Goal: Information Seeking & Learning: Learn about a topic

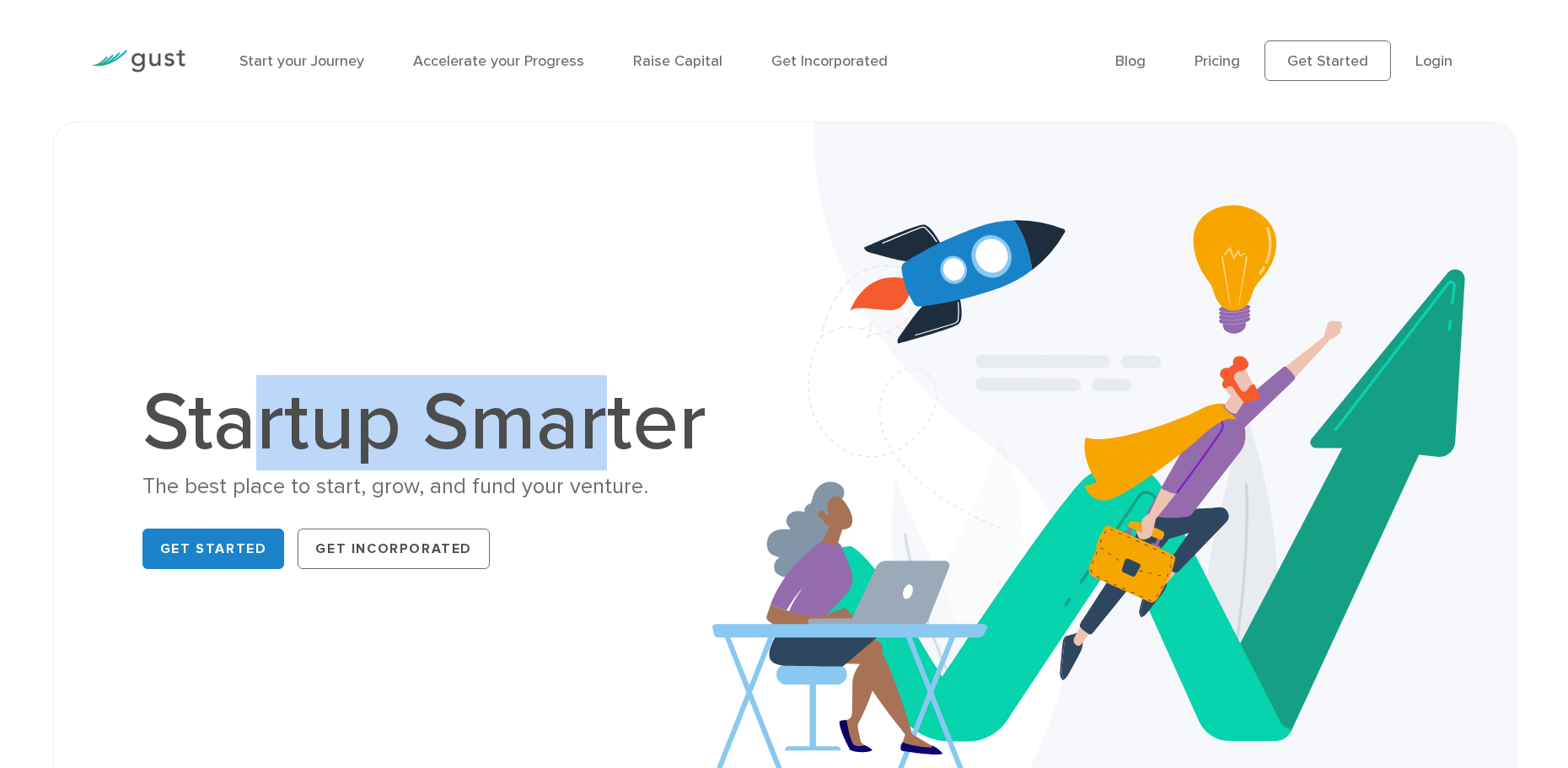
drag, startPoint x: 0, startPoint y: 0, endPoint x: 604, endPoint y: 441, distance: 747.9
click at [604, 441] on h1 "Startup Smarter" at bounding box center [433, 423] width 582 height 81
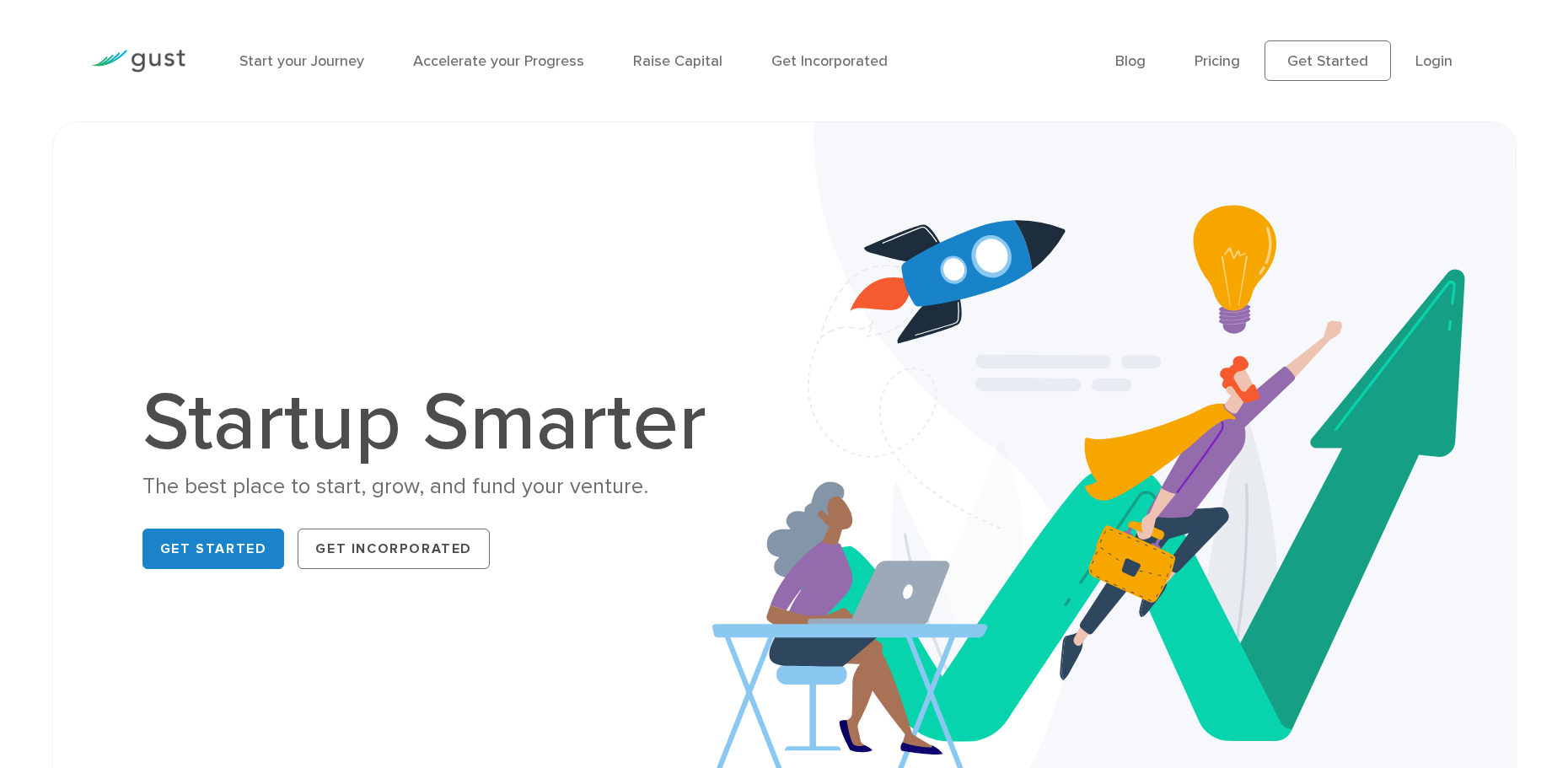
click at [604, 441] on h1 "Startup Smarter" at bounding box center [433, 423] width 582 height 81
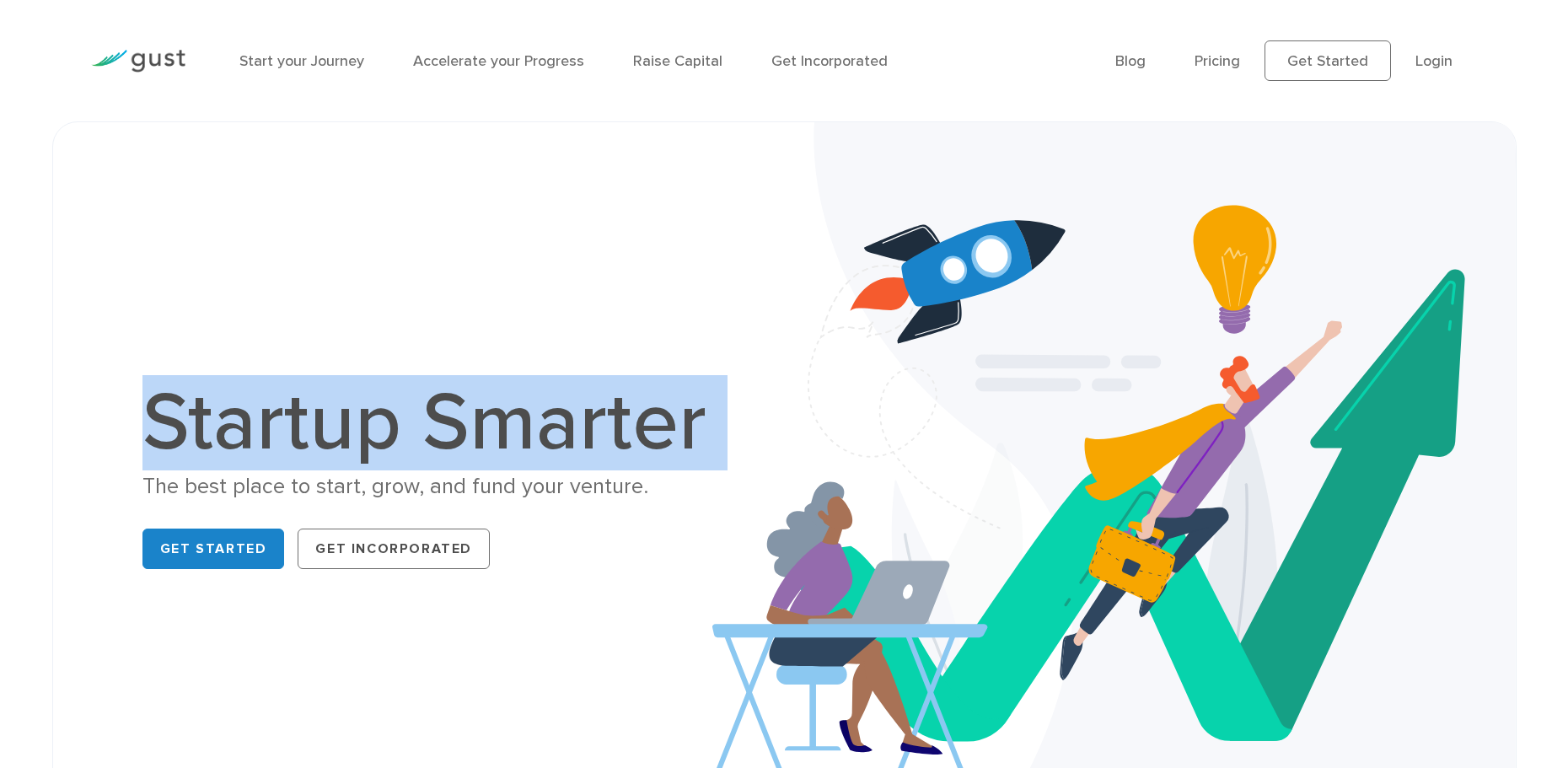
click at [604, 441] on h1 "Startup Smarter" at bounding box center [433, 423] width 582 height 81
click at [358, 426] on h1 "Startup Smarter" at bounding box center [433, 423] width 582 height 81
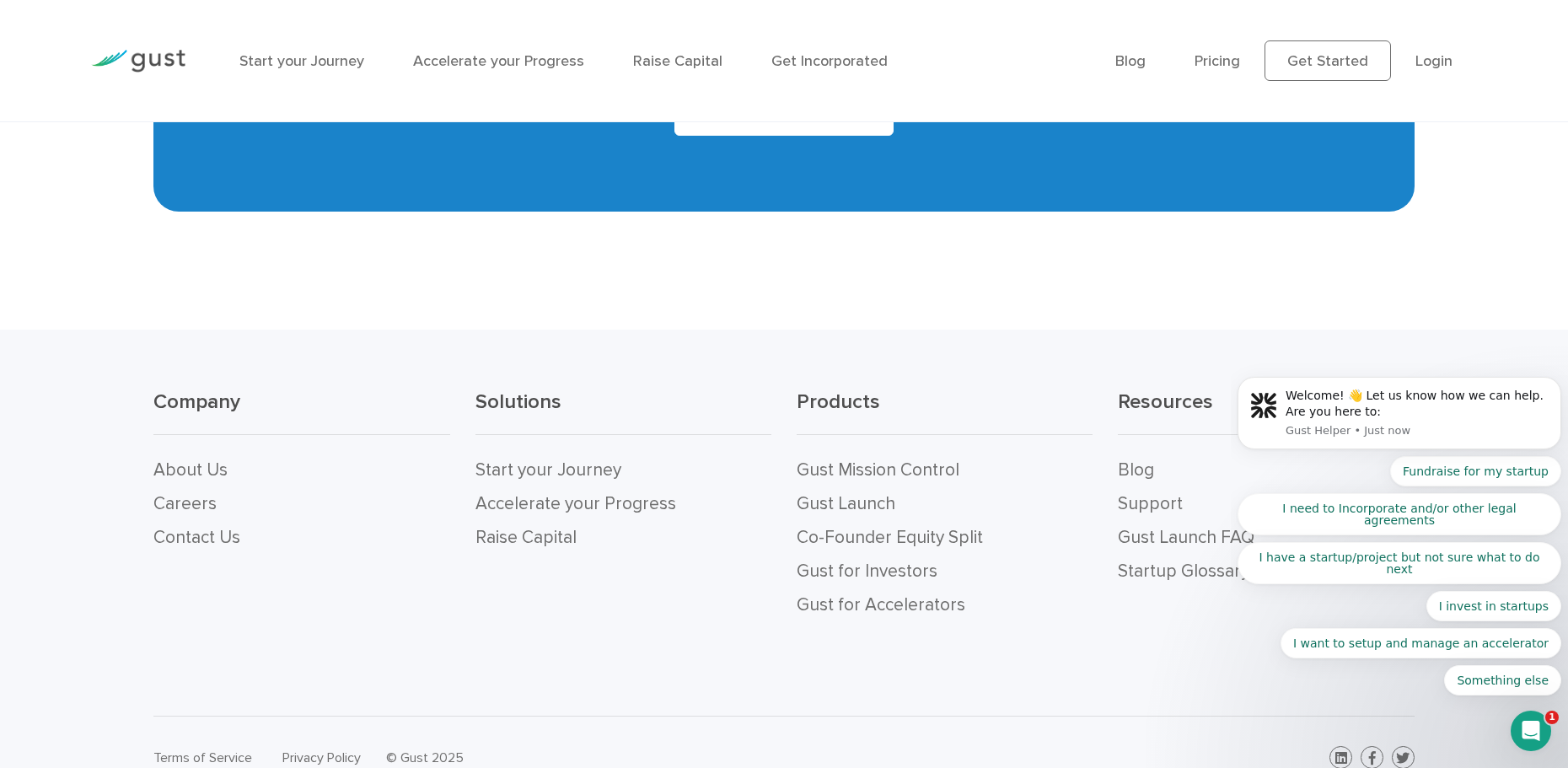
scroll to position [7615, 0]
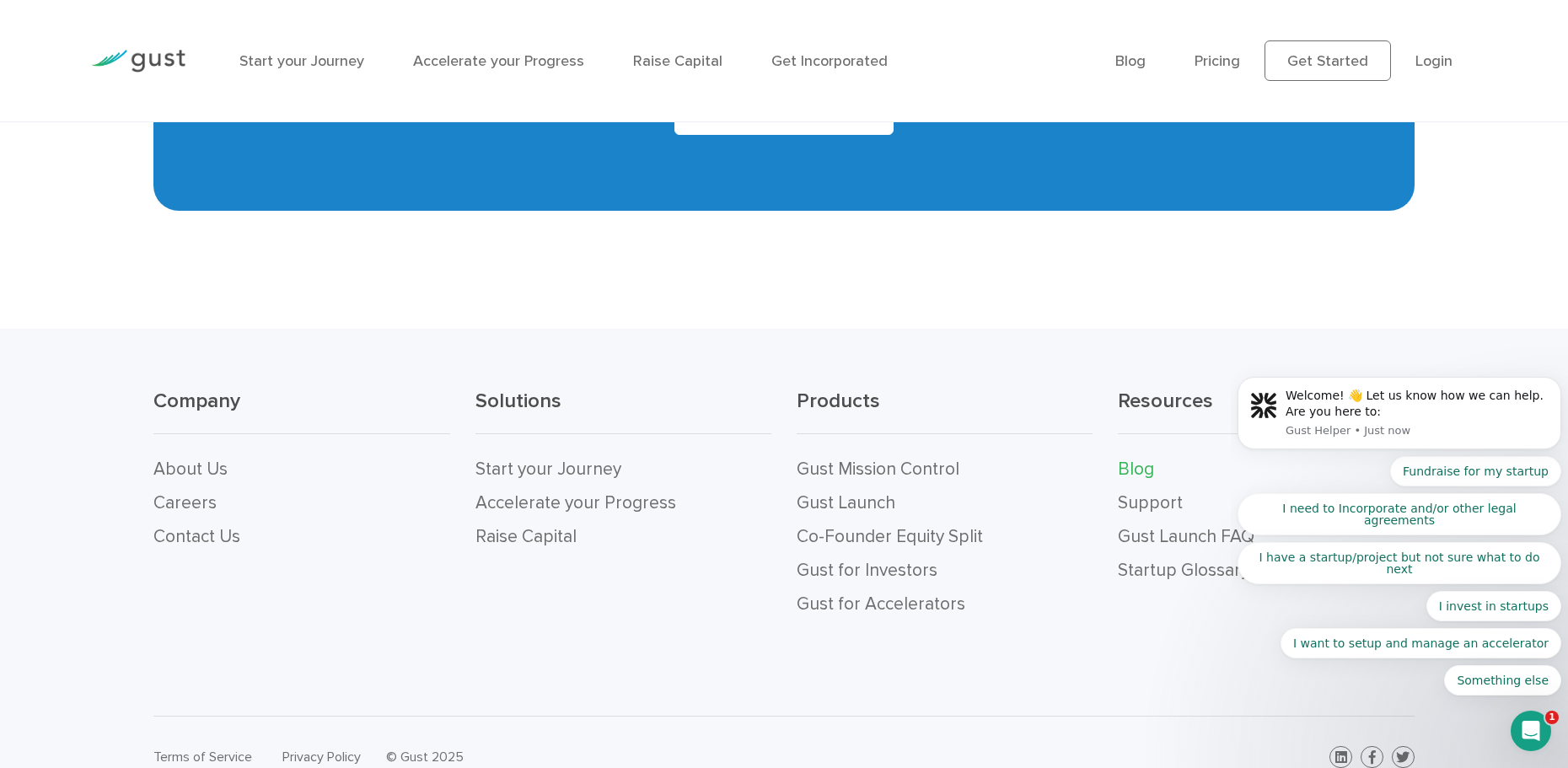
click at [1124, 459] on link "Blog" at bounding box center [1135, 469] width 36 height 21
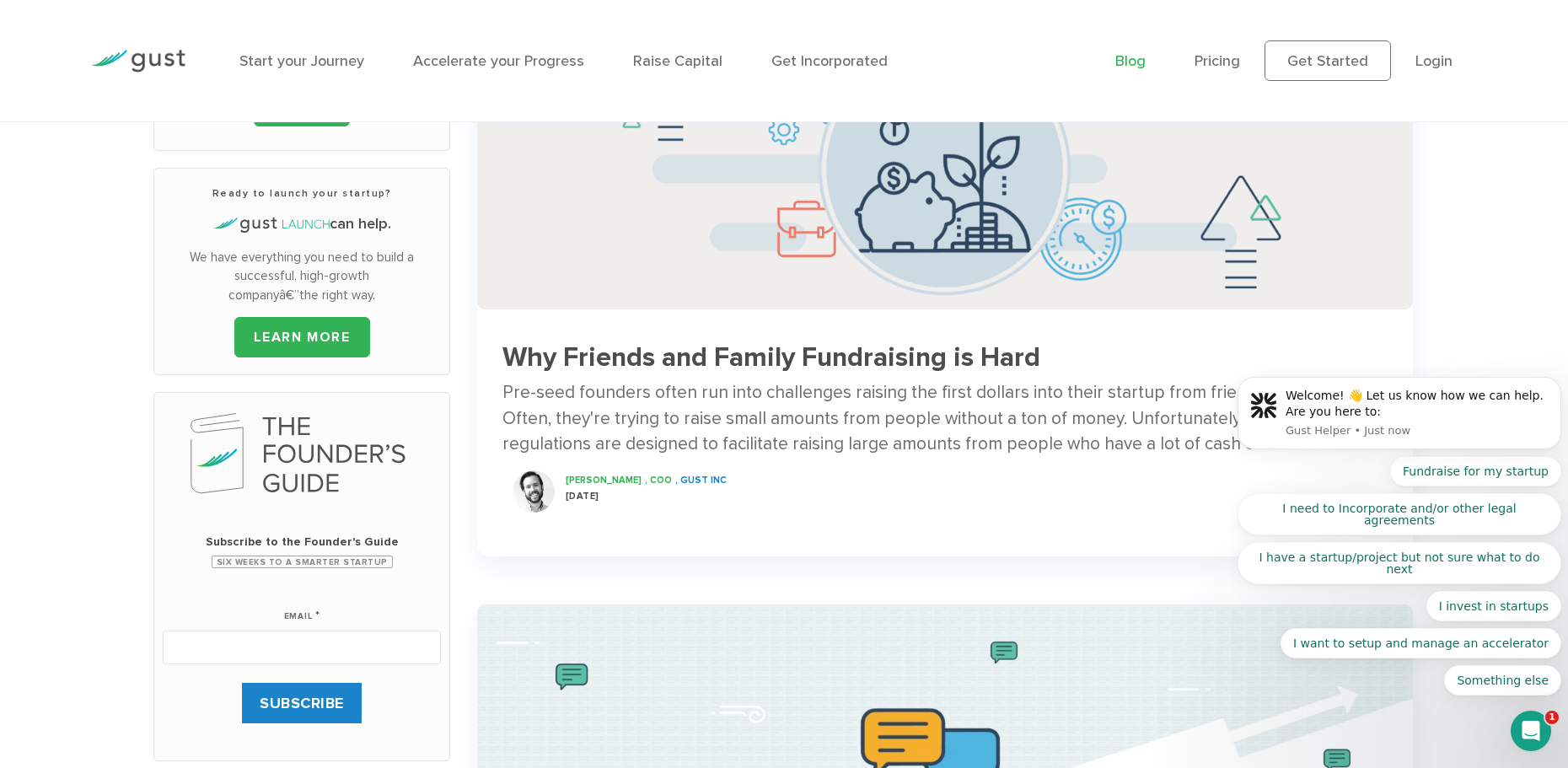
scroll to position [590, 0]
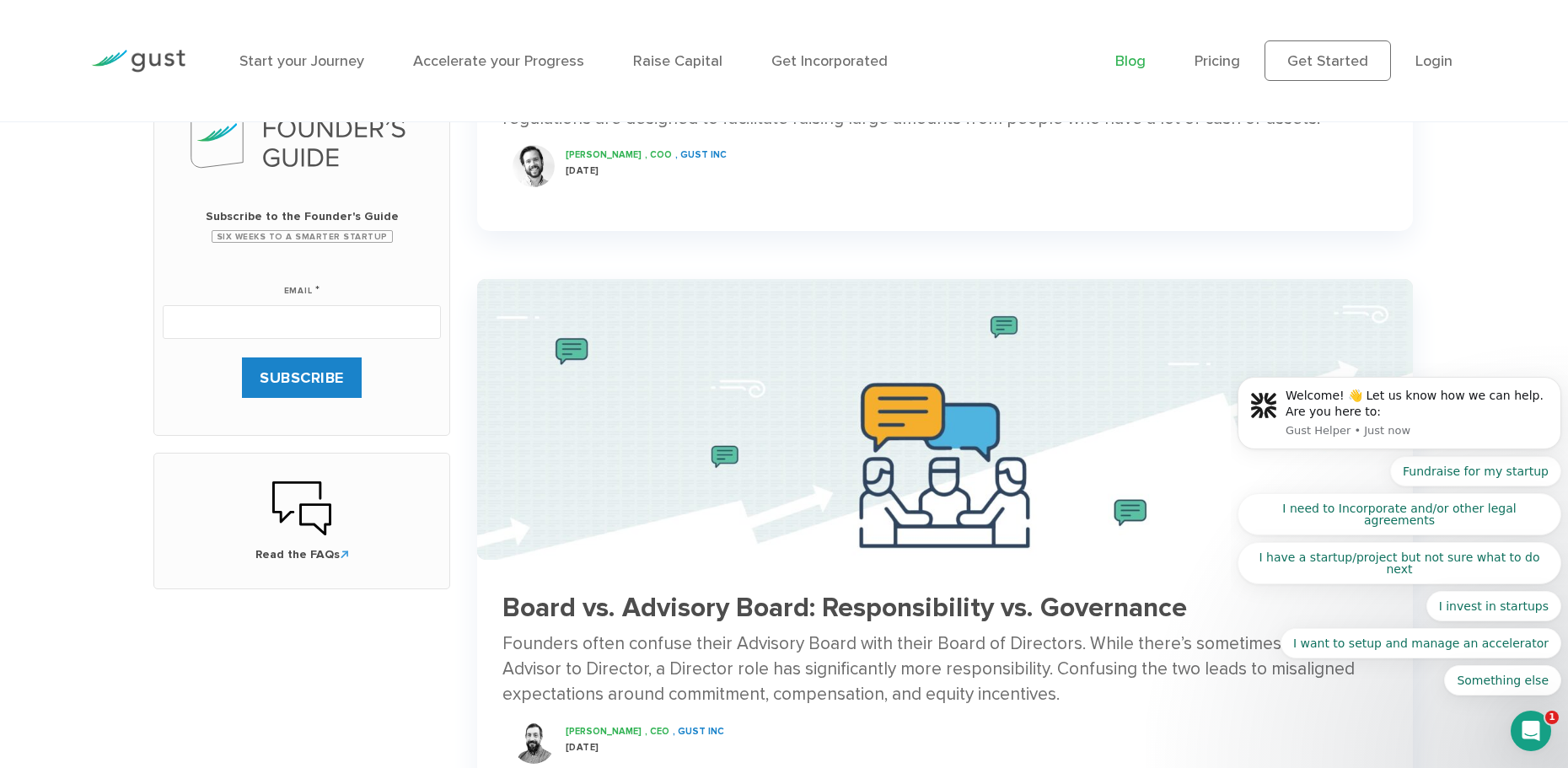
click at [805, 202] on div "Why Friends and Family Fundraising is Hard Pre-seed founders often run into cha…" at bounding box center [945, 98] width 935 height 212
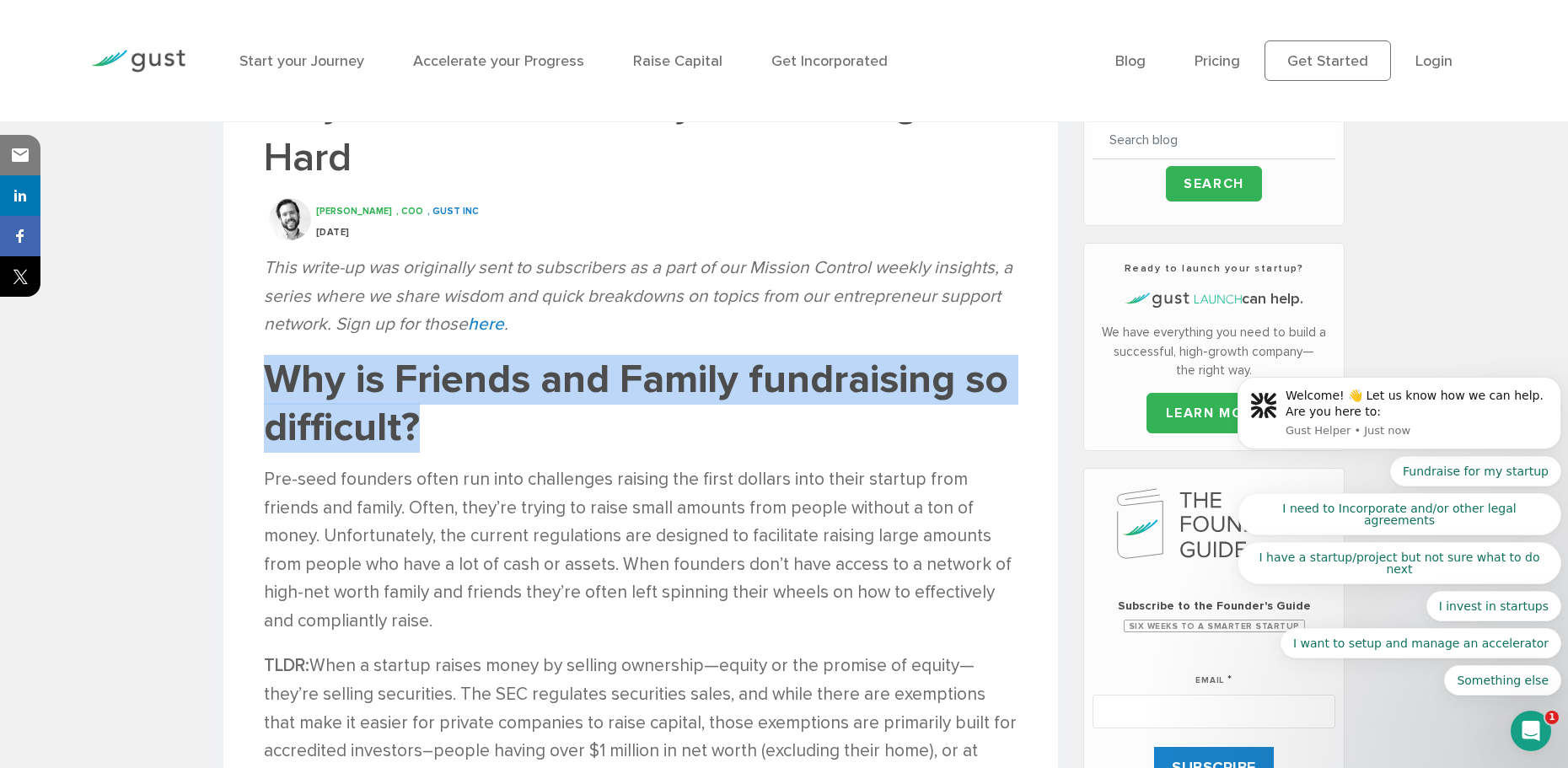
drag, startPoint x: 241, startPoint y: 383, endPoint x: 772, endPoint y: 451, distance: 535.3
click at [772, 451] on h1 "Why is Friends and Family fundraising so difficult?" at bounding box center [640, 405] width 754 height 97
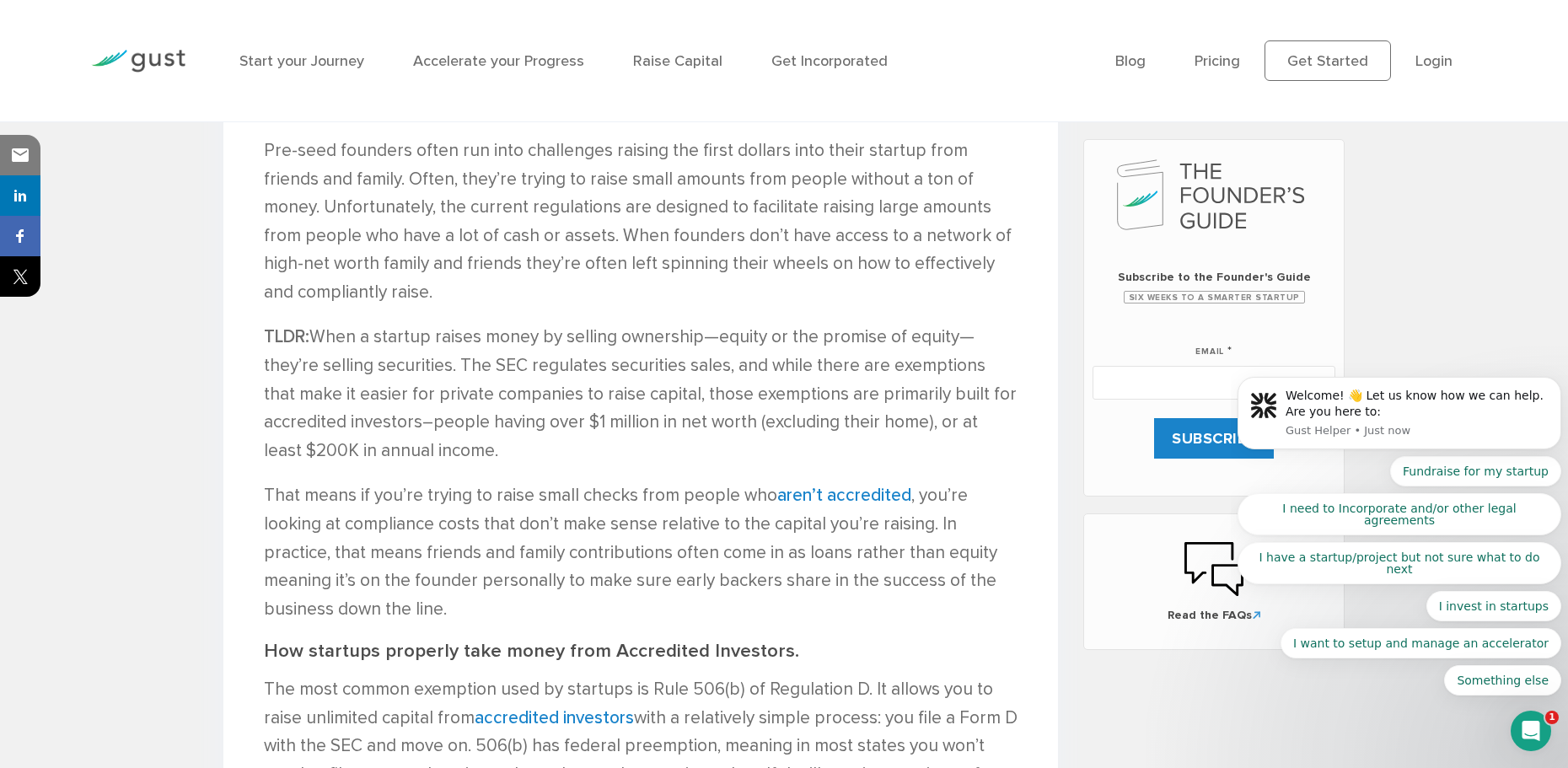
scroll to position [839, 0]
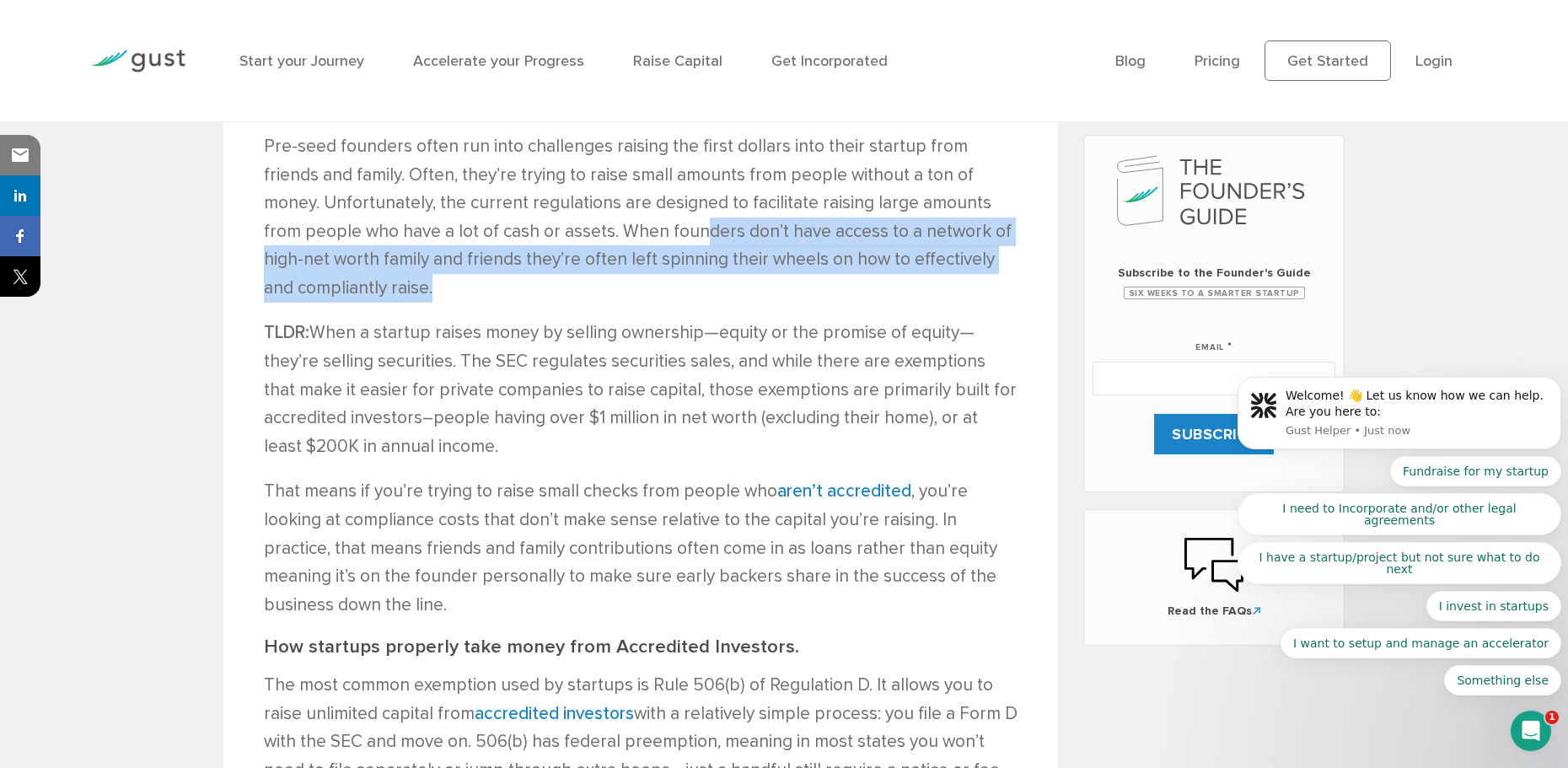
drag, startPoint x: 600, startPoint y: 221, endPoint x: 630, endPoint y: 277, distance: 63.5
click at [630, 277] on p "Pre-seed founders often run into challenges raising the first dollars into thei…" at bounding box center [640, 218] width 754 height 170
click at [631, 278] on p "Pre-seed founders often run into challenges raising the first dollars into thei…" at bounding box center [640, 218] width 754 height 170
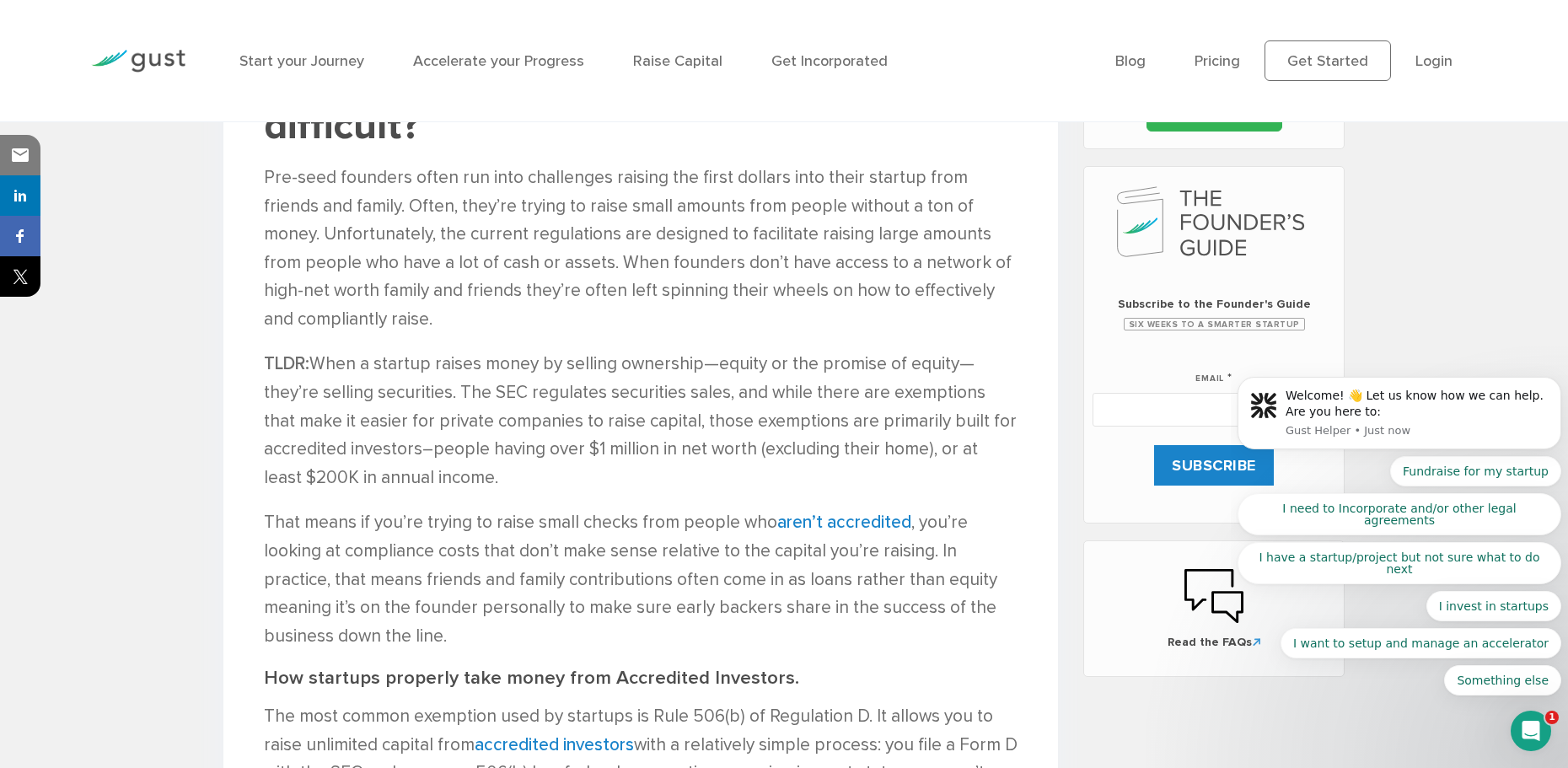
scroll to position [754, 0]
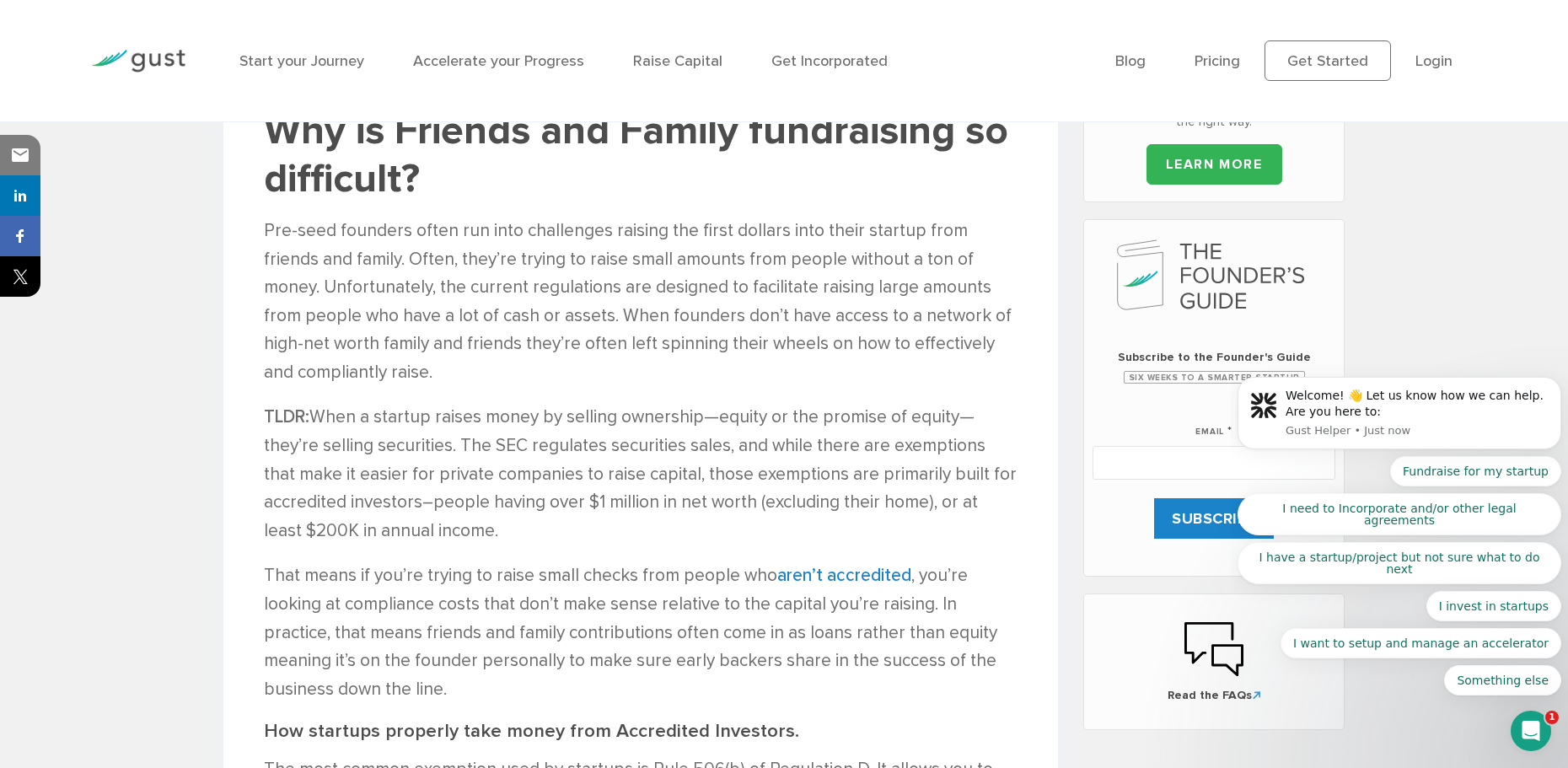
drag, startPoint x: 628, startPoint y: 257, endPoint x: 657, endPoint y: 343, distance: 90.8
click at [652, 330] on p "Pre-seed founders often run into challenges raising the first dollars into thei…" at bounding box center [640, 302] width 754 height 170
click at [657, 356] on p "Pre-seed founders often run into challenges raising the first dollars into thei…" at bounding box center [640, 302] width 754 height 170
drag, startPoint x: 596, startPoint y: 331, endPoint x: 621, endPoint y: 383, distance: 57.7
click at [614, 373] on p "Pre-seed founders often run into challenges raising the first dollars into thei…" at bounding box center [640, 302] width 754 height 170
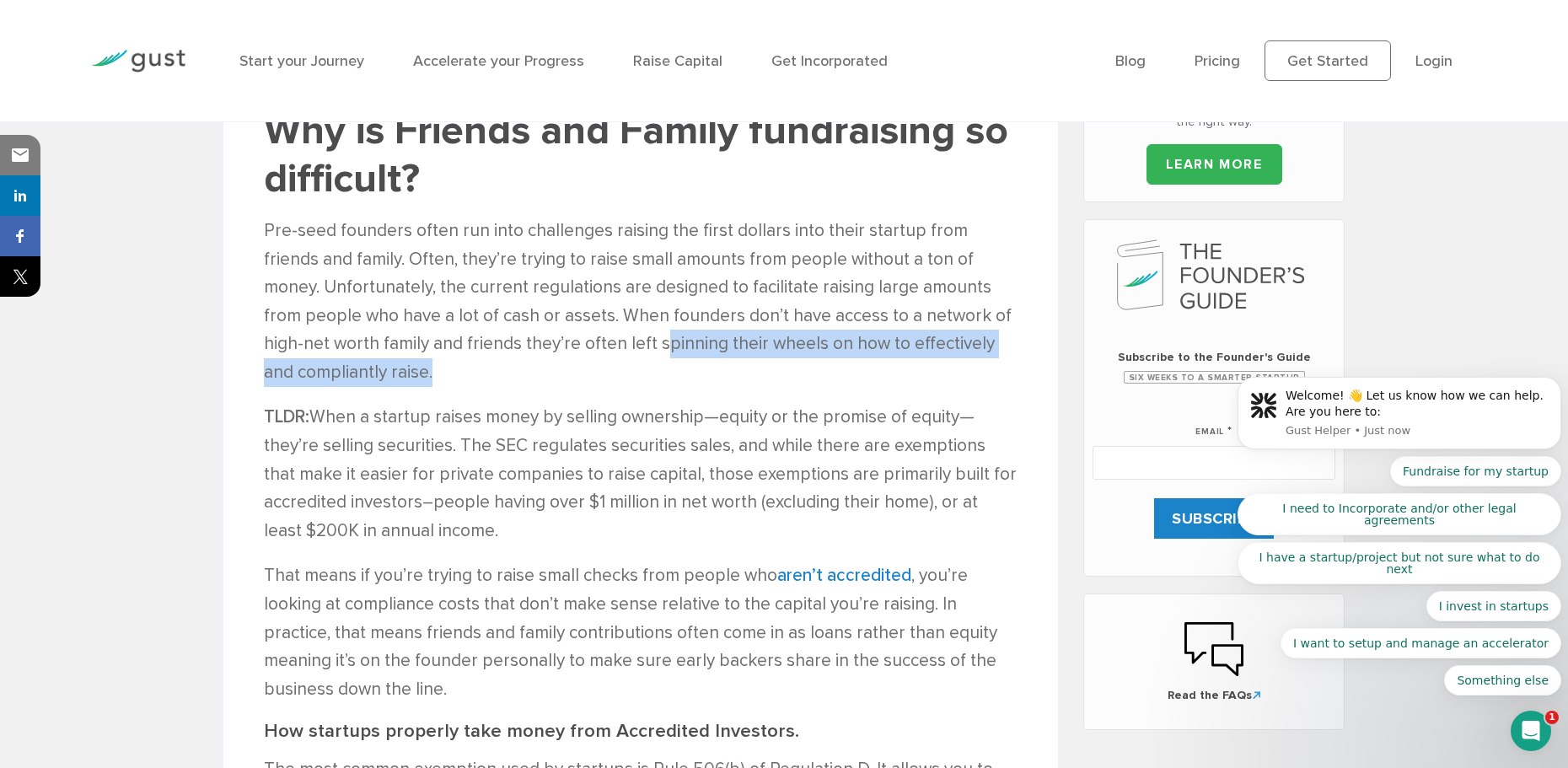
click at [621, 383] on p "Pre-seed founders often run into challenges raising the first dollars into thei…" at bounding box center [640, 302] width 754 height 170
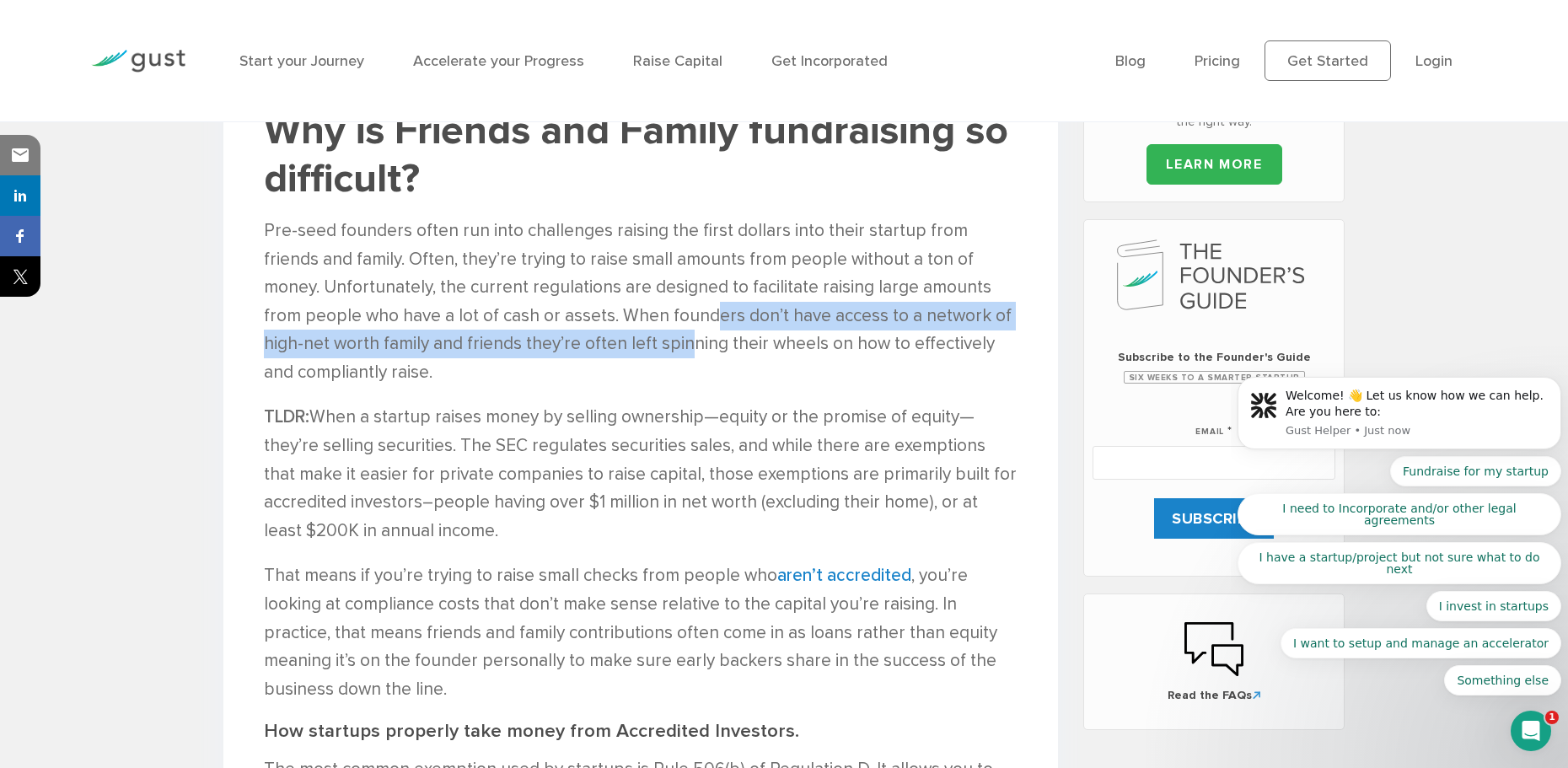
drag, startPoint x: 614, startPoint y: 321, endPoint x: 644, endPoint y: 404, distance: 88.3
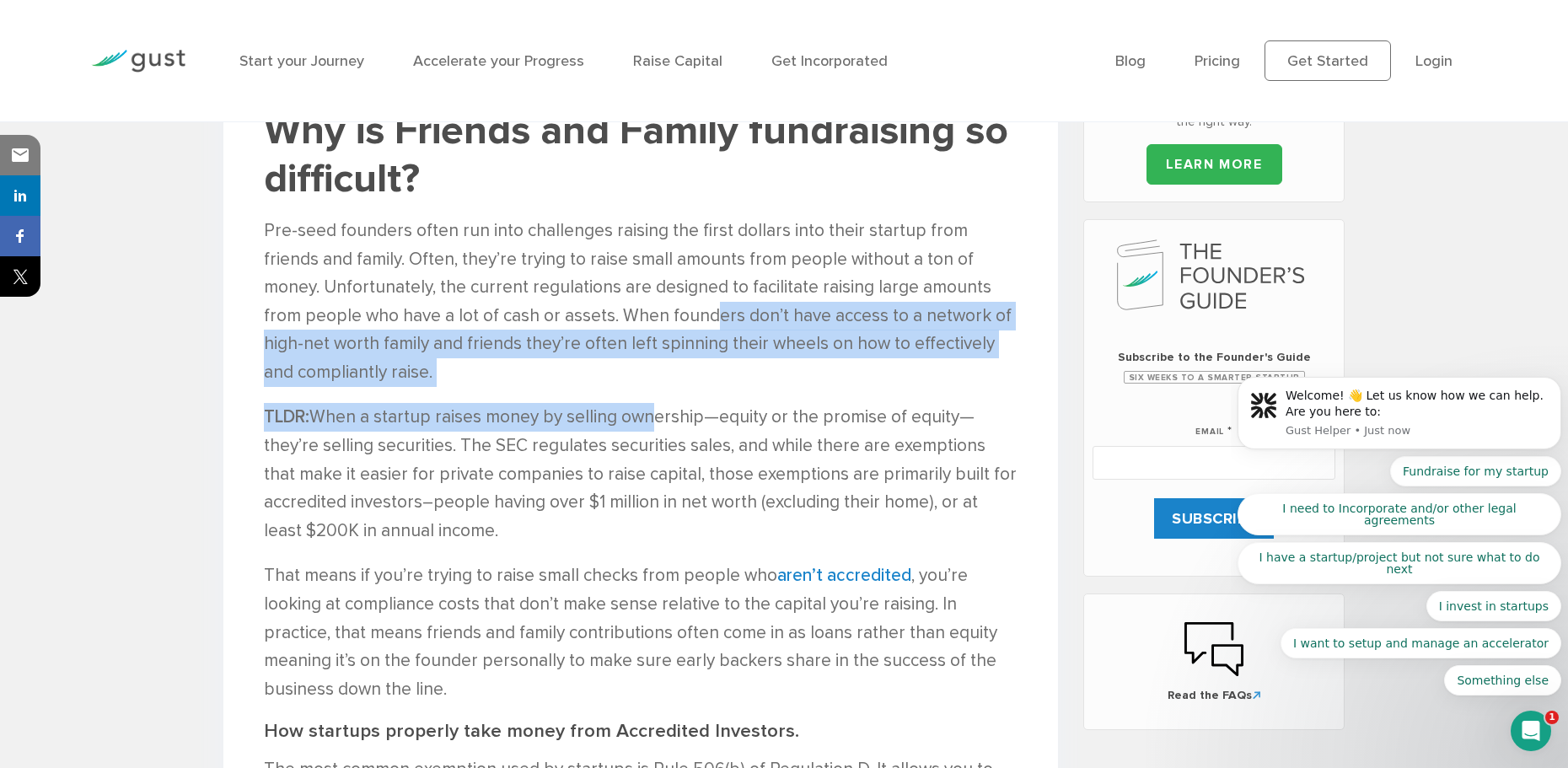
click at [644, 404] on p "TLDR: When a startup raises money by selling ownership—equity or the promise of…" at bounding box center [640, 474] width 754 height 142
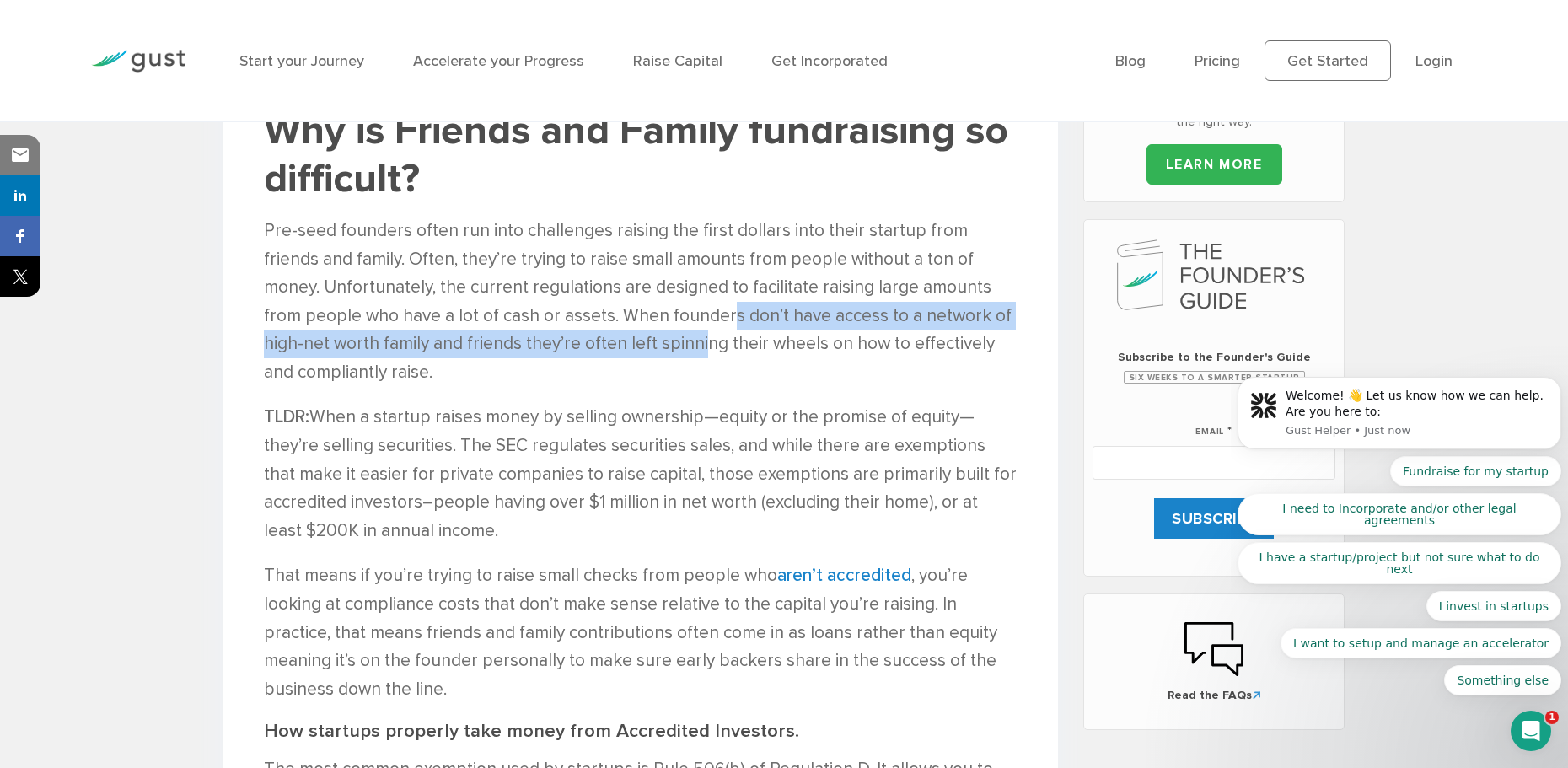
drag, startPoint x: 630, startPoint y: 315, endPoint x: 663, endPoint y: 398, distance: 89.3
click at [653, 378] on p "Pre-seed founders often run into challenges raising the first dollars into thei…" at bounding box center [640, 302] width 754 height 170
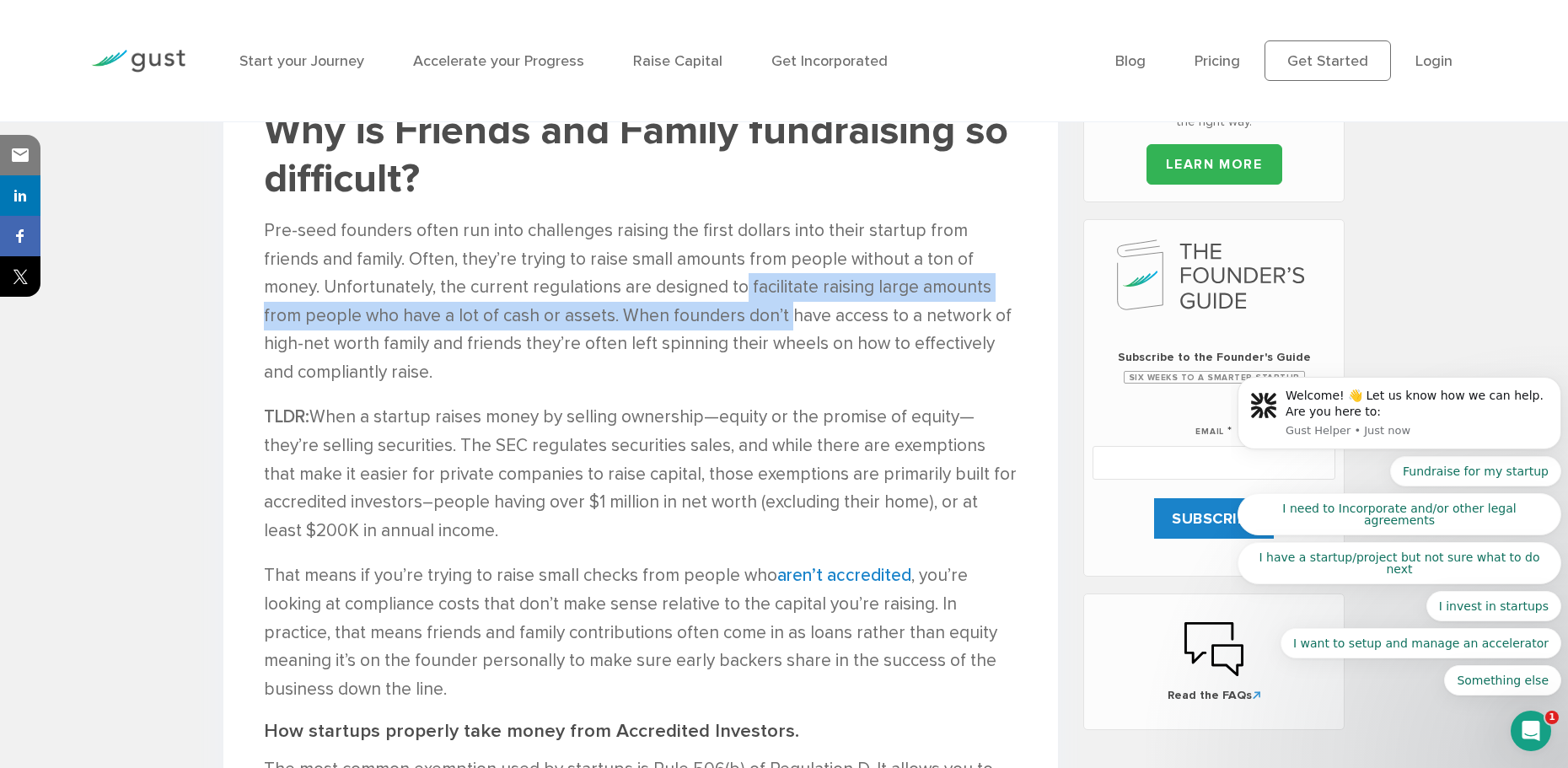
drag, startPoint x: 677, startPoint y: 297, endPoint x: 714, endPoint y: 394, distance: 103.8
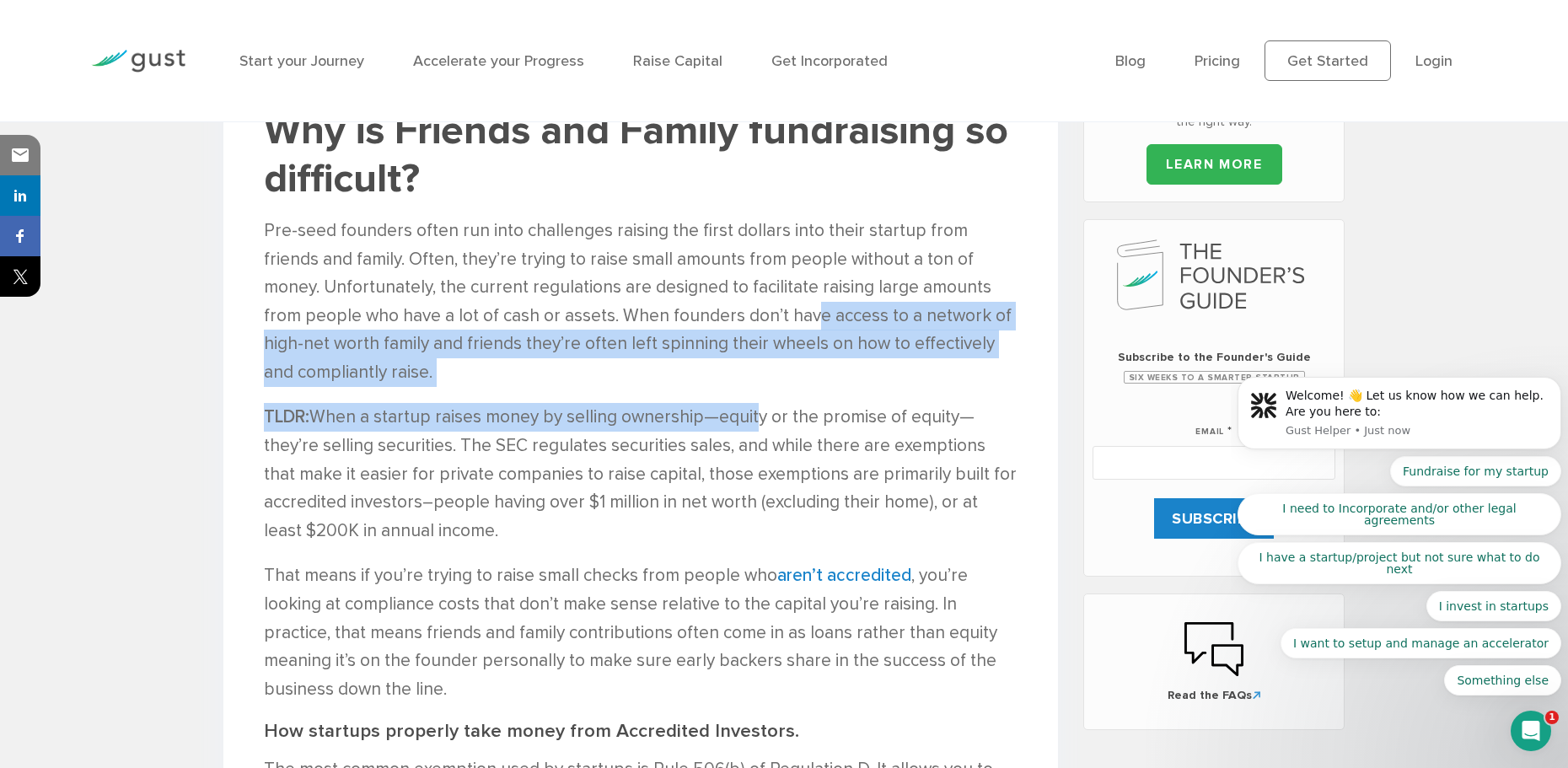
drag, startPoint x: 712, startPoint y: 321, endPoint x: 761, endPoint y: 409, distance: 100.7
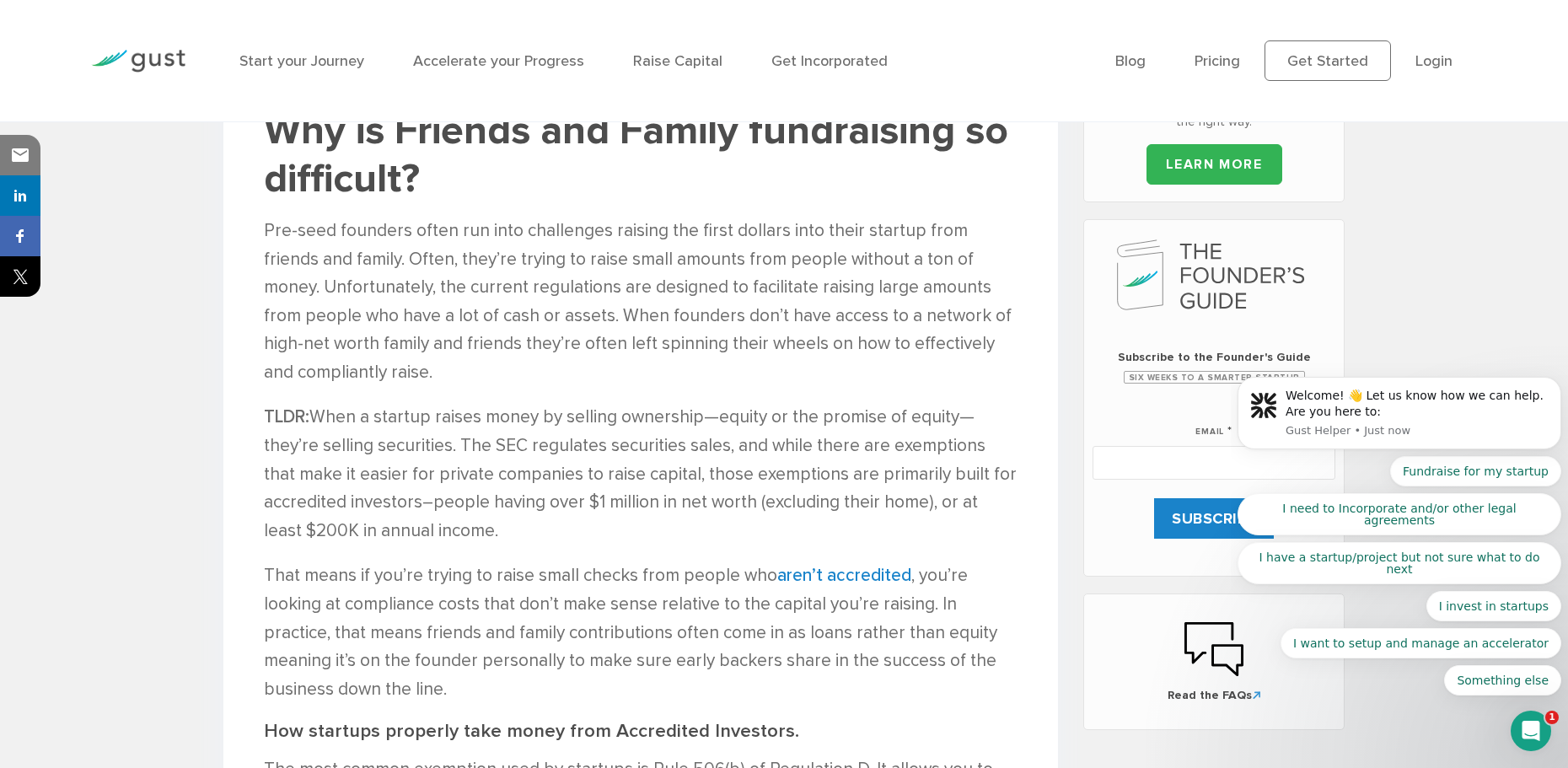
click at [761, 409] on p "TLDR: When a startup raises money by selling ownership—equity or the promise of…" at bounding box center [640, 474] width 754 height 142
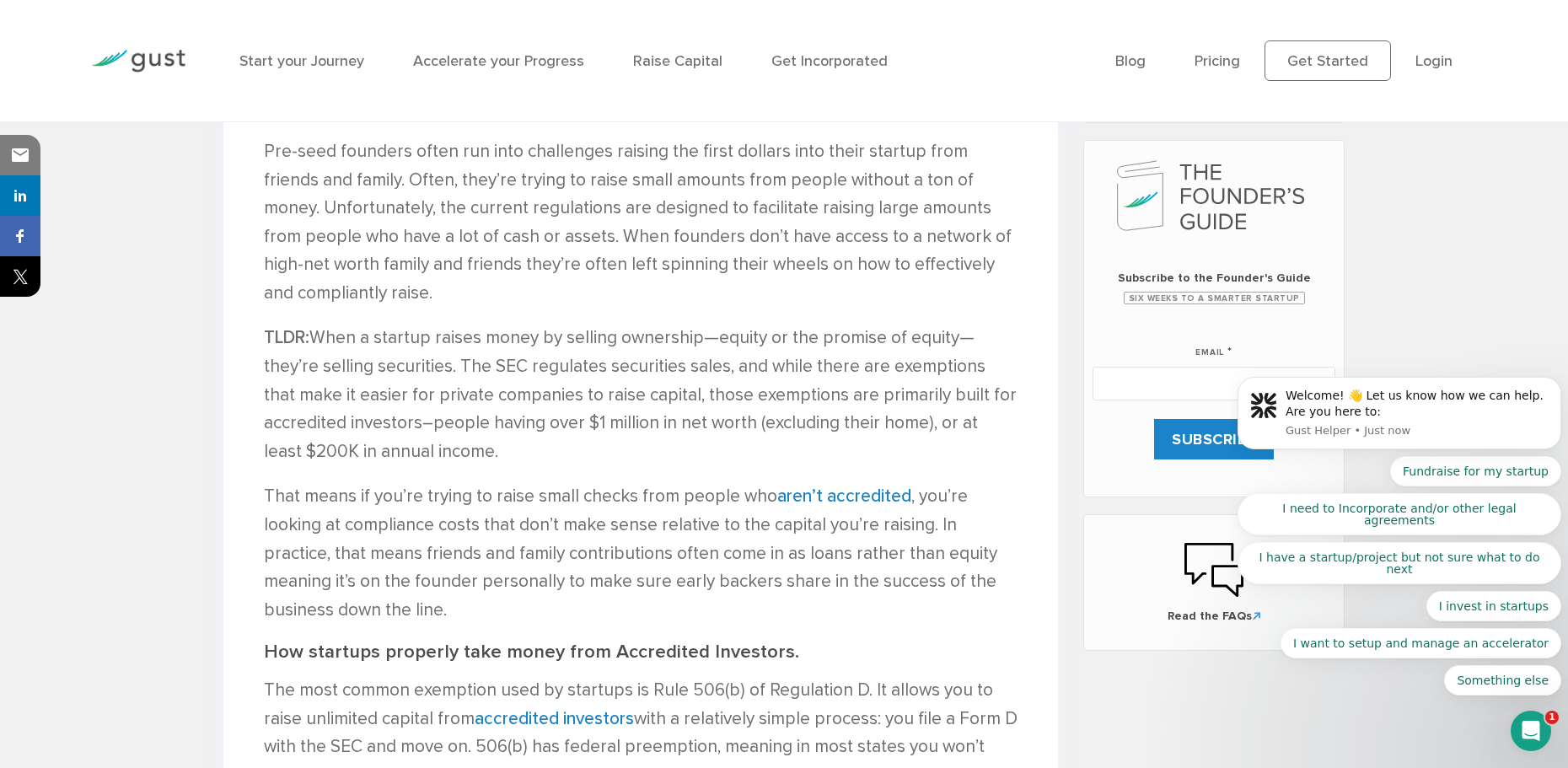
scroll to position [835, 0]
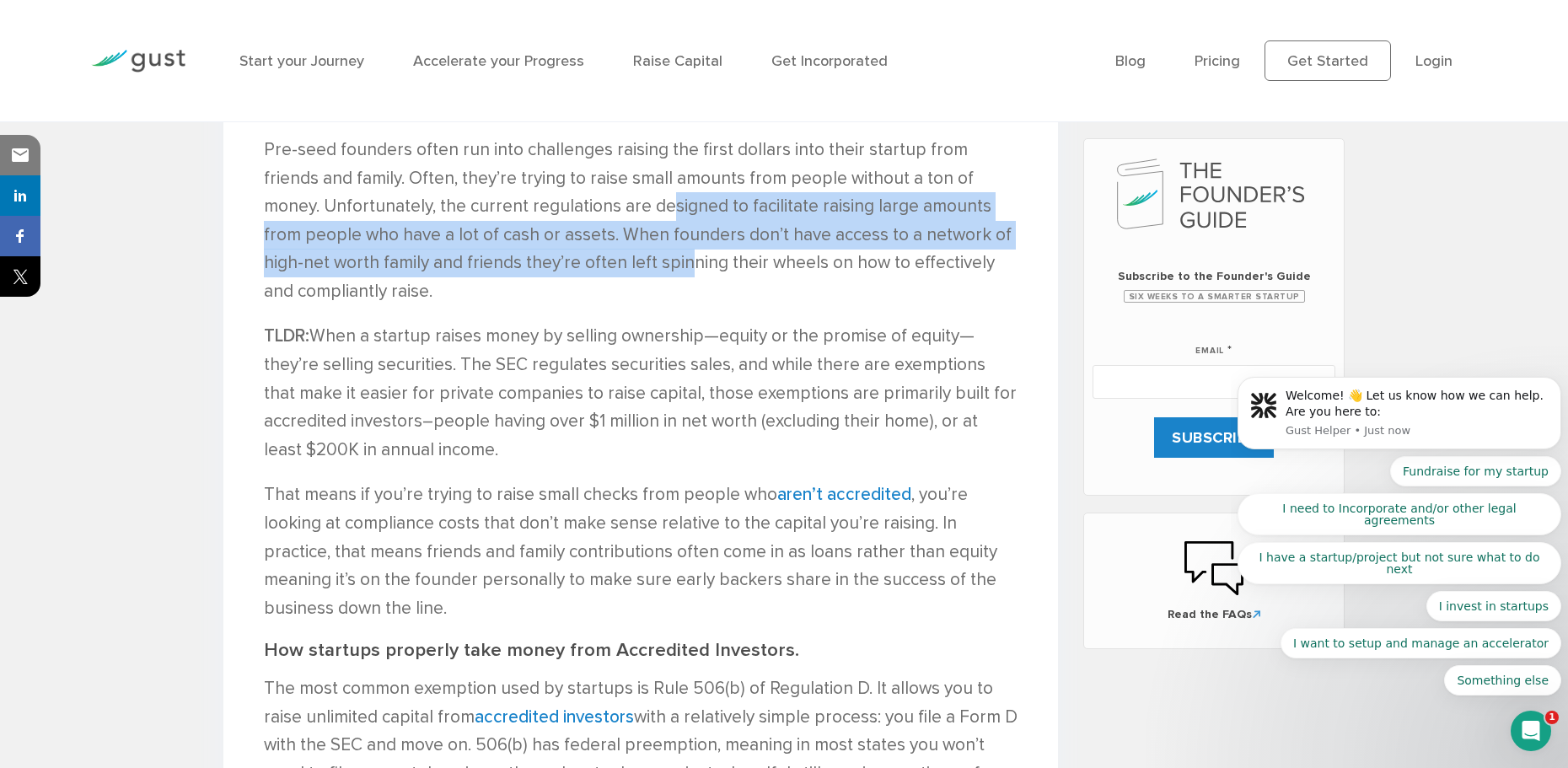
drag, startPoint x: 602, startPoint y: 210, endPoint x: 622, endPoint y: 275, distance: 68.0
click at [620, 272] on p "Pre-seed founders often run into challenges raising the first dollars into thei…" at bounding box center [640, 220] width 754 height 170
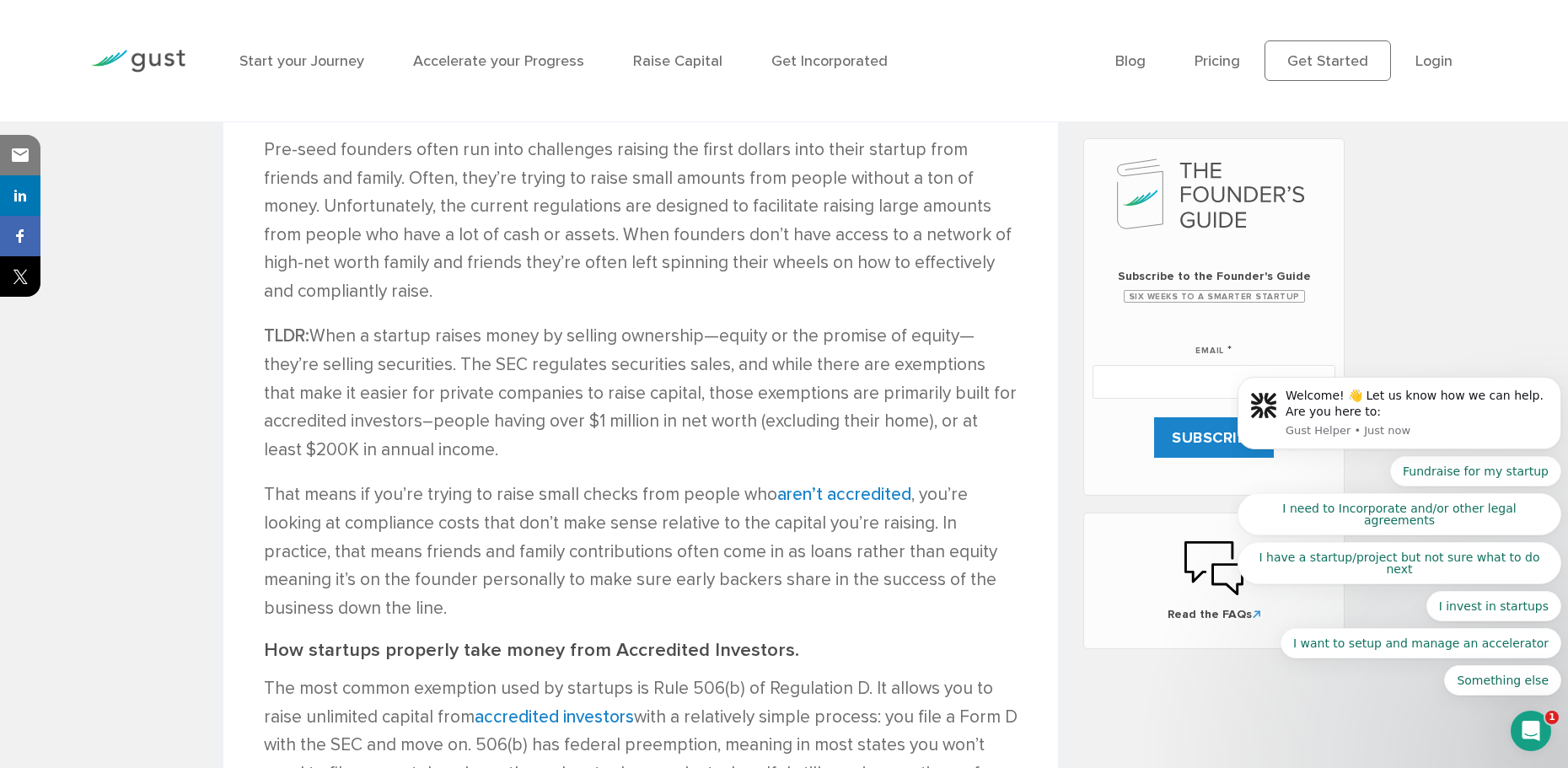
click at [625, 280] on p "Pre-seed founders often run into challenges raising the first dollars into thei…" at bounding box center [640, 220] width 754 height 170
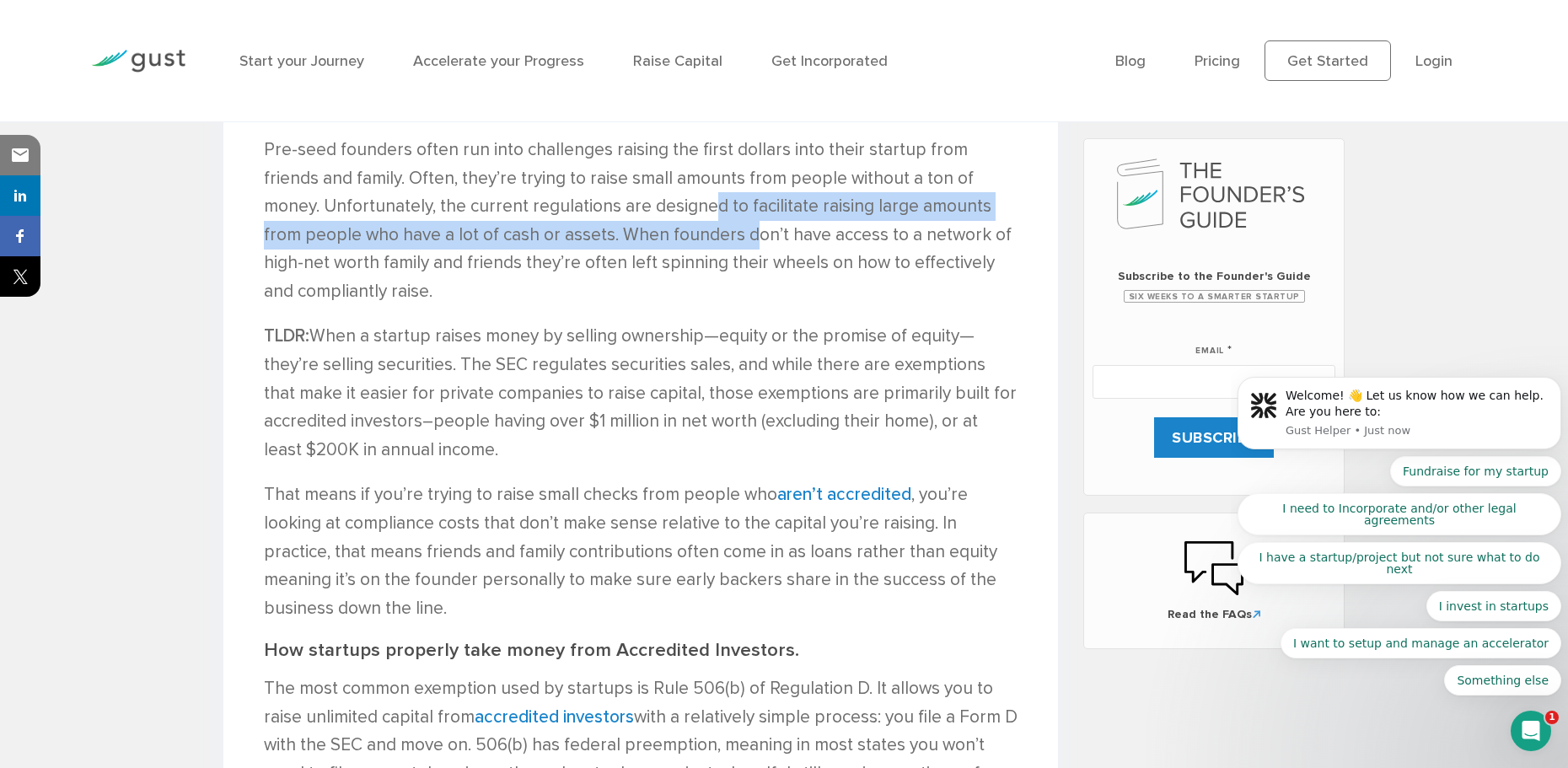
drag, startPoint x: 644, startPoint y: 212, endPoint x: 699, endPoint y: 296, distance: 100.4
click at [677, 268] on p "Pre-seed founders often run into challenges raising the first dollars into thei…" at bounding box center [640, 220] width 754 height 170
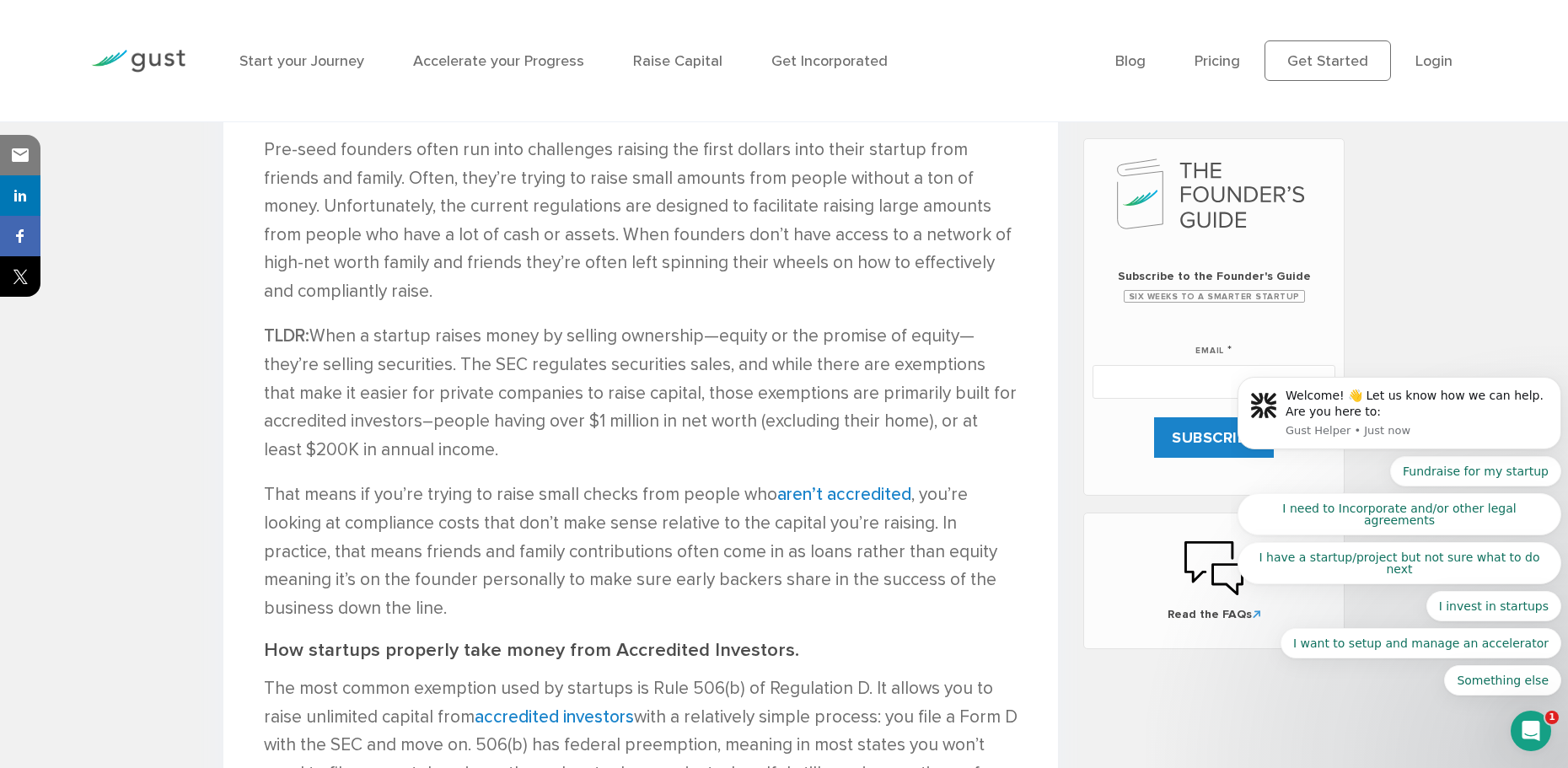
click at [699, 296] on p "Pre-seed founders often run into challenges raising the first dollars into thei…" at bounding box center [640, 220] width 754 height 170
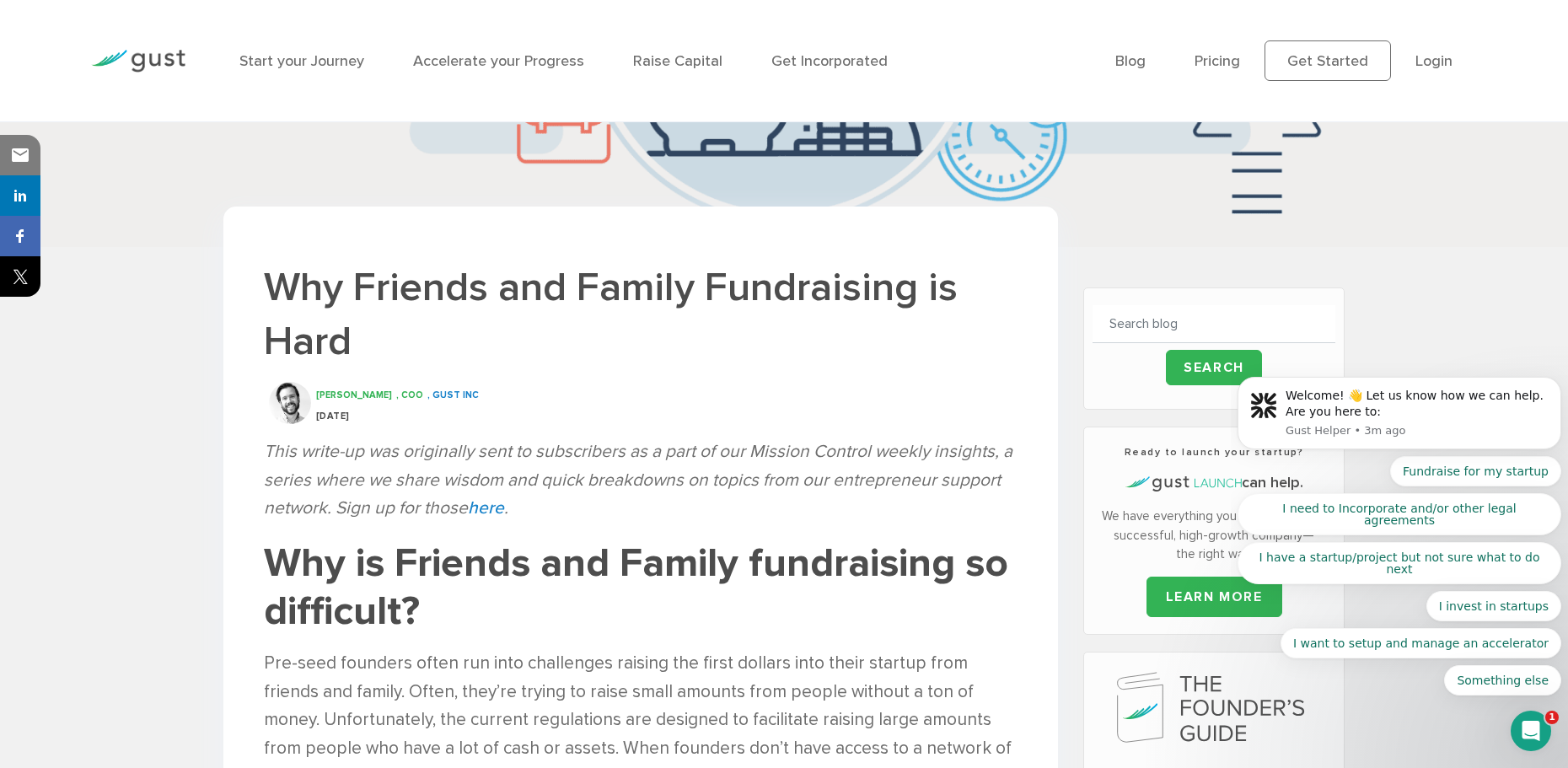
scroll to position [161, 0]
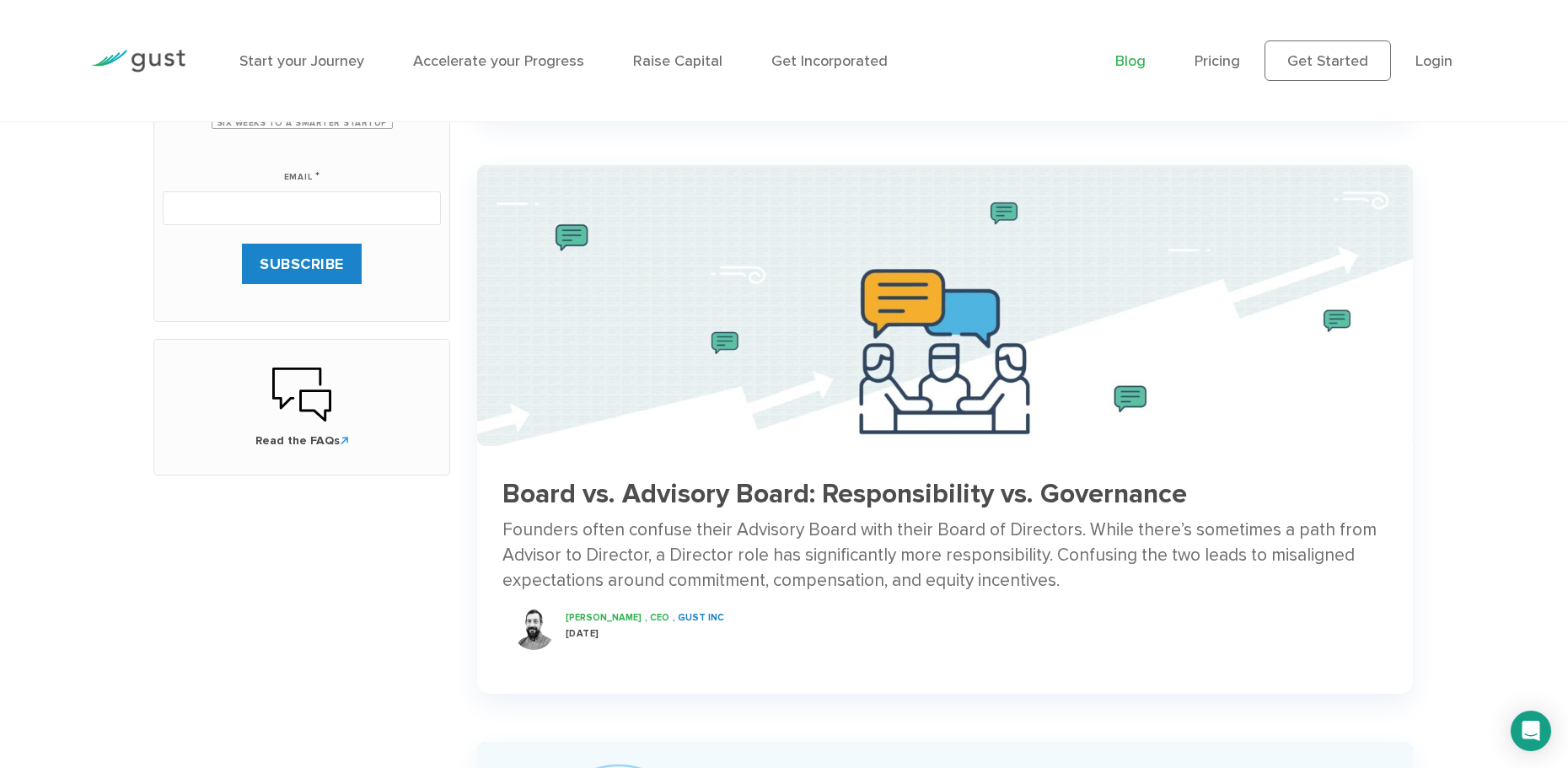
scroll to position [927, 0]
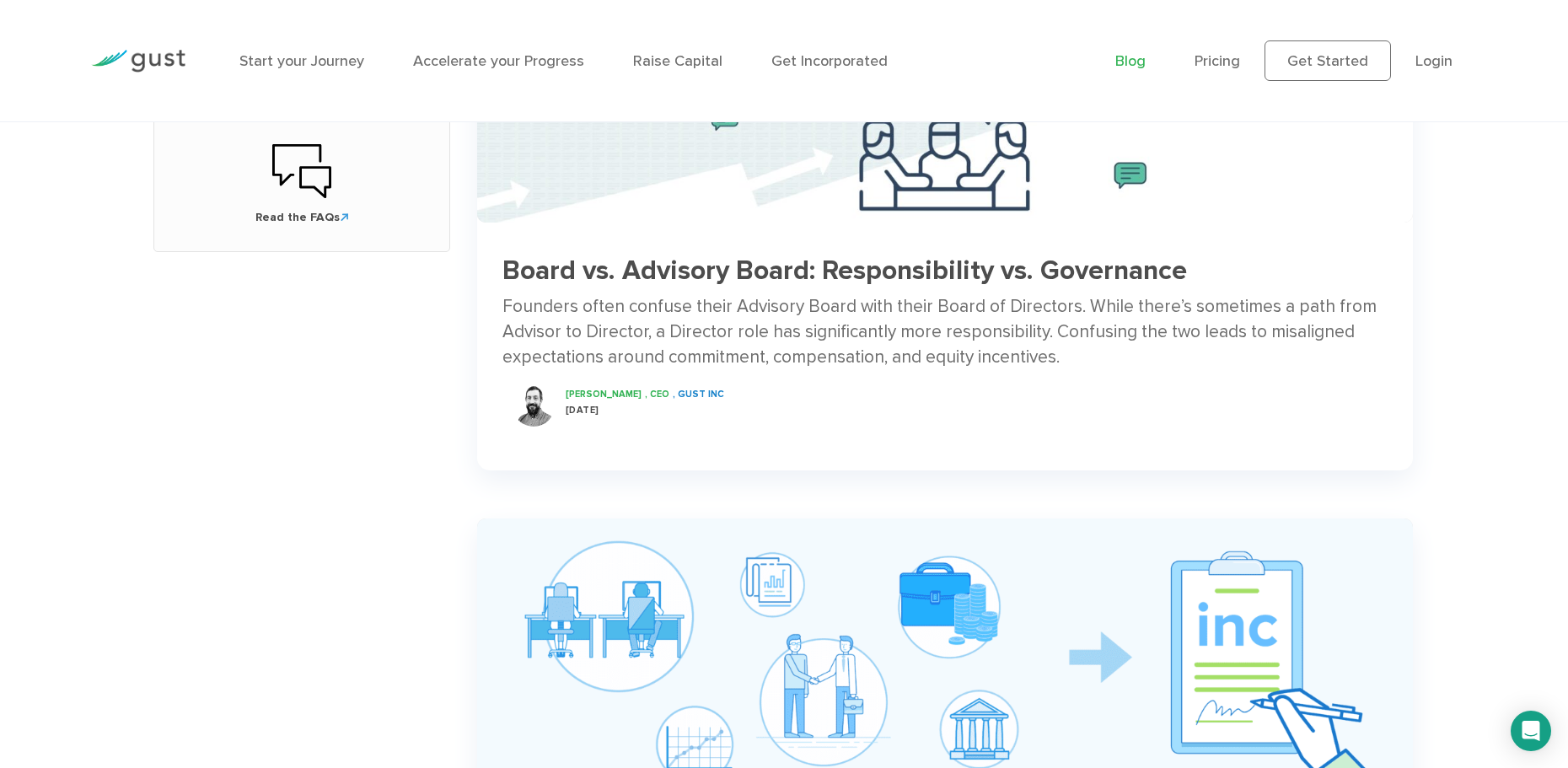
click at [848, 309] on div "Founders often confuse their Advisory Board with their Board of Directors. Whil…" at bounding box center [945, 333] width 885 height 77
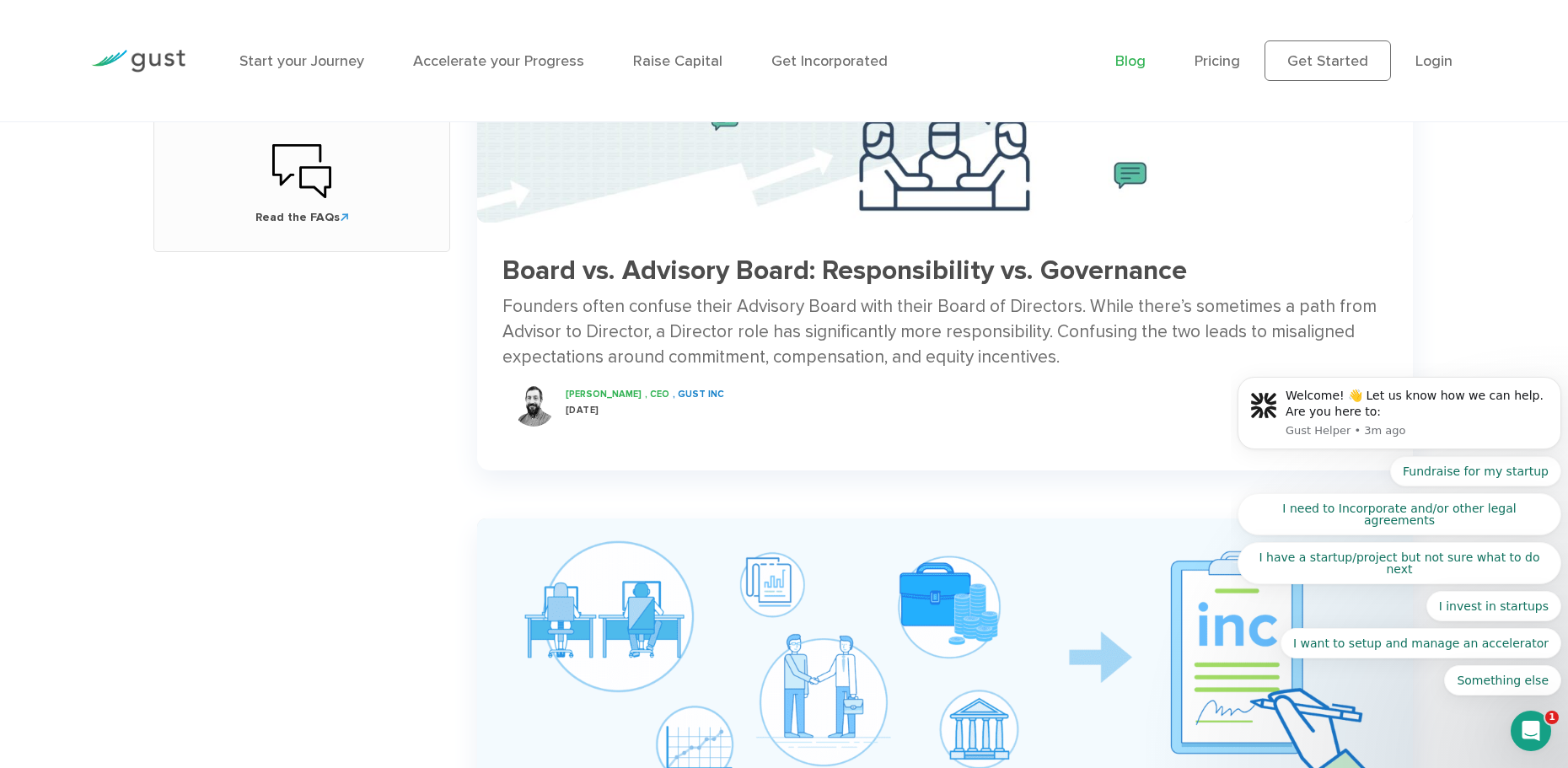
scroll to position [0, 0]
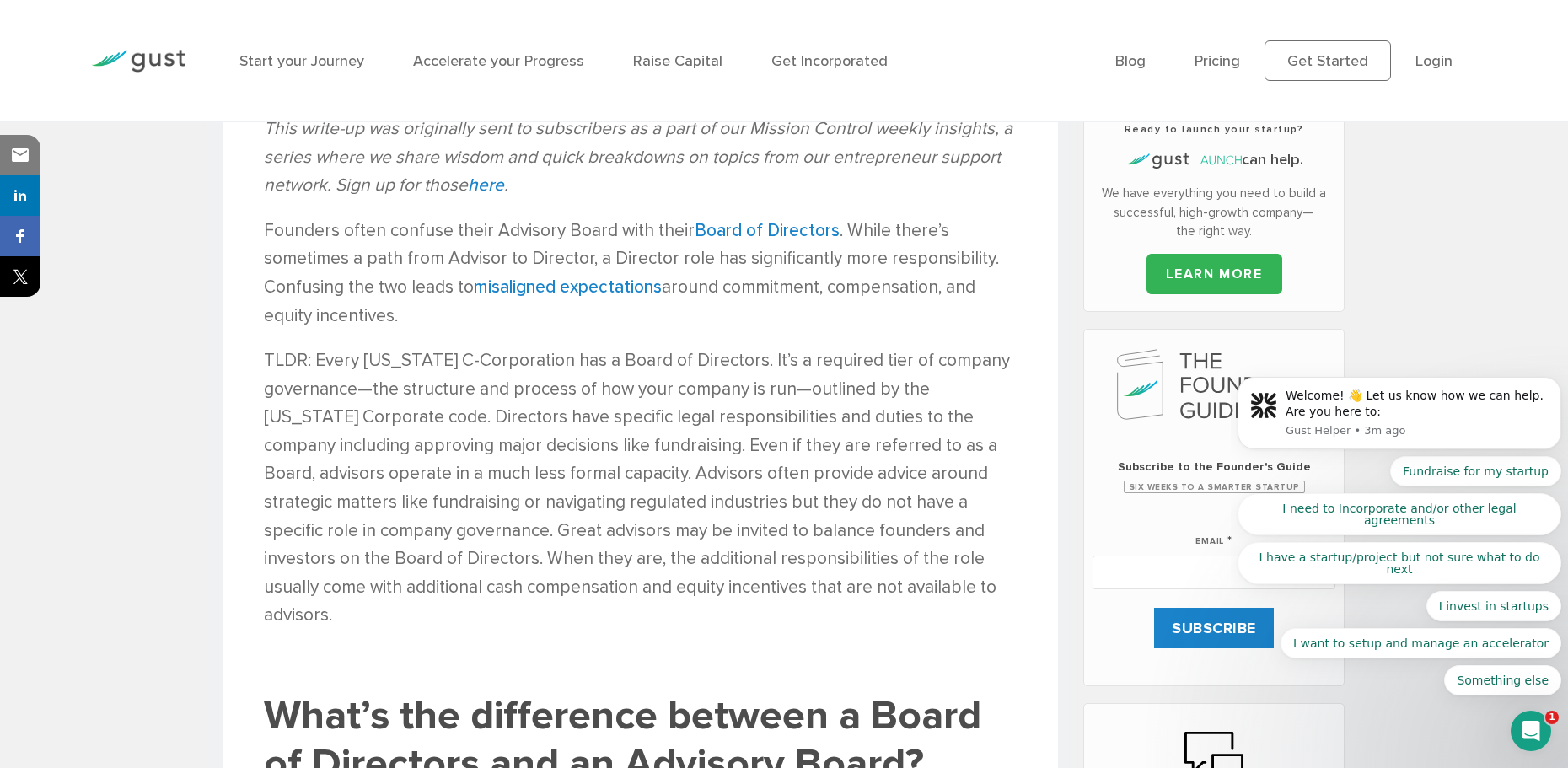
scroll to position [675, 0]
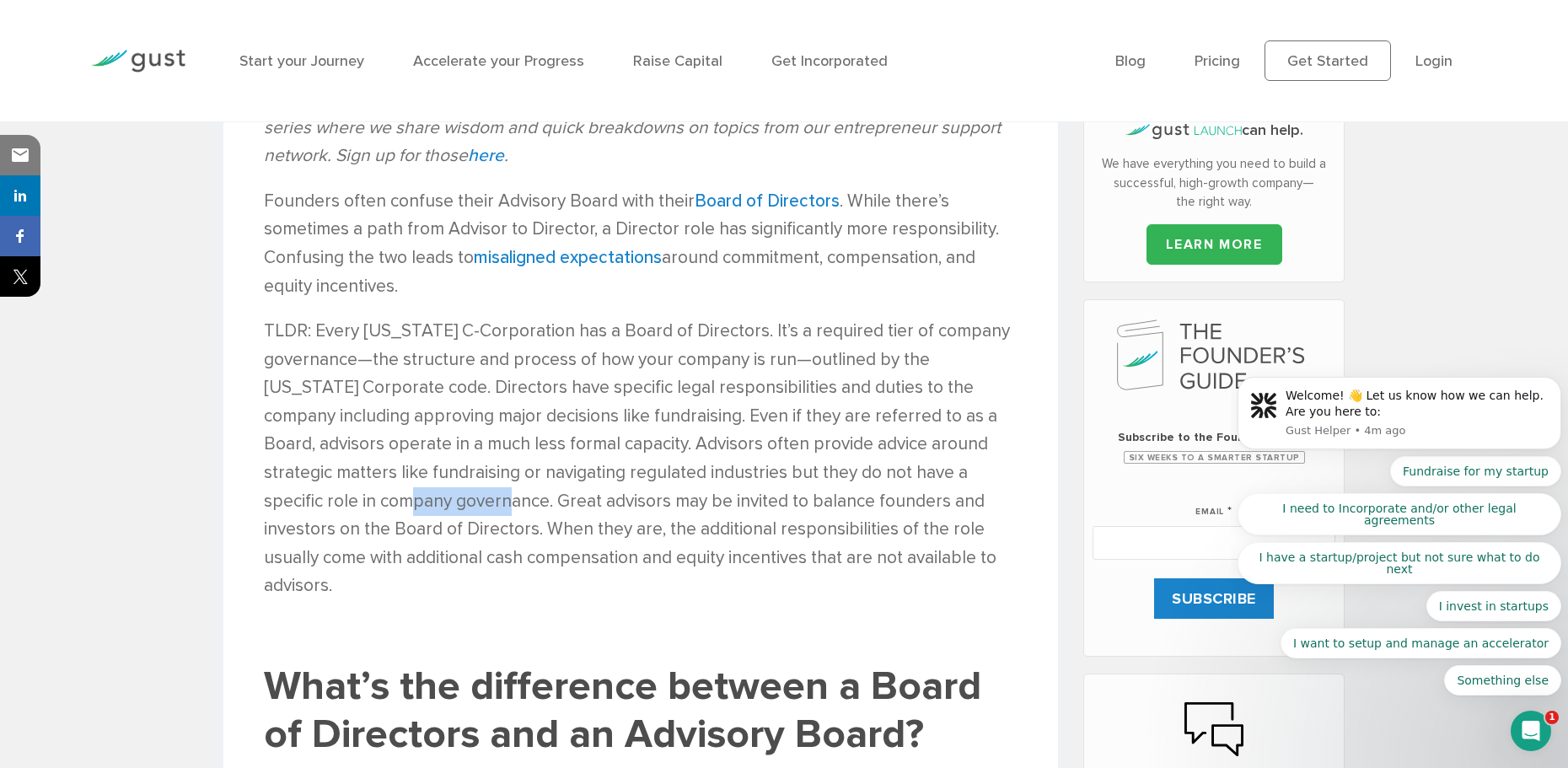
drag, startPoint x: 433, startPoint y: 505, endPoint x: 335, endPoint y: 494, distance: 98.6
click at [335, 494] on p "TLDR: Every [US_STATE] C-Corporation has a Board of Directors. It’s a required …" at bounding box center [640, 458] width 754 height 283
click at [407, 494] on p "TLDR: Every [US_STATE] C-Corporation has a Board of Directors. It’s a required …" at bounding box center [640, 458] width 754 height 283
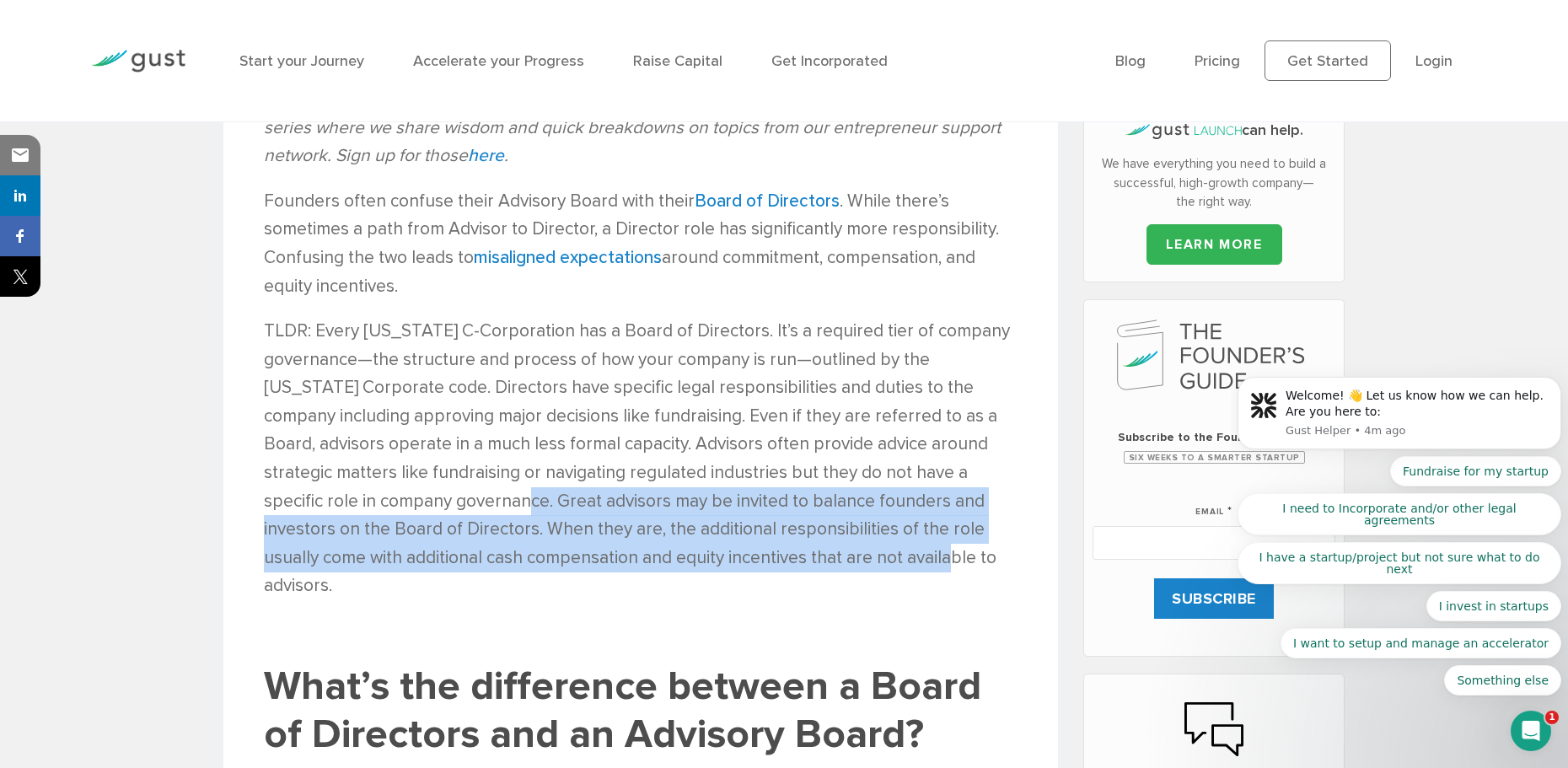
drag, startPoint x: 439, startPoint y: 503, endPoint x: 835, endPoint y: 551, distance: 398.9
click at [835, 551] on p "TLDR: Every [US_STATE] C-Corporation has a Board of Directors. It’s a required …" at bounding box center [640, 458] width 754 height 283
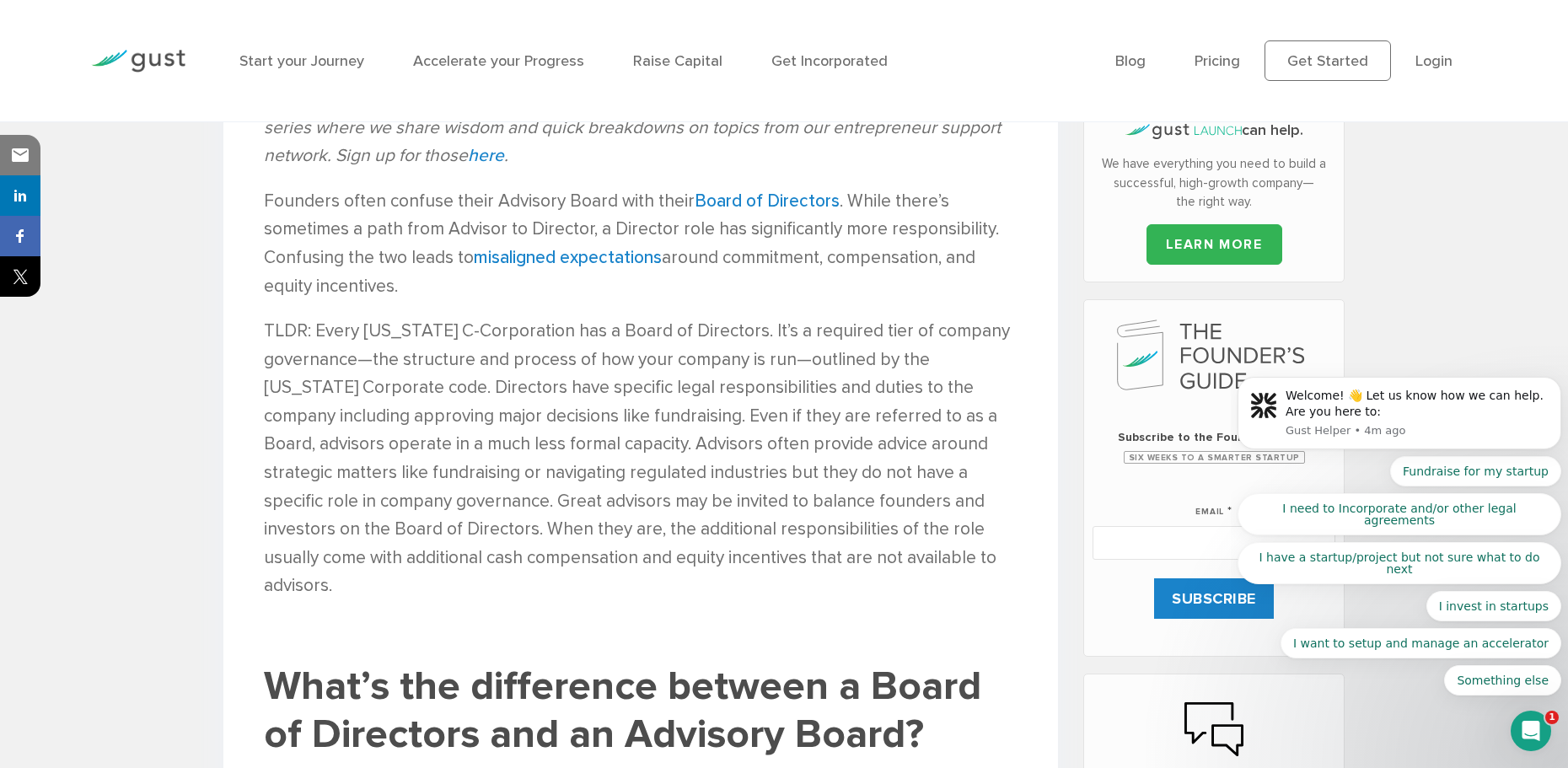
click at [876, 571] on p "TLDR: Every Delaware C-Corporation has a Board of Directors. It’s a required ti…" at bounding box center [640, 458] width 754 height 283
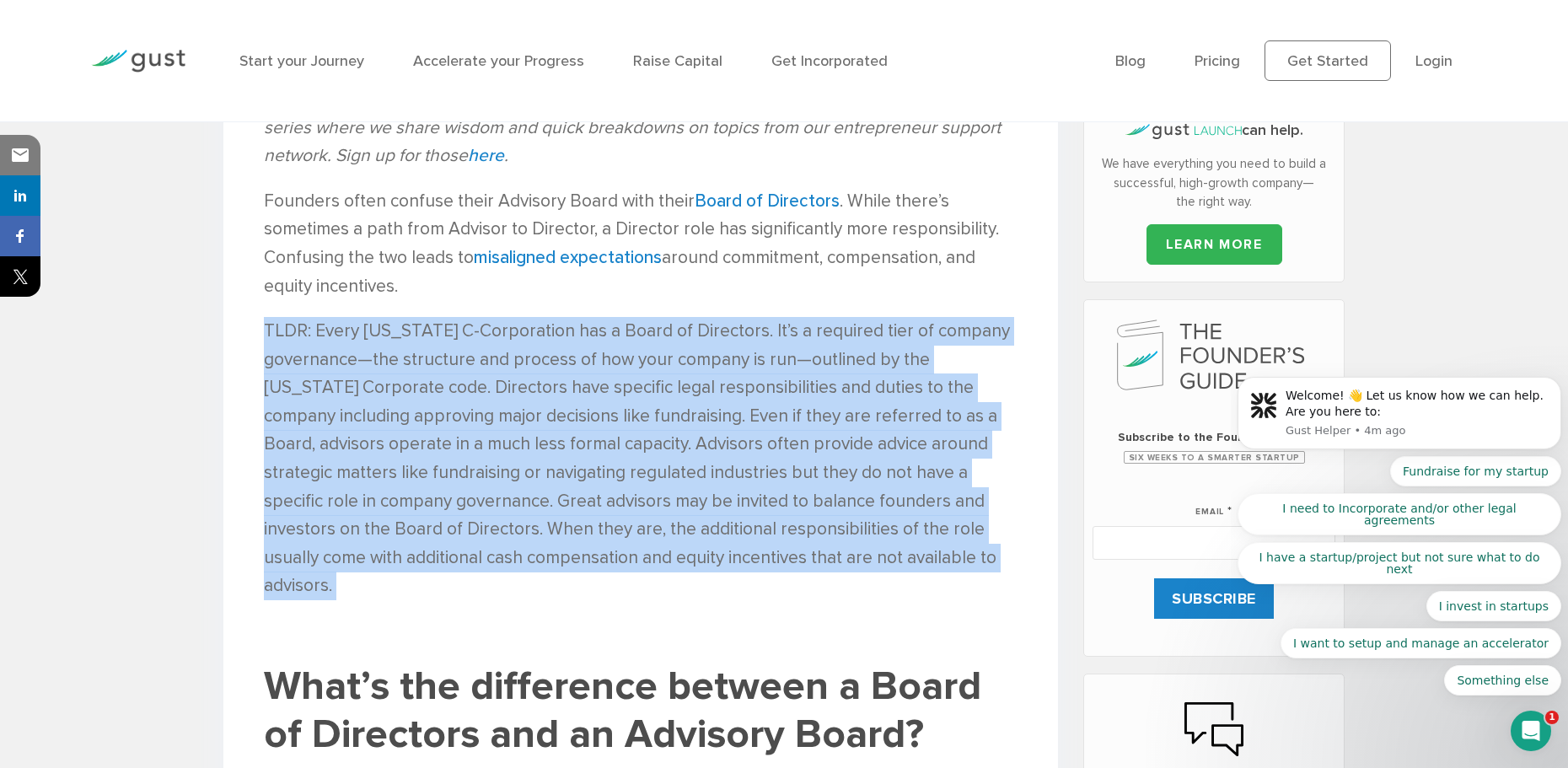
click at [876, 571] on p "TLDR: Every Delaware C-Corporation has a Board of Directors. It’s a required ti…" at bounding box center [640, 458] width 754 height 283
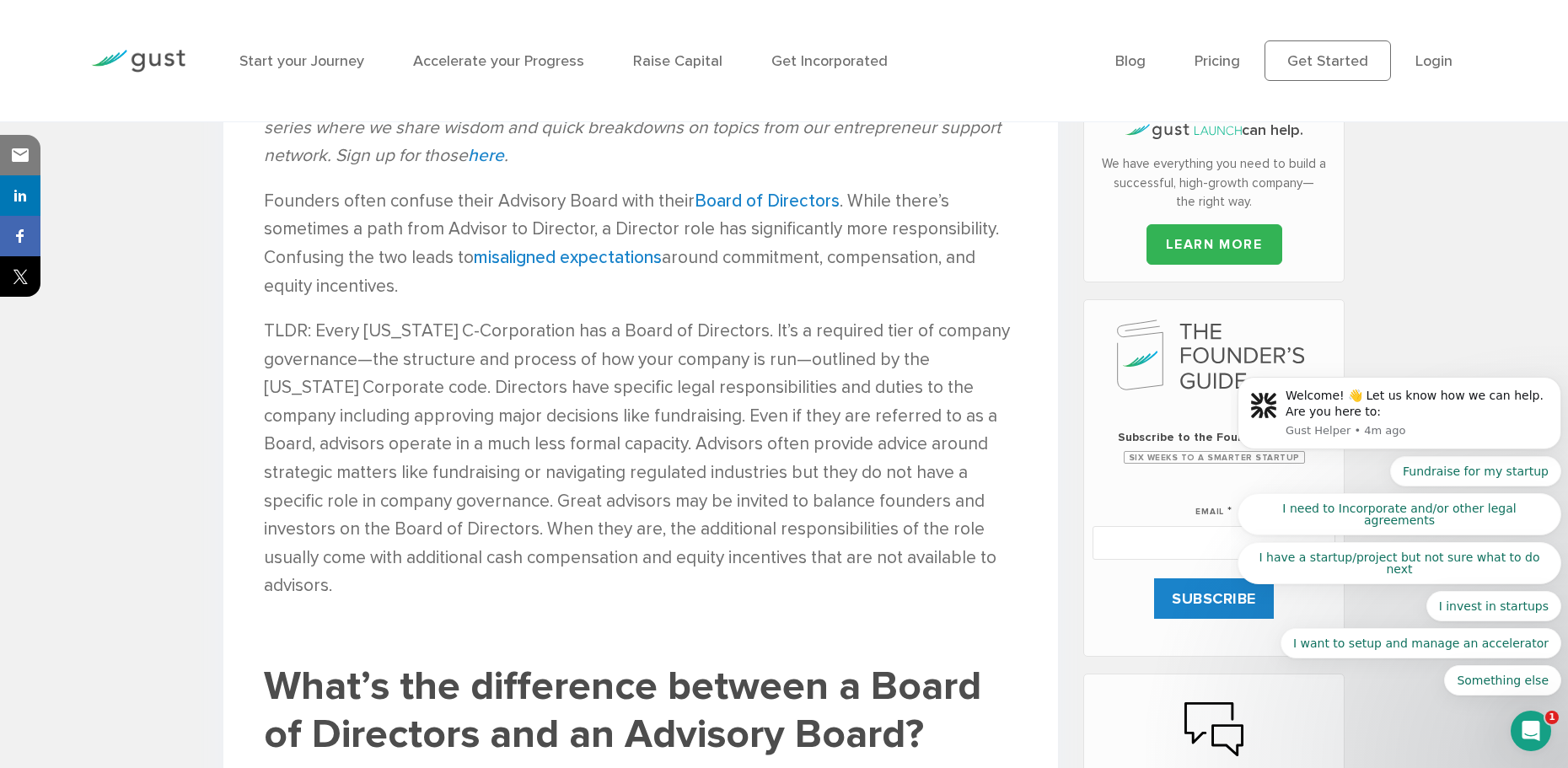
click at [878, 617] on p at bounding box center [640, 631] width 754 height 29
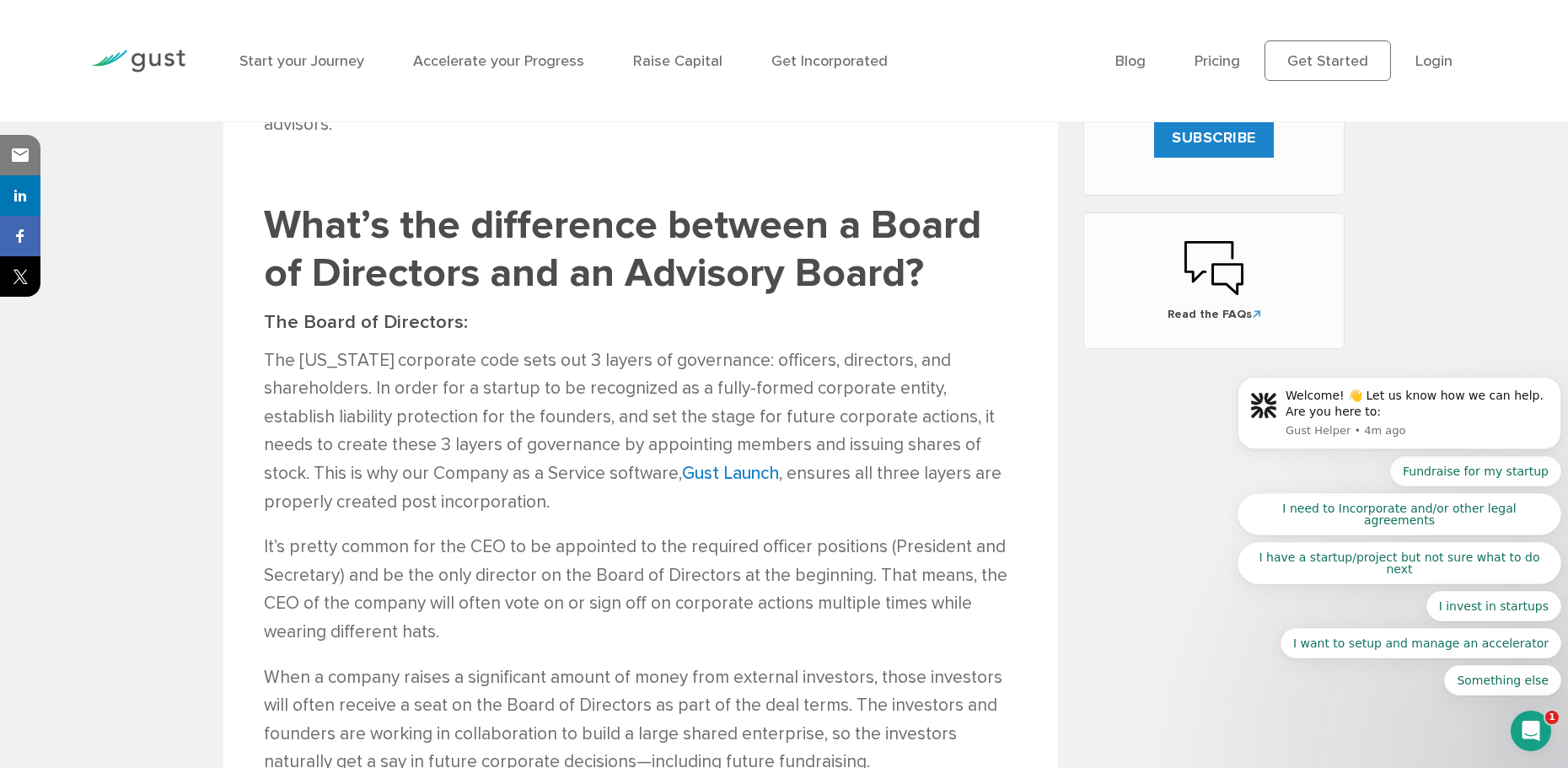
scroll to position [1180, 0]
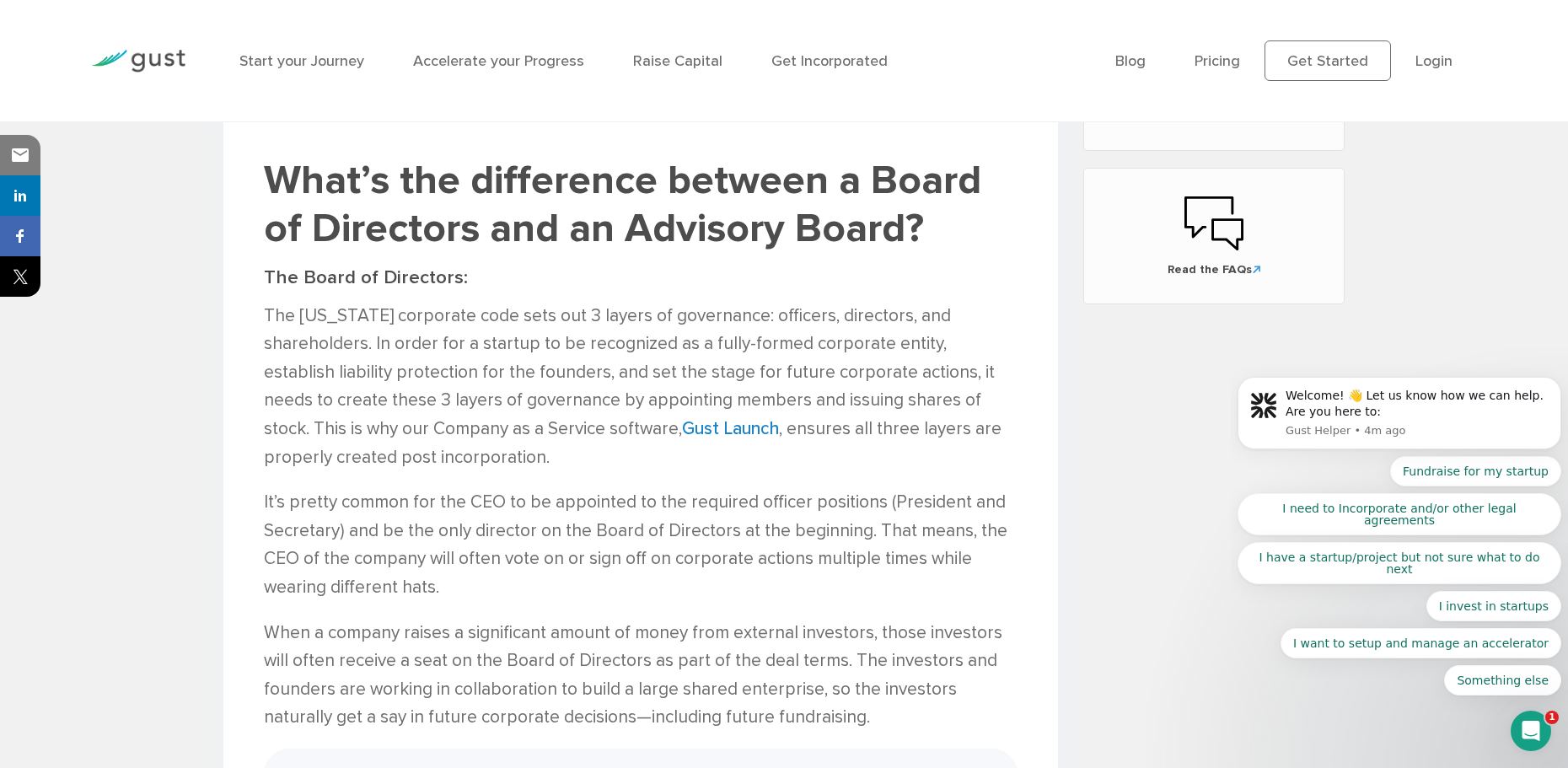
click at [582, 302] on p "The Delaware corporate code sets out 3 layers of governance: officers, director…" at bounding box center [640, 387] width 754 height 170
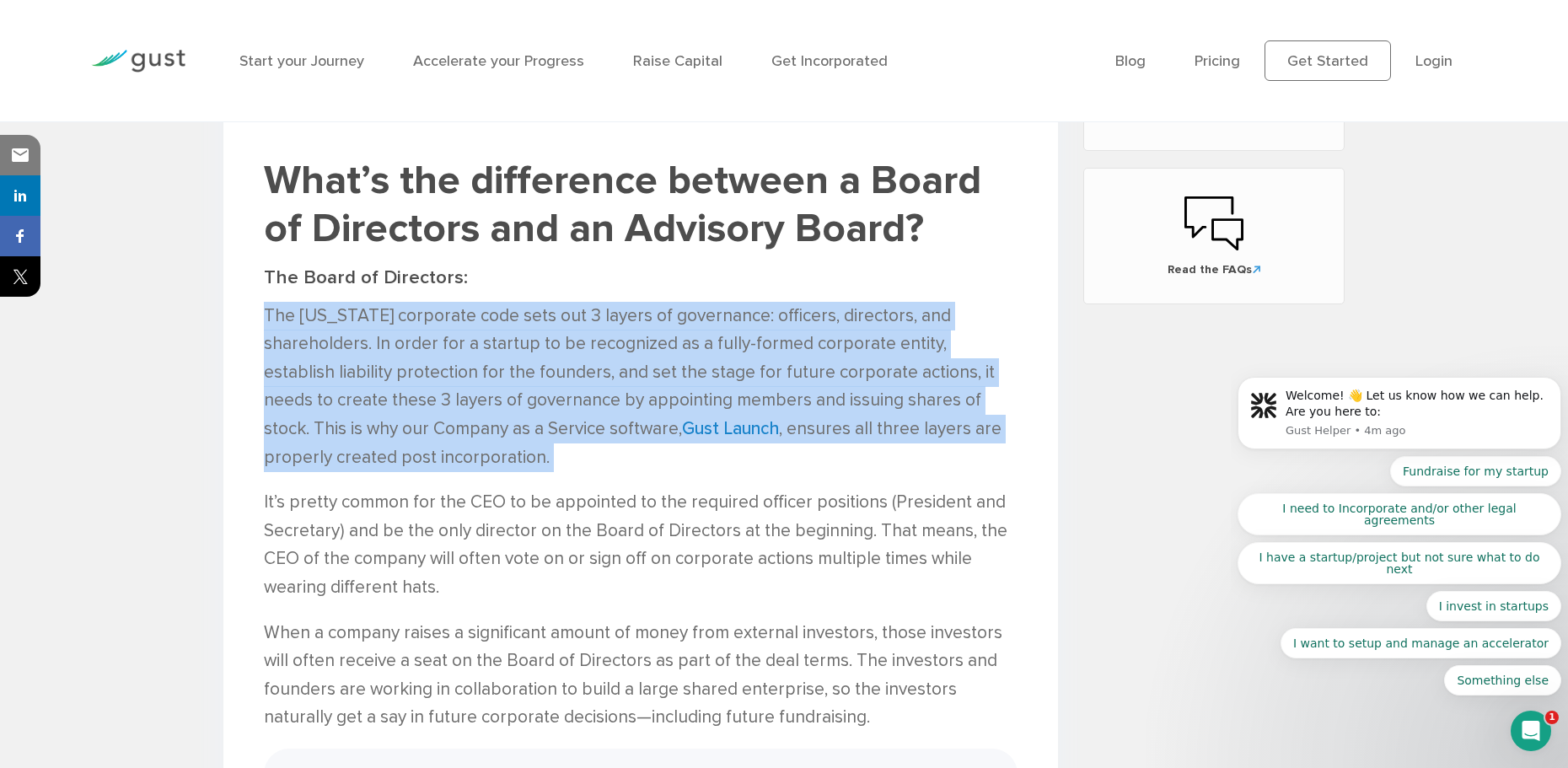
click at [582, 302] on p "The Delaware corporate code sets out 3 layers of governance: officers, director…" at bounding box center [640, 387] width 754 height 170
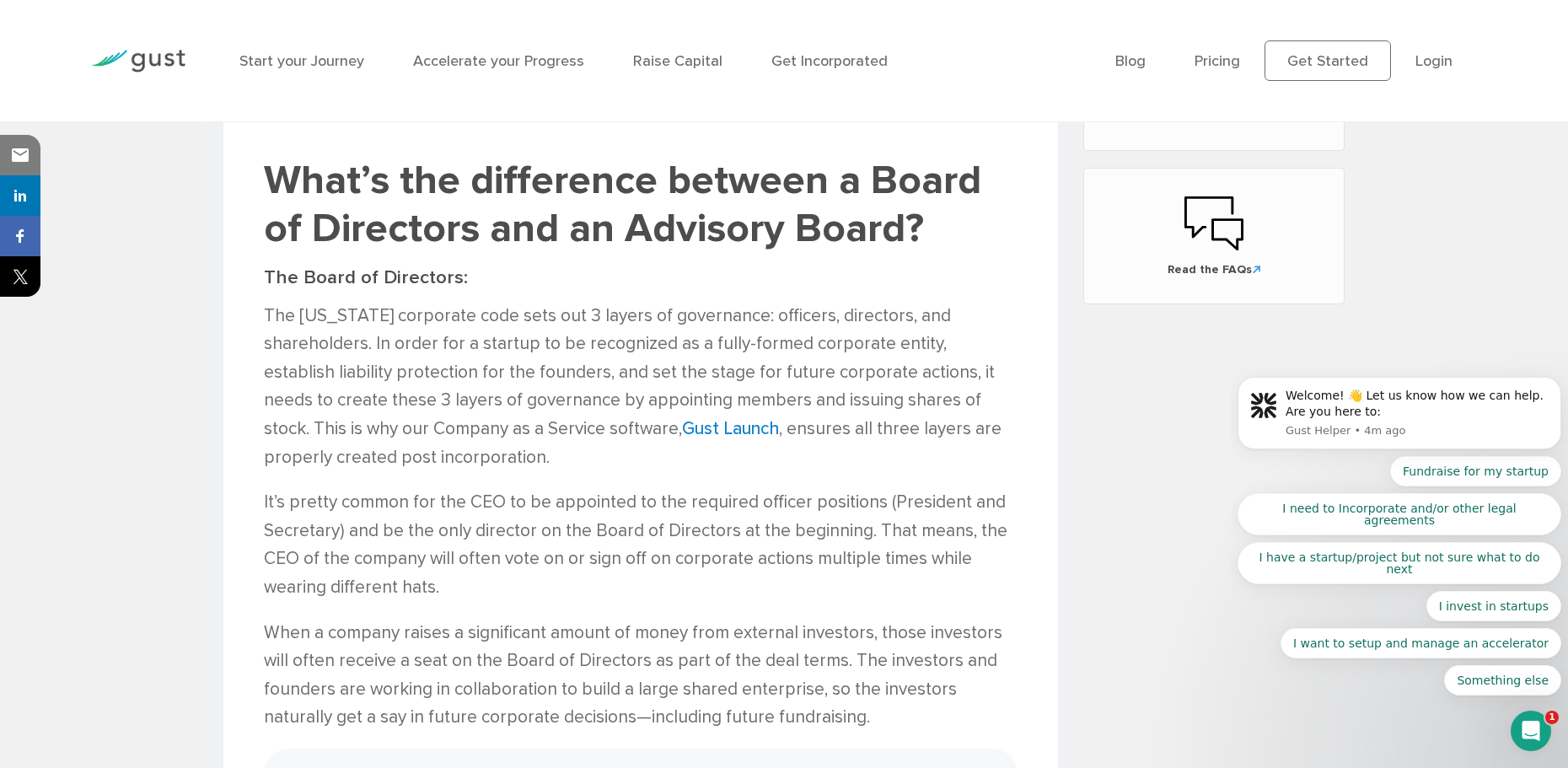
click at [415, 521] on p "It’s pretty common for the CEO to be appointed to the required officer position…" at bounding box center [640, 544] width 754 height 113
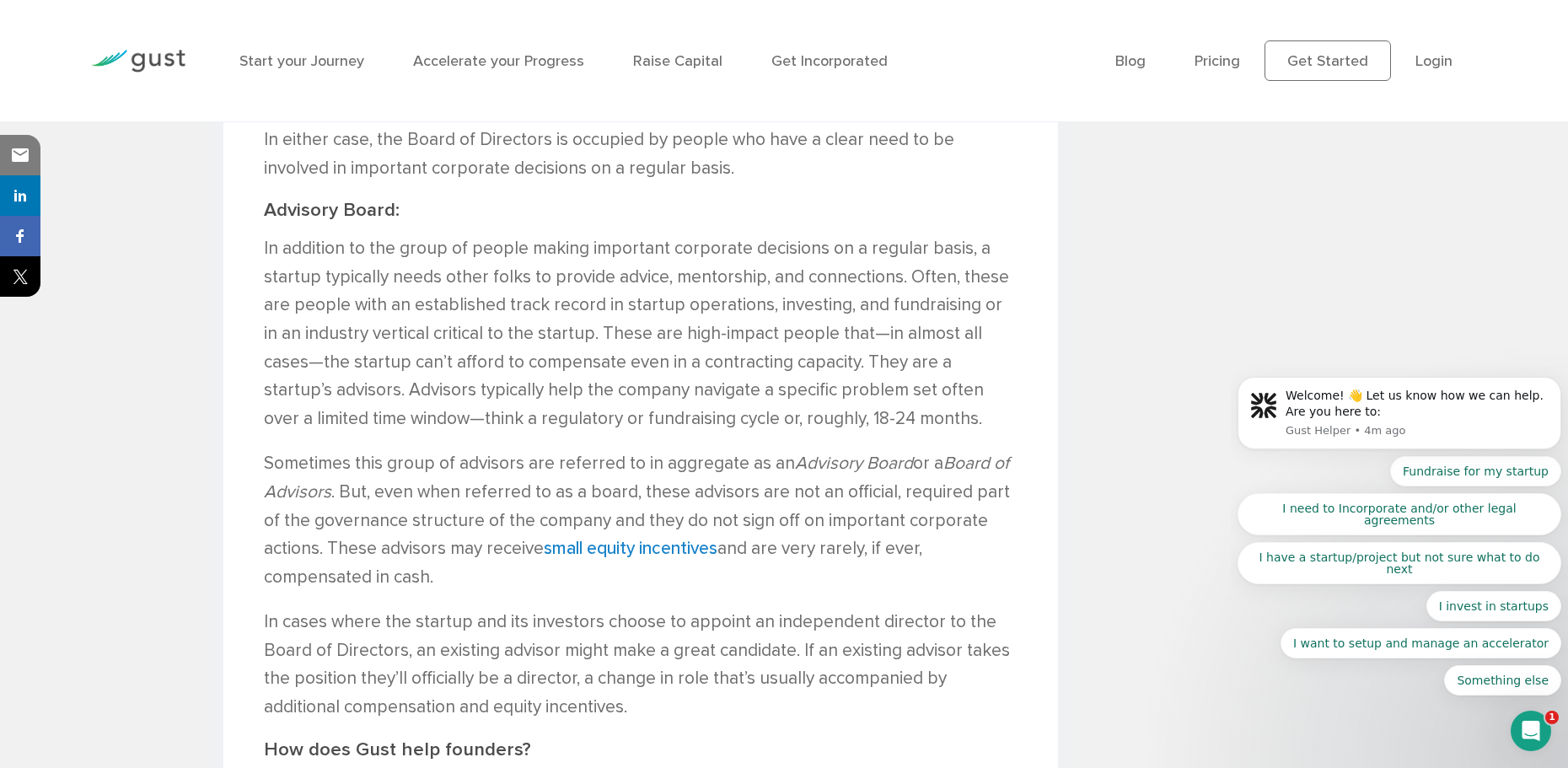
scroll to position [2403, 0]
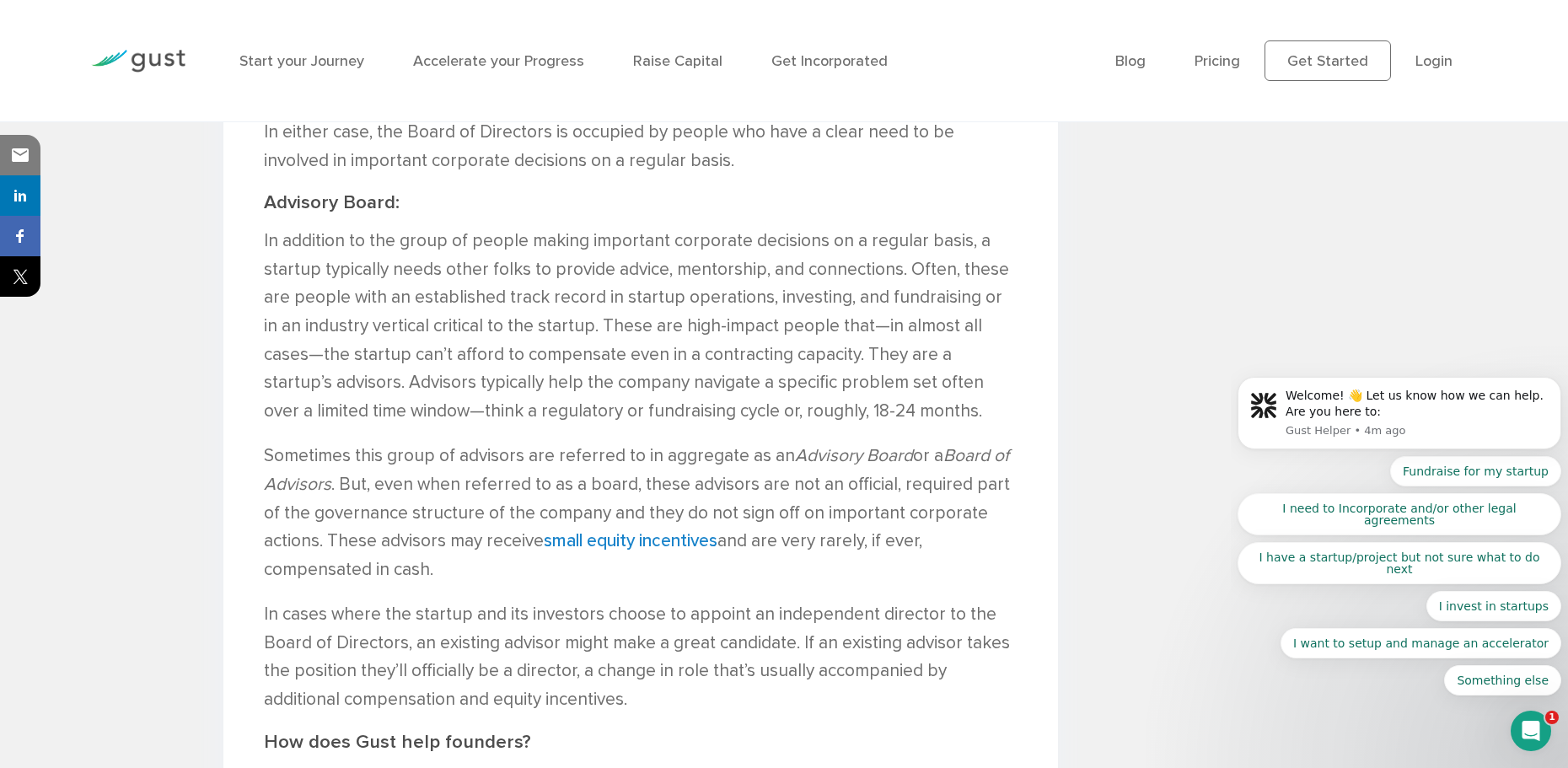
click at [720, 266] on p "In addition to the group of people making important corporate decisions on a re…" at bounding box center [640, 326] width 754 height 198
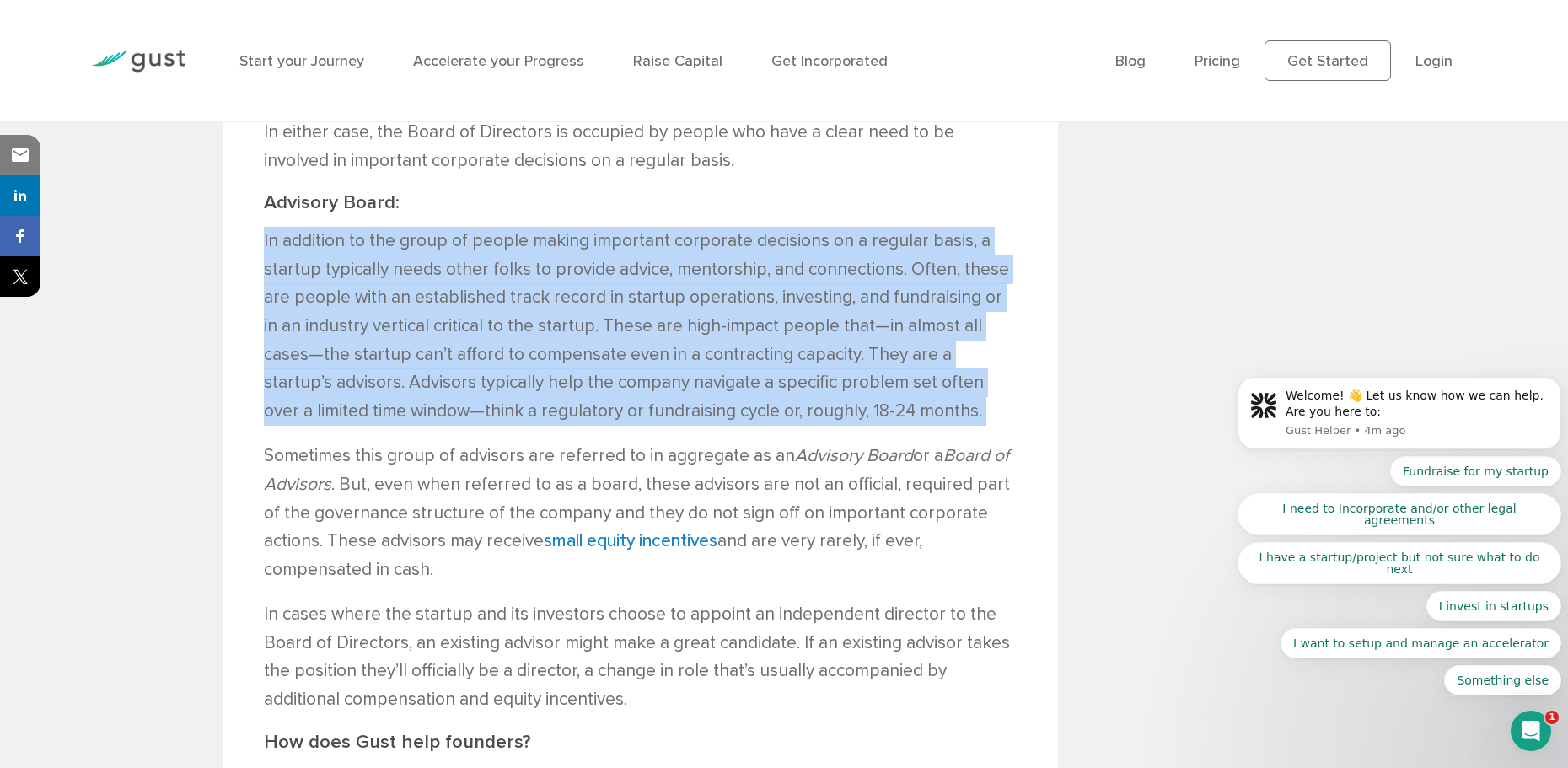
click at [720, 266] on p "In addition to the group of people making important corporate decisions on a re…" at bounding box center [640, 326] width 754 height 198
click at [749, 305] on p "In addition to the group of people making important corporate decisions on a re…" at bounding box center [640, 326] width 754 height 198
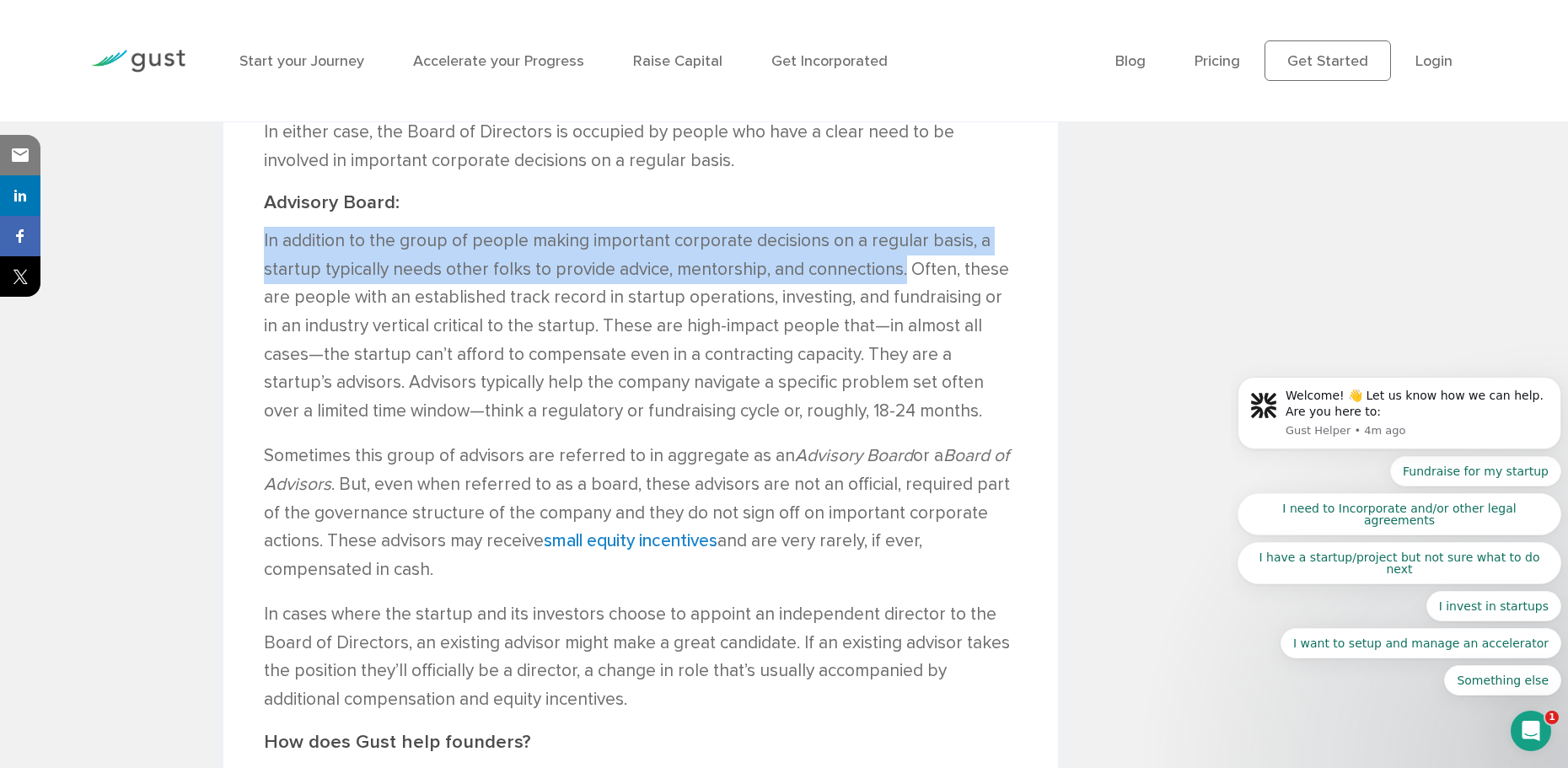
drag, startPoint x: 467, startPoint y: 138, endPoint x: 901, endPoint y: 214, distance: 440.6
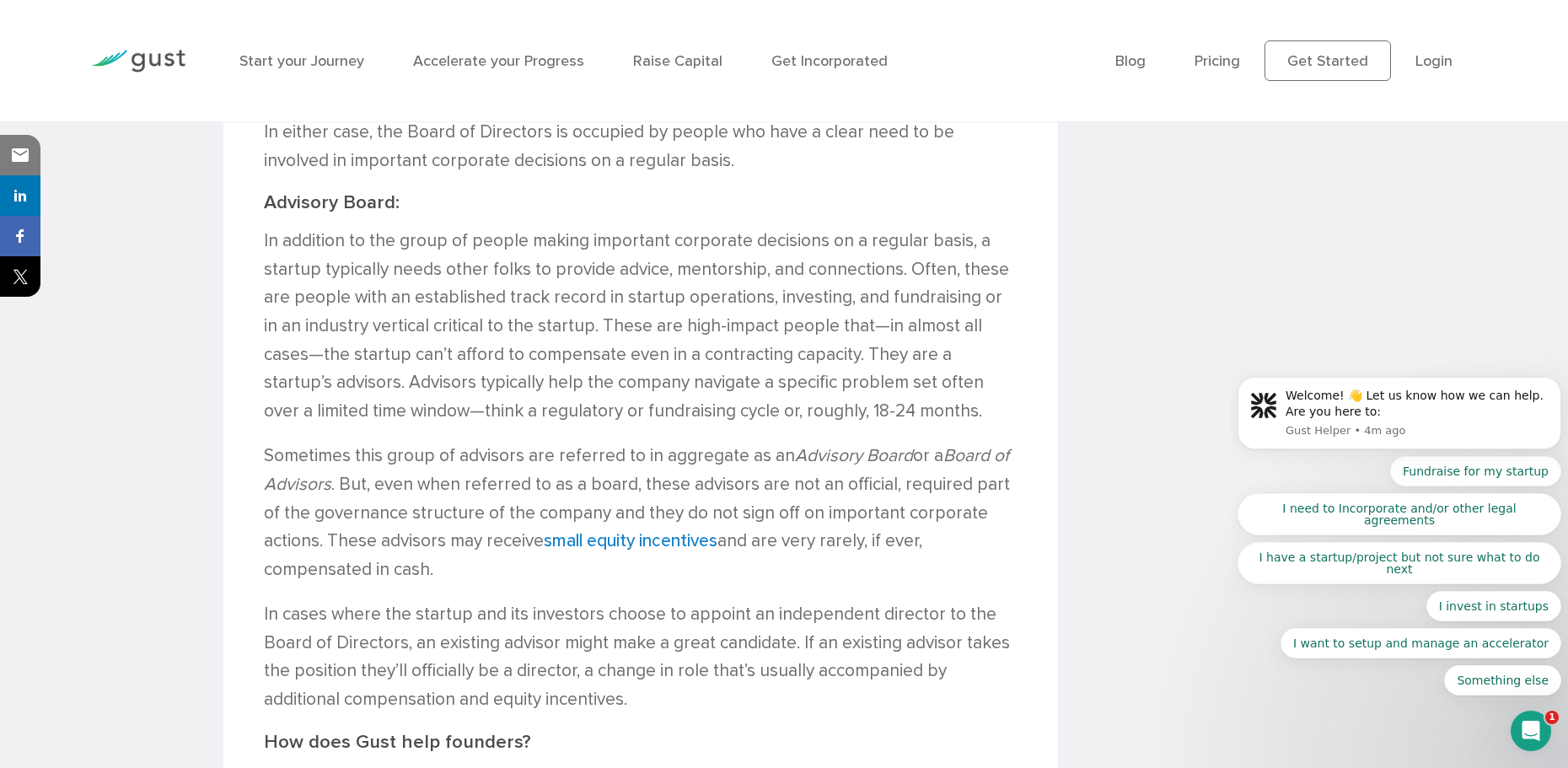
click at [758, 262] on p "In addition to the group of people making important corporate decisions on a re…" at bounding box center [640, 326] width 754 height 198
drag, startPoint x: 594, startPoint y: 217, endPoint x: 880, endPoint y: 217, distance: 286.0
click at [880, 227] on p "In addition to the group of people making important corporate decisions on a re…" at bounding box center [640, 326] width 754 height 198
click at [853, 263] on p "In addition to the group of people making important corporate decisions on a re…" at bounding box center [640, 326] width 754 height 198
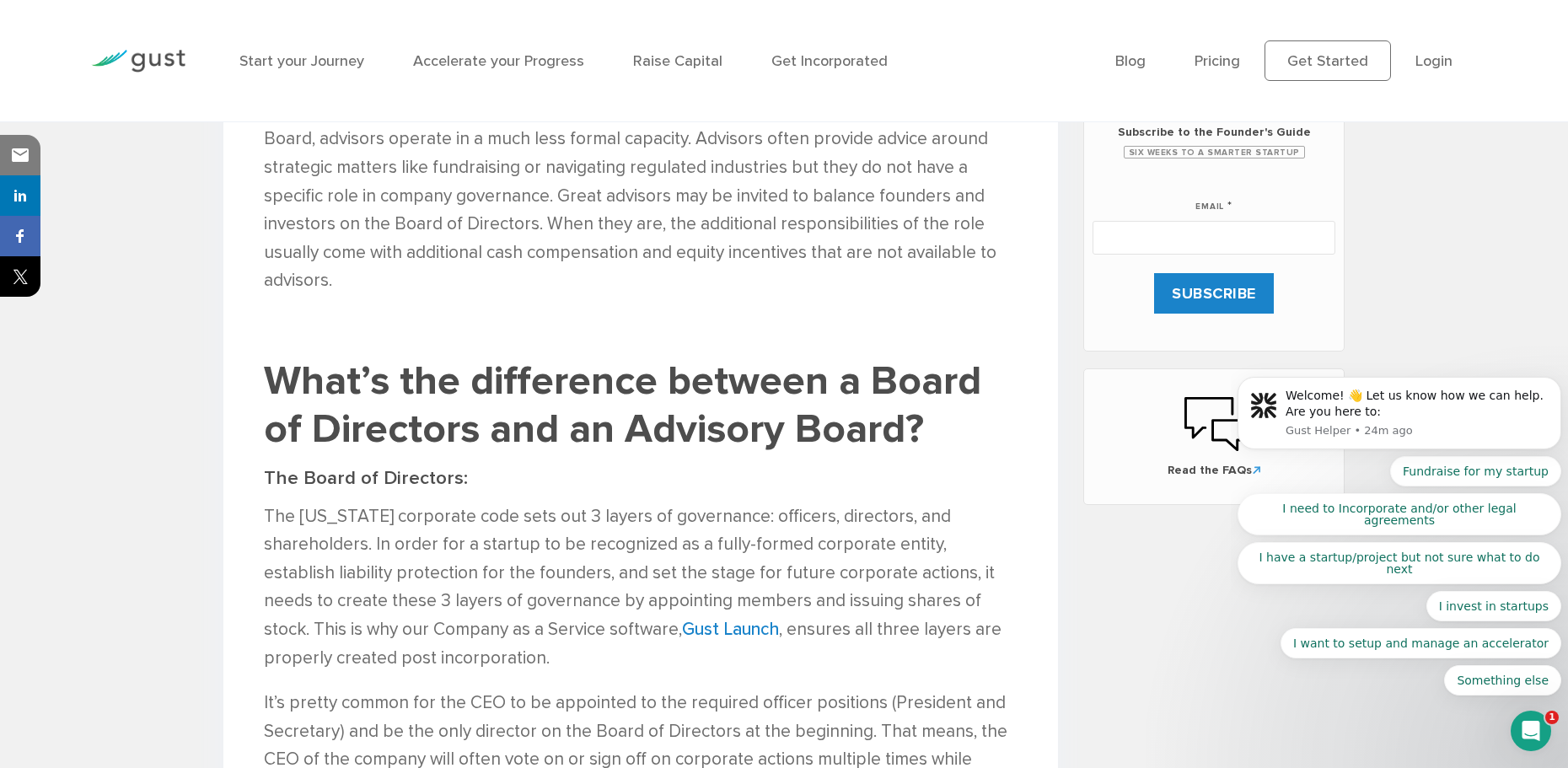
scroll to position [1139, 0]
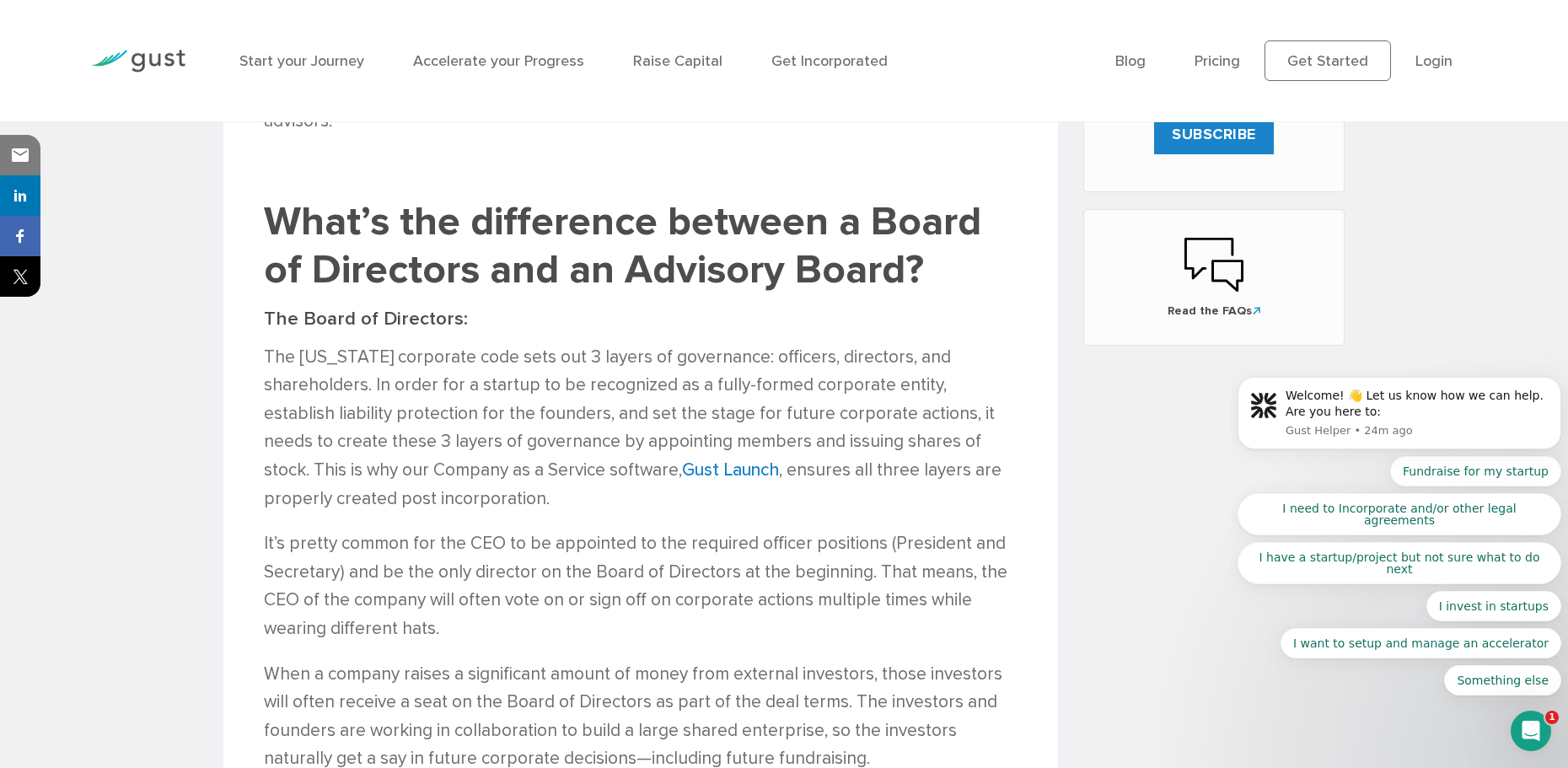
click at [516, 349] on p "The Delaware corporate code sets out 3 layers of governance: officers, director…" at bounding box center [640, 428] width 754 height 170
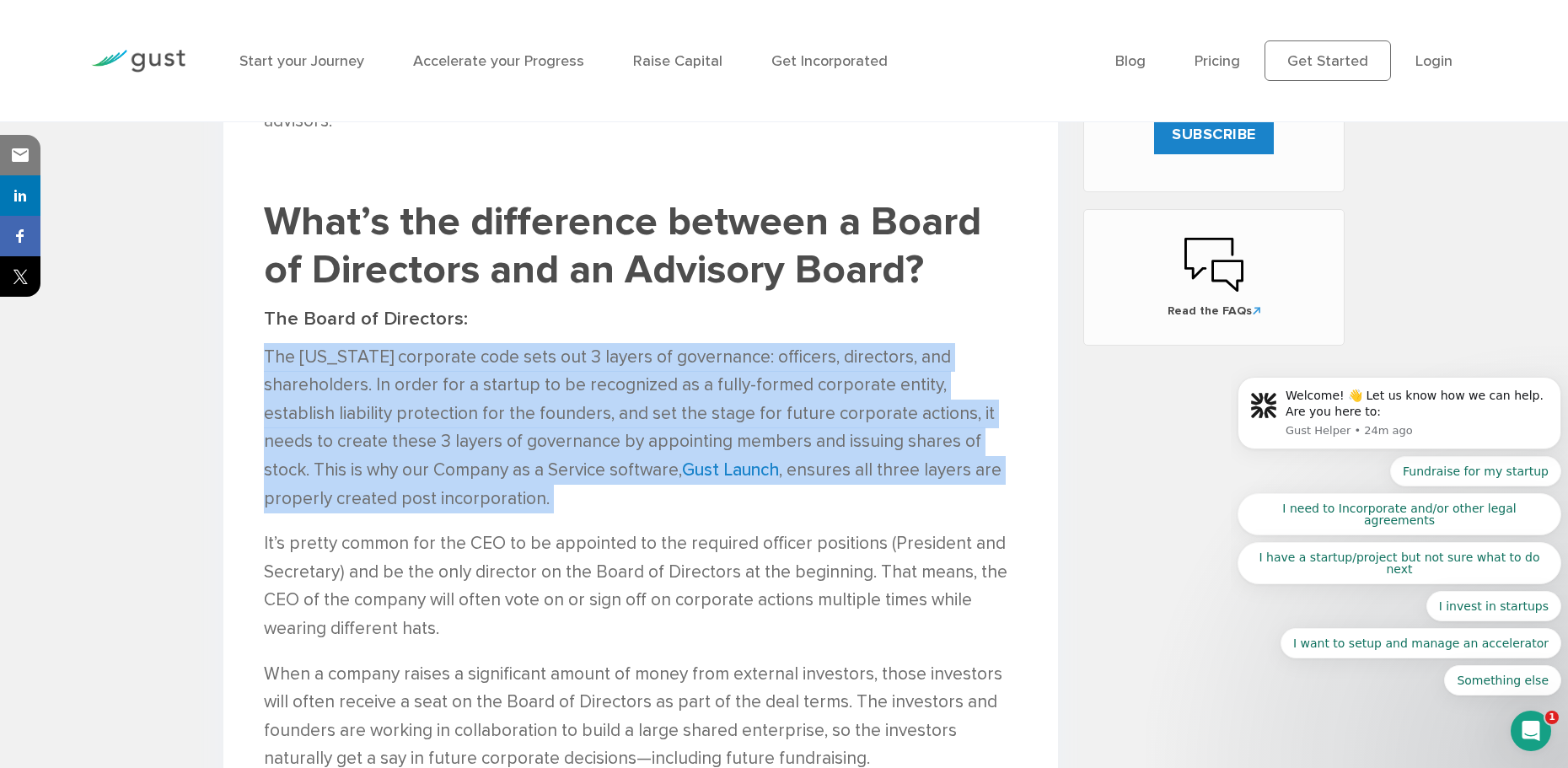
click at [516, 349] on p "The Delaware corporate code sets out 3 layers of governance: officers, director…" at bounding box center [640, 428] width 754 height 170
click at [587, 355] on p "The Delaware corporate code sets out 3 layers of governance: officers, director…" at bounding box center [640, 428] width 754 height 170
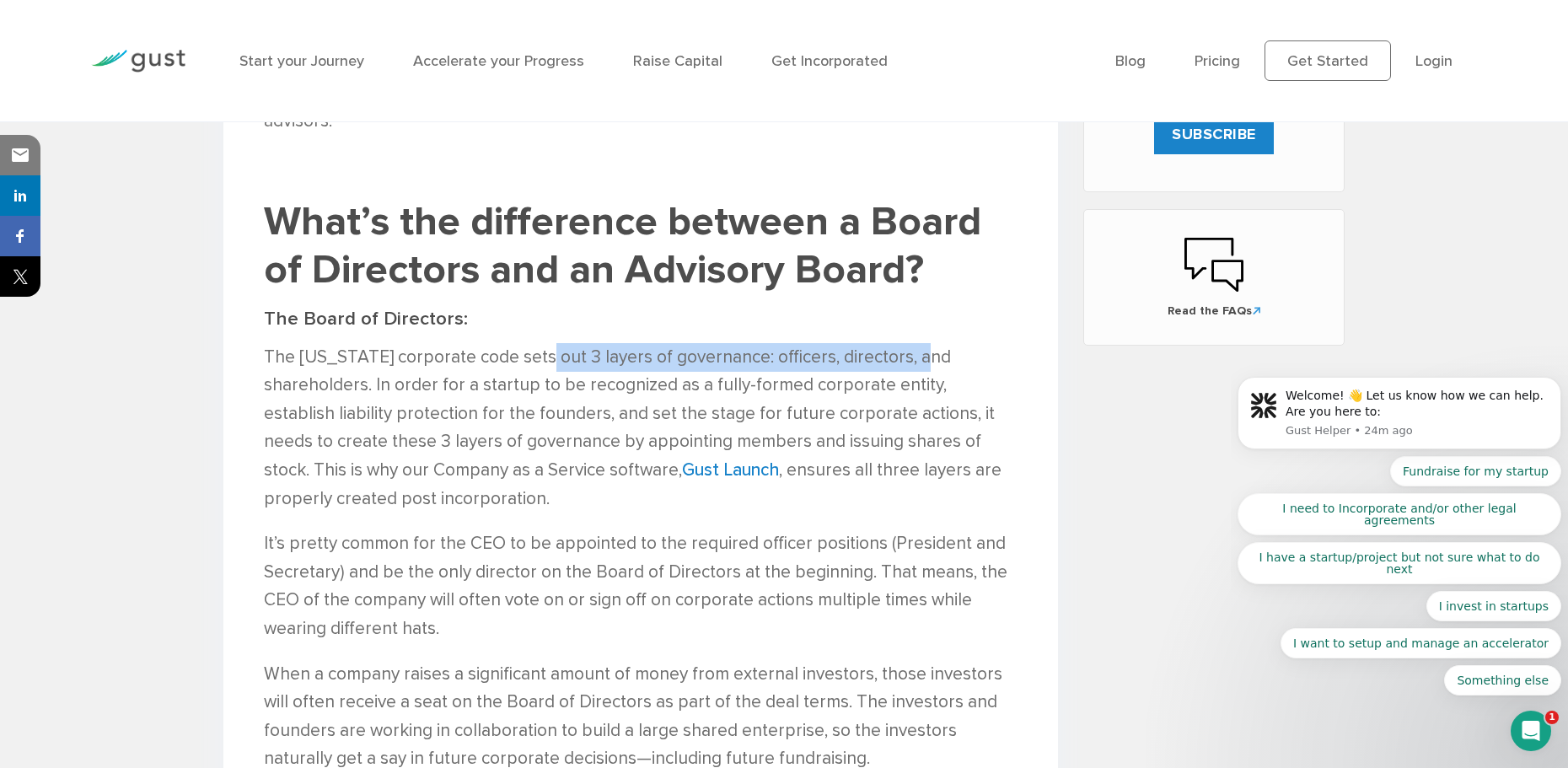
drag, startPoint x: 548, startPoint y: 332, endPoint x: 964, endPoint y: 335, distance: 416.0
click at [964, 343] on p "The Delaware corporate code sets out 3 layers of governance: officers, director…" at bounding box center [640, 428] width 754 height 170
click at [876, 357] on p "The Delaware corporate code sets out 3 layers of governance: officers, director…" at bounding box center [640, 428] width 754 height 170
drag, startPoint x: 748, startPoint y: 323, endPoint x: 370, endPoint y: 352, distance: 379.1
click at [370, 352] on p "The Delaware corporate code sets out 3 layers of governance: officers, director…" at bounding box center [640, 428] width 754 height 170
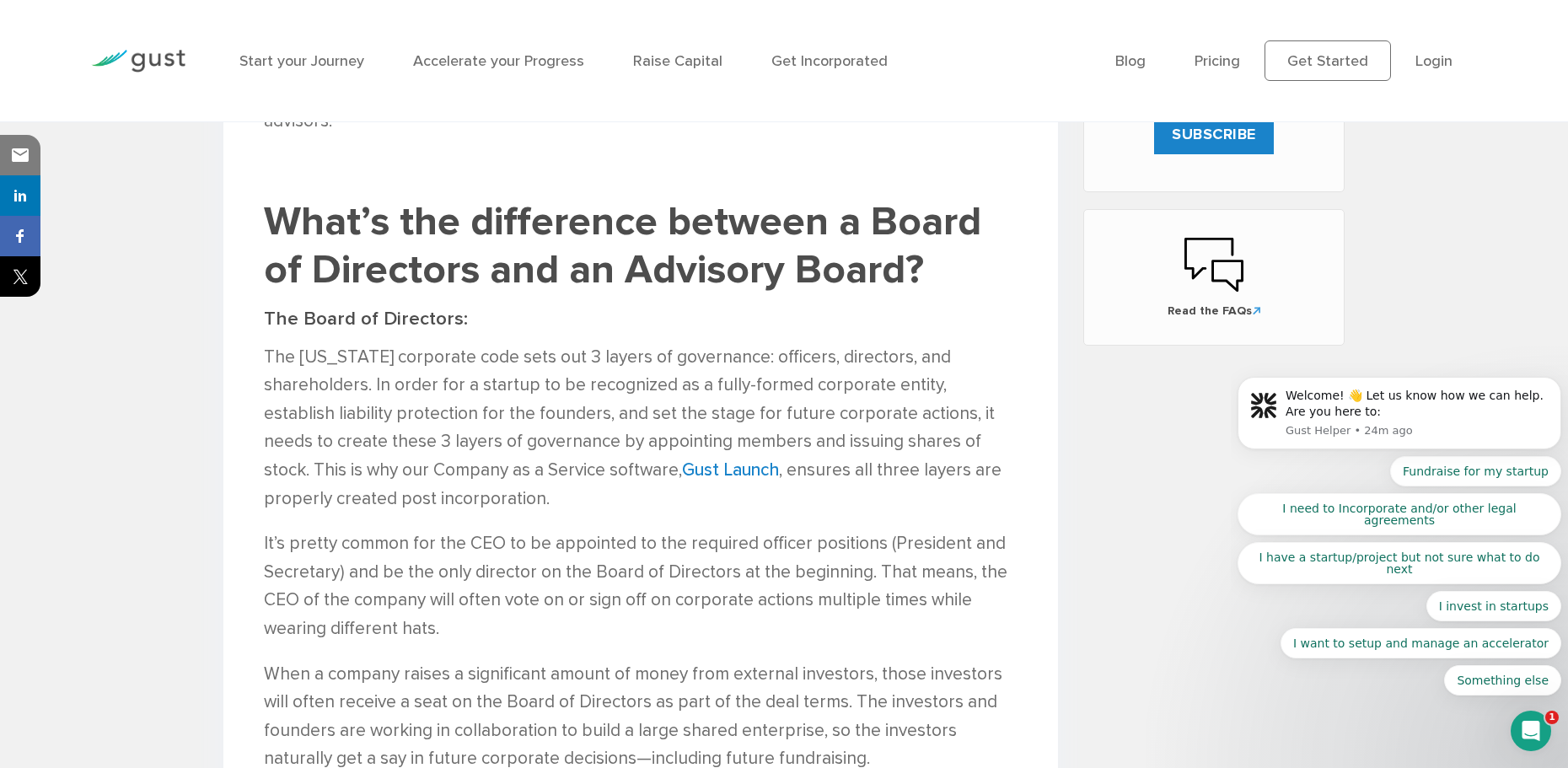
click at [488, 343] on p "The Delaware corporate code sets out 3 layers of governance: officers, director…" at bounding box center [640, 428] width 754 height 170
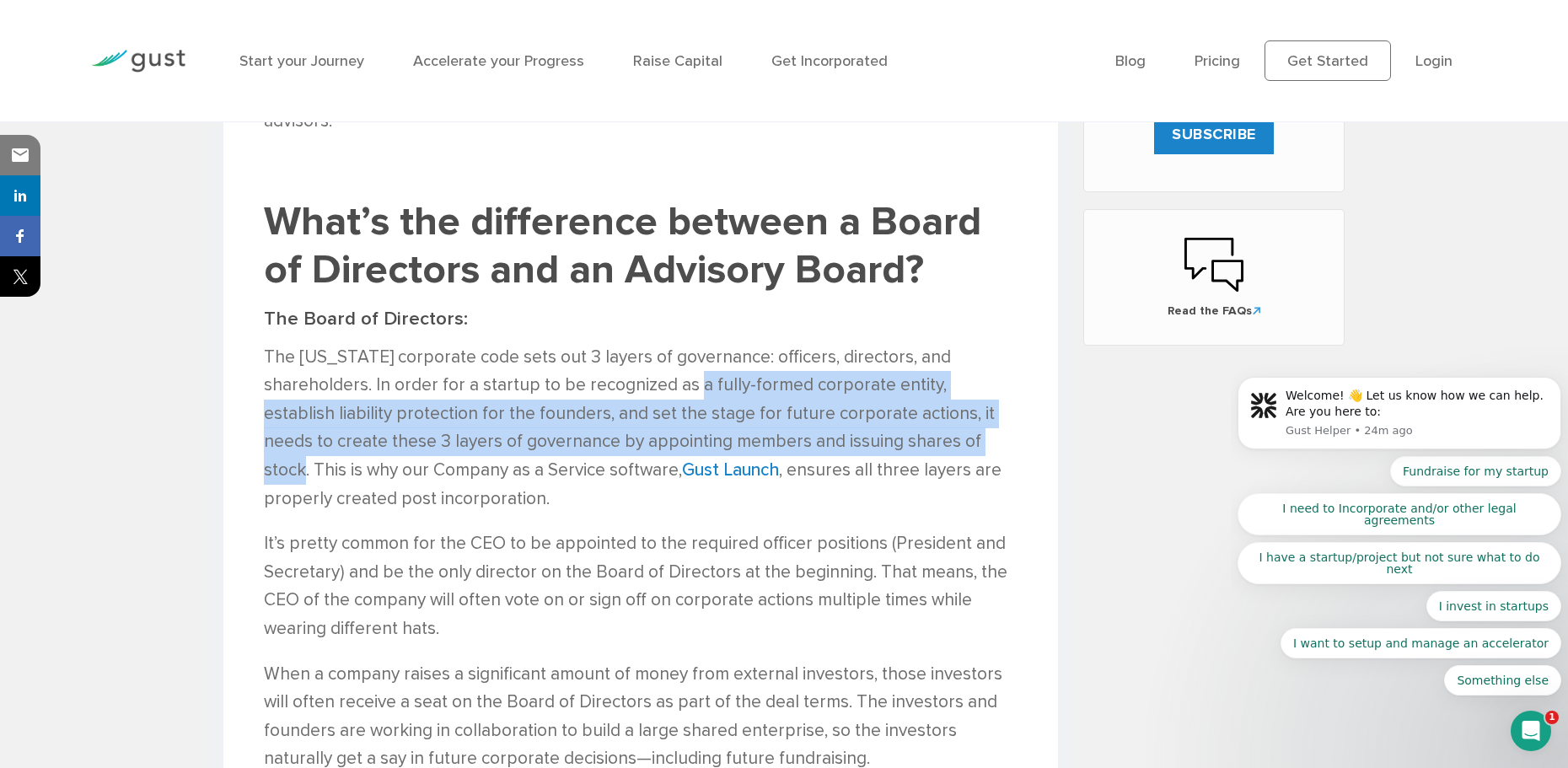
drag, startPoint x: 711, startPoint y: 350, endPoint x: 951, endPoint y: 412, distance: 247.9
click at [951, 412] on p "The Delaware corporate code sets out 3 layers of governance: officers, director…" at bounding box center [640, 428] width 754 height 170
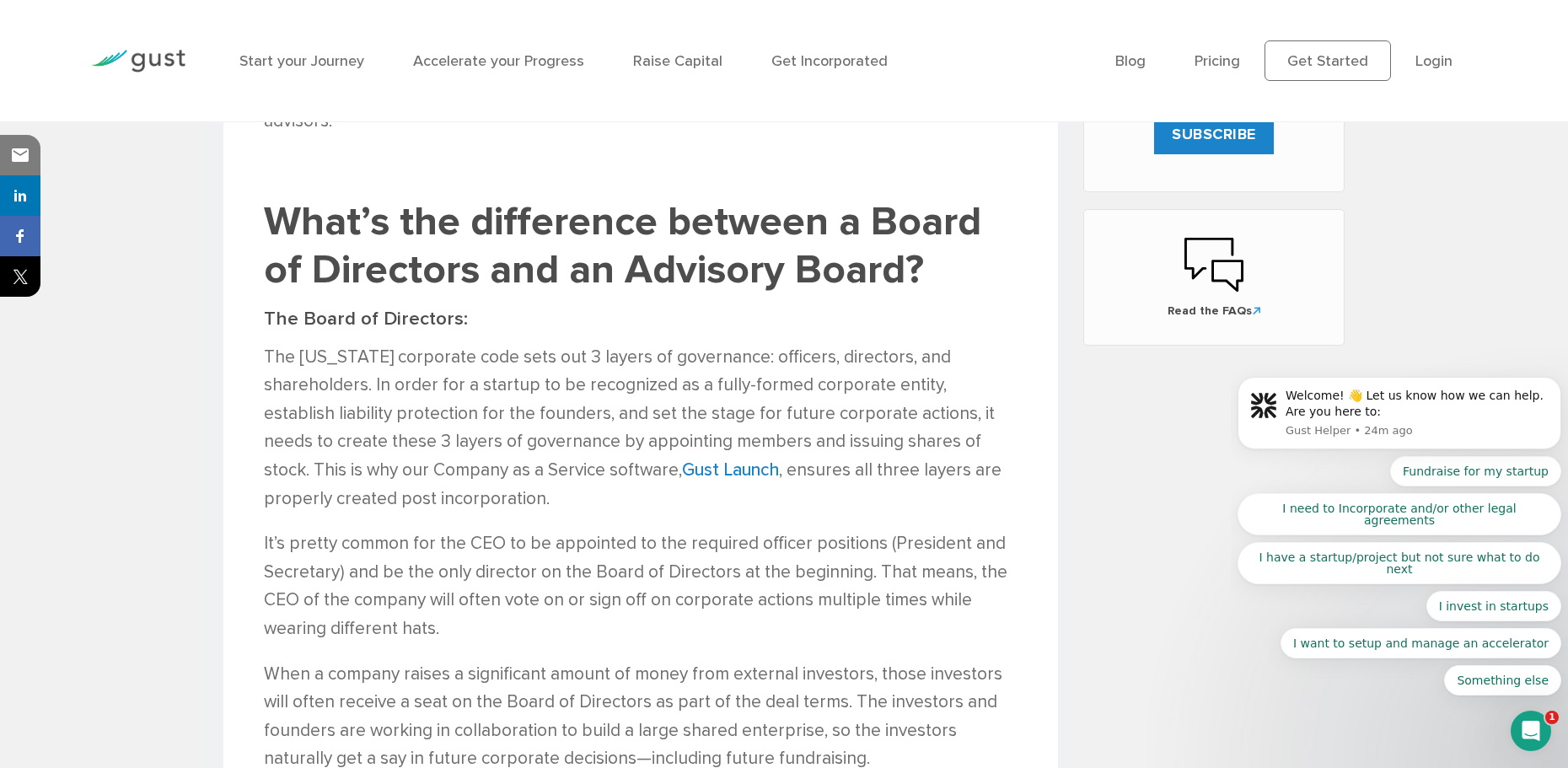
click at [584, 457] on p "The Delaware corporate code sets out 3 layers of governance: officers, director…" at bounding box center [640, 428] width 754 height 170
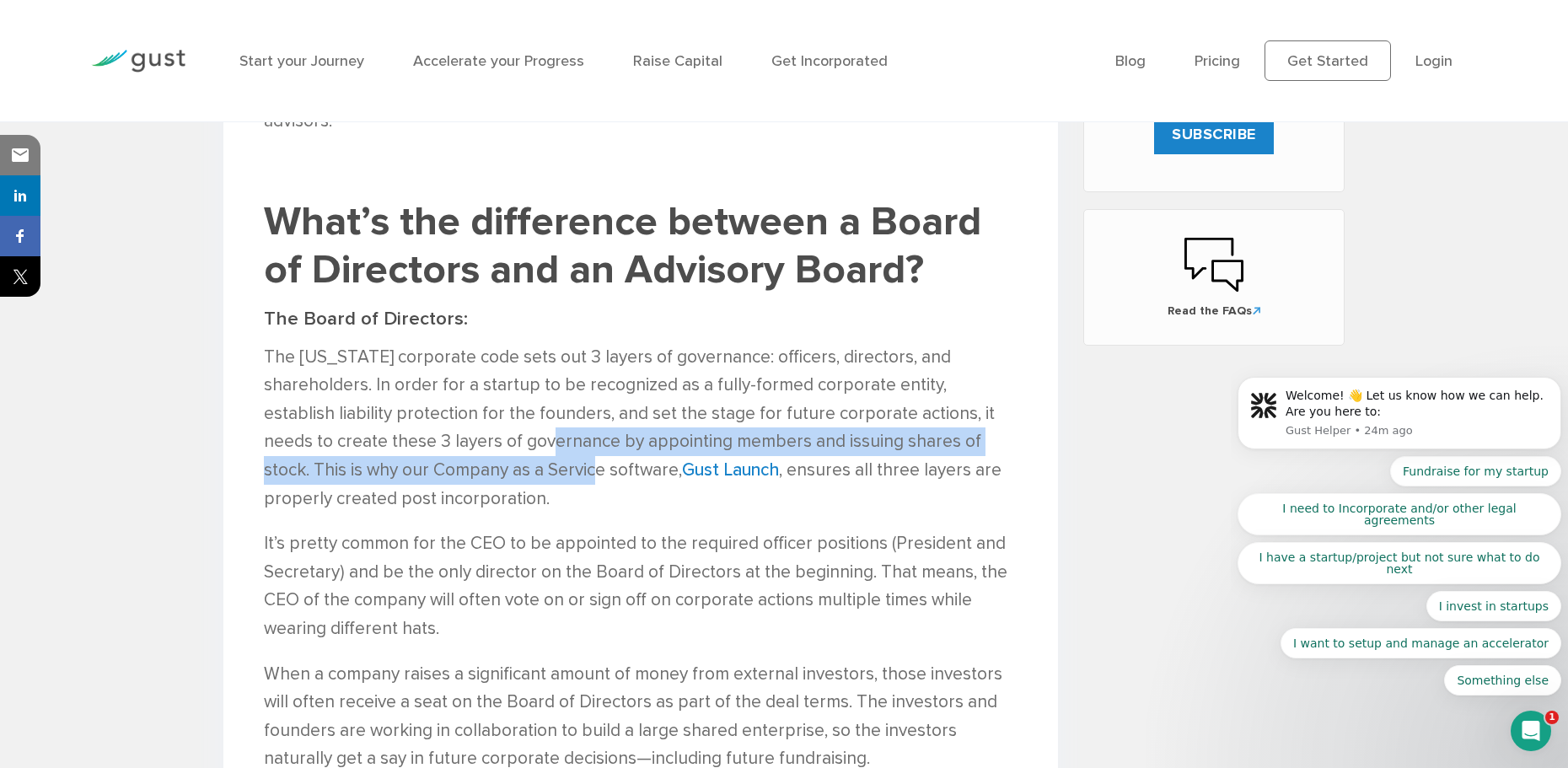
drag, startPoint x: 493, startPoint y: 401, endPoint x: 506, endPoint y: 448, distance: 48.8
click at [506, 448] on p "The Delaware corporate code sets out 3 layers of governance: officers, director…" at bounding box center [640, 428] width 754 height 170
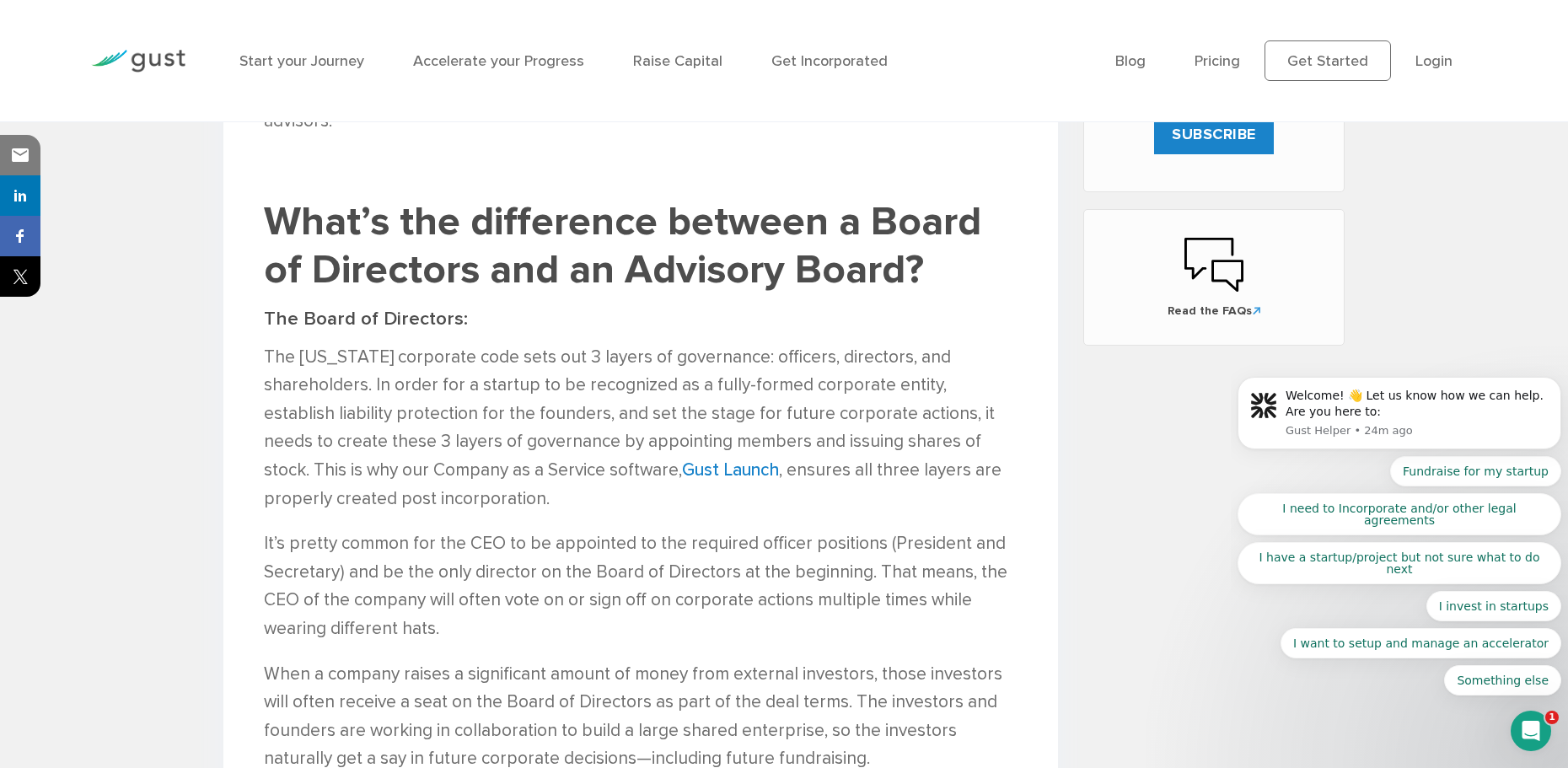
click at [522, 462] on p "The Delaware corporate code sets out 3 layers of governance: officers, director…" at bounding box center [640, 428] width 754 height 170
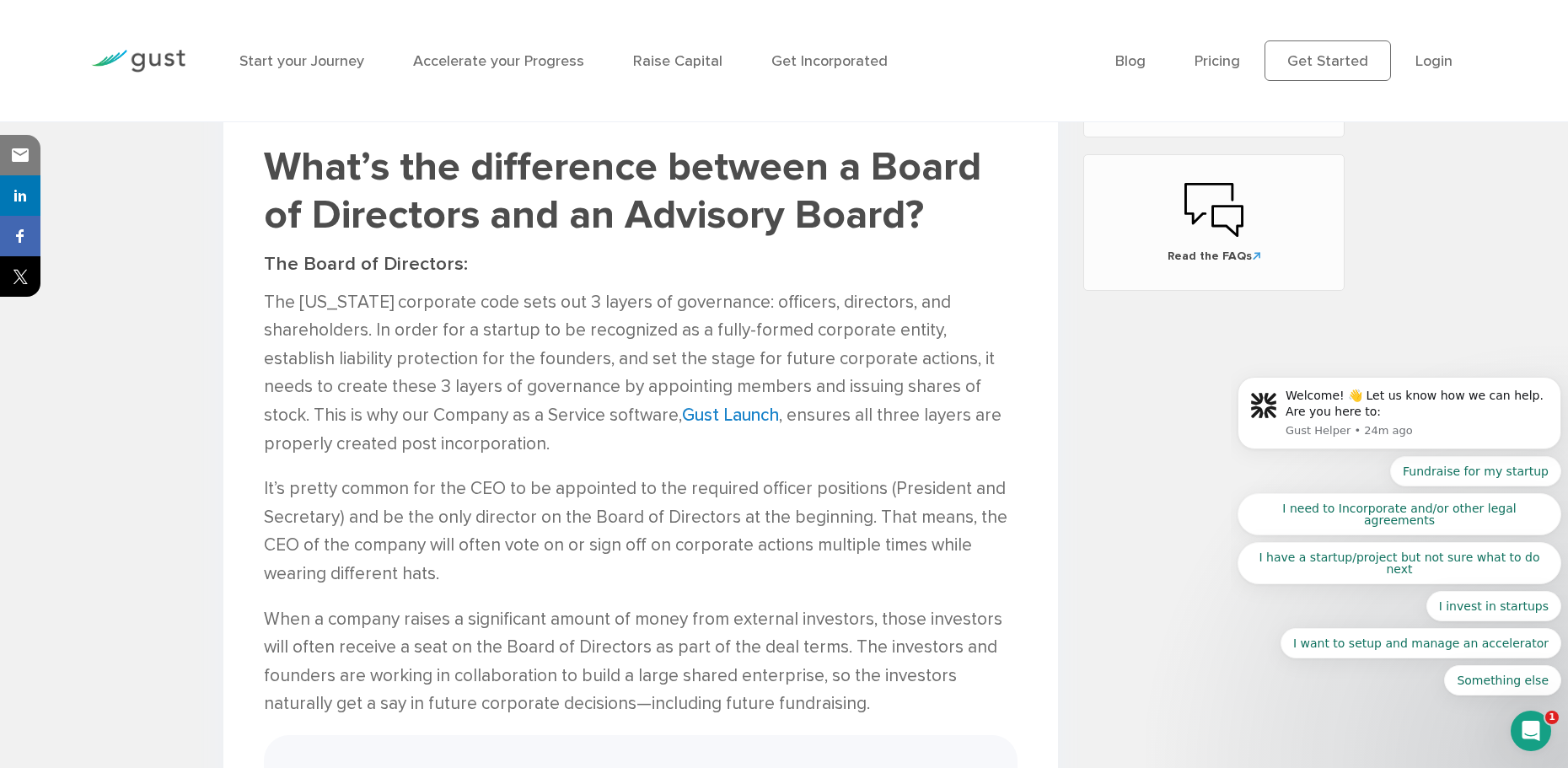
scroll to position [1223, 0]
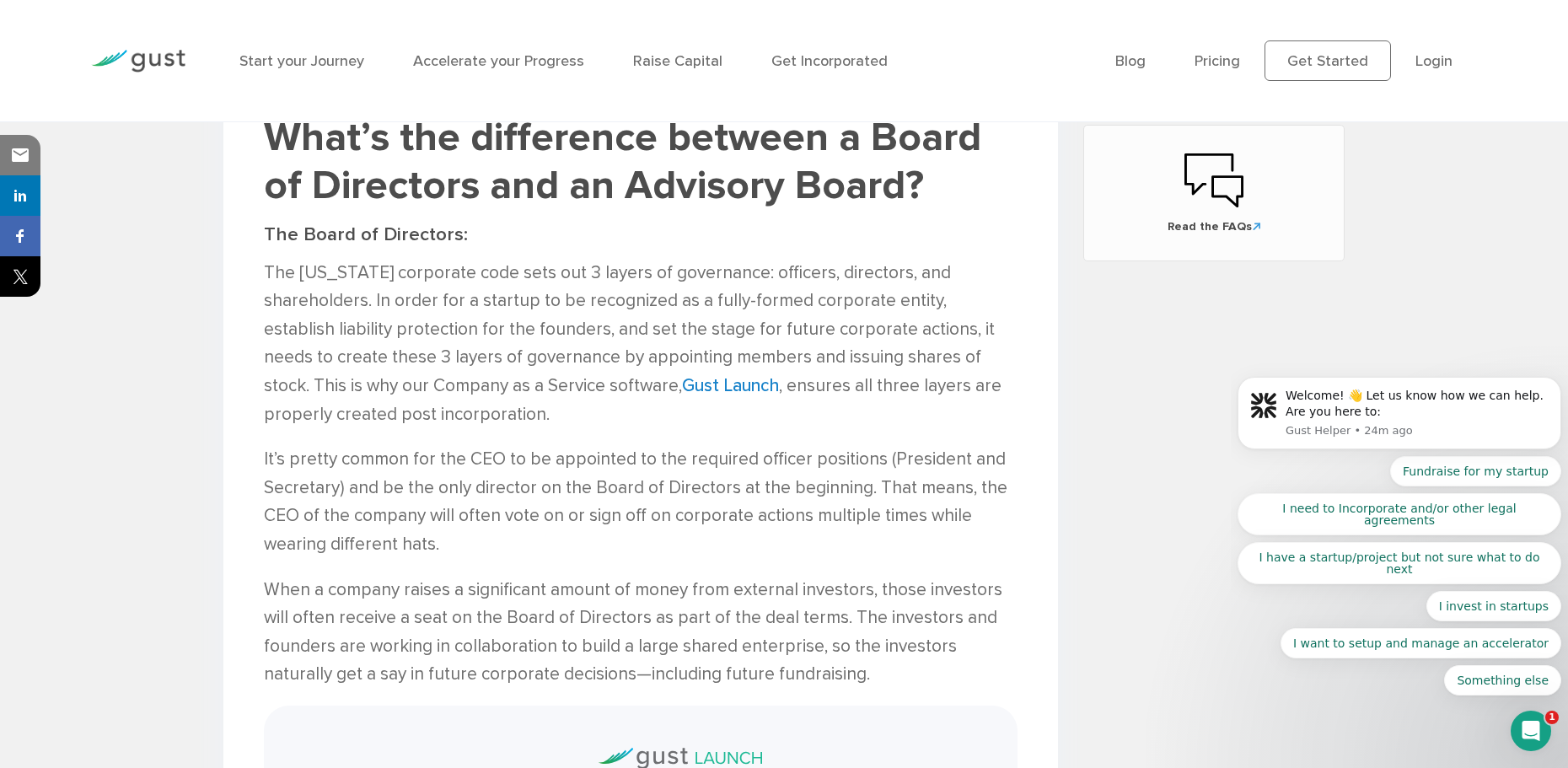
click at [554, 448] on p "It’s pretty common for the CEO to be appointed to the required officer position…" at bounding box center [640, 501] width 754 height 113
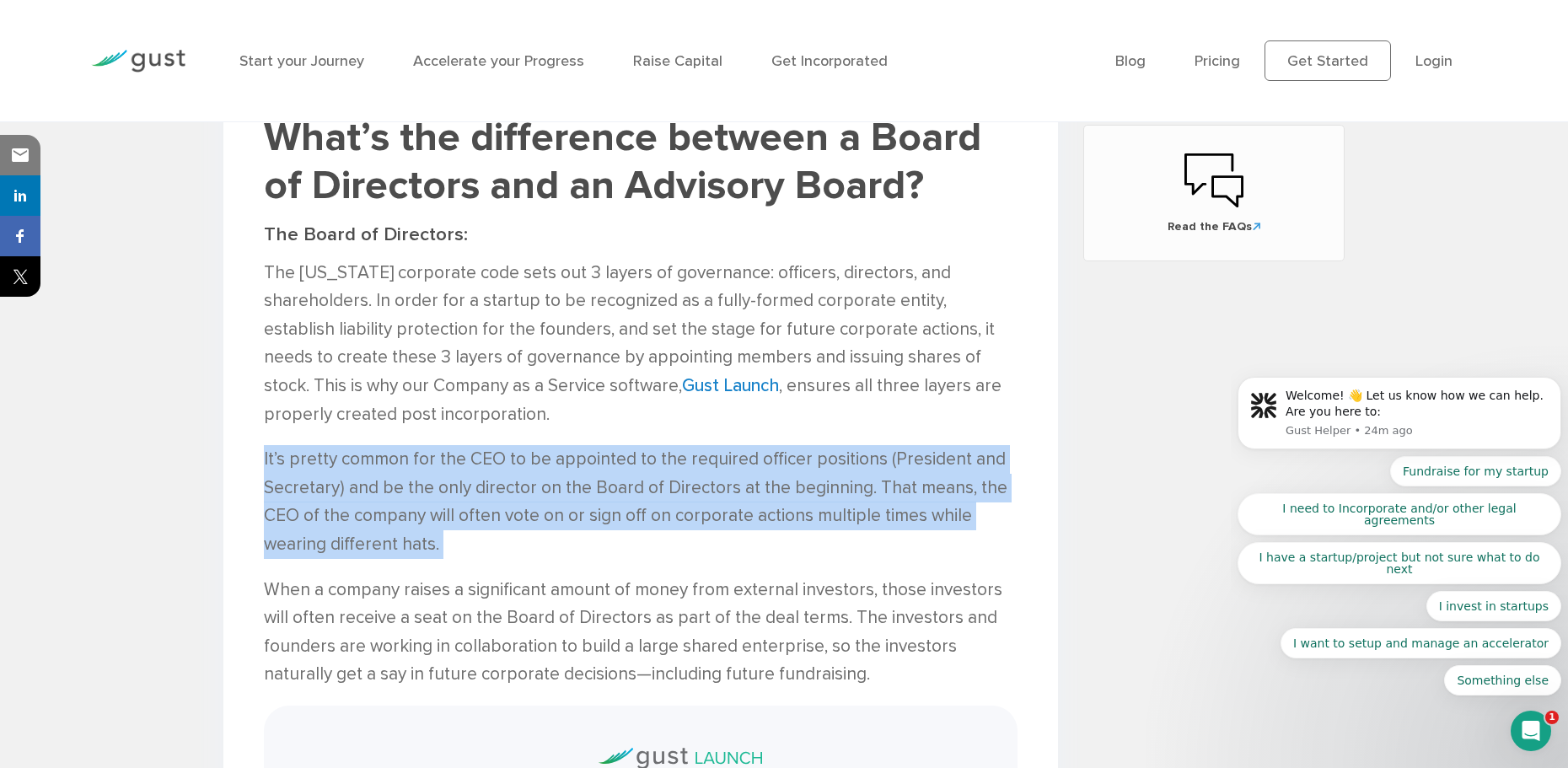
click at [554, 448] on p "It’s pretty common for the CEO to be appointed to the required officer position…" at bounding box center [640, 501] width 754 height 113
click at [590, 469] on p "It’s pretty common for the CEO to be appointed to the required officer position…" at bounding box center [640, 501] width 754 height 113
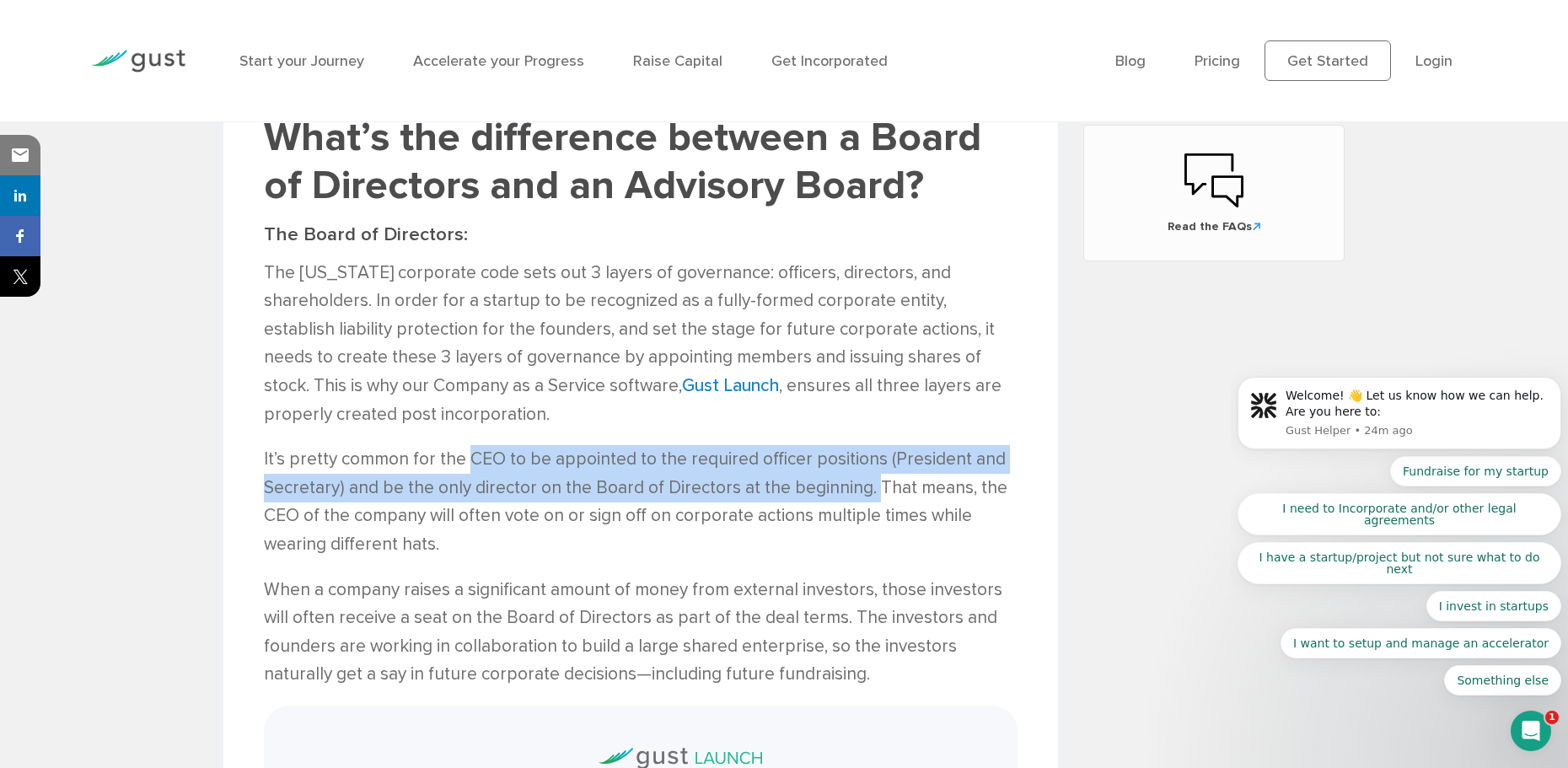
drag, startPoint x: 465, startPoint y: 442, endPoint x: 875, endPoint y: 460, distance: 410.4
click at [875, 460] on p "It’s pretty common for the CEO to be appointed to the required officer position…" at bounding box center [640, 501] width 754 height 113
click at [771, 445] on p "It’s pretty common for the CEO to be appointed to the required officer position…" at bounding box center [640, 501] width 754 height 113
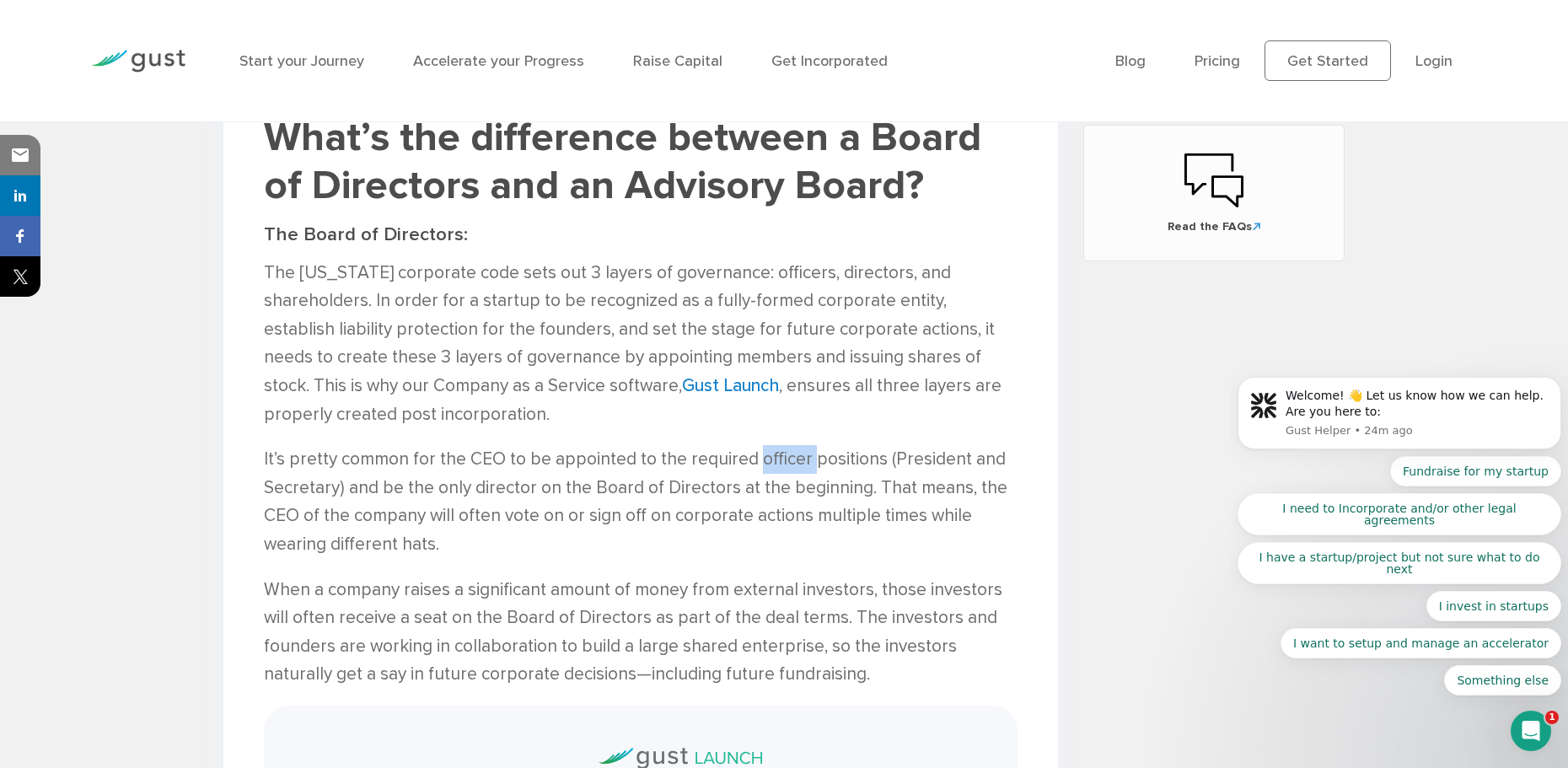
click at [771, 445] on p "It’s pretty common for the CEO to be appointed to the required officer position…" at bounding box center [640, 501] width 754 height 113
click at [764, 466] on p "It’s pretty common for the CEO to be appointed to the required officer position…" at bounding box center [640, 501] width 754 height 113
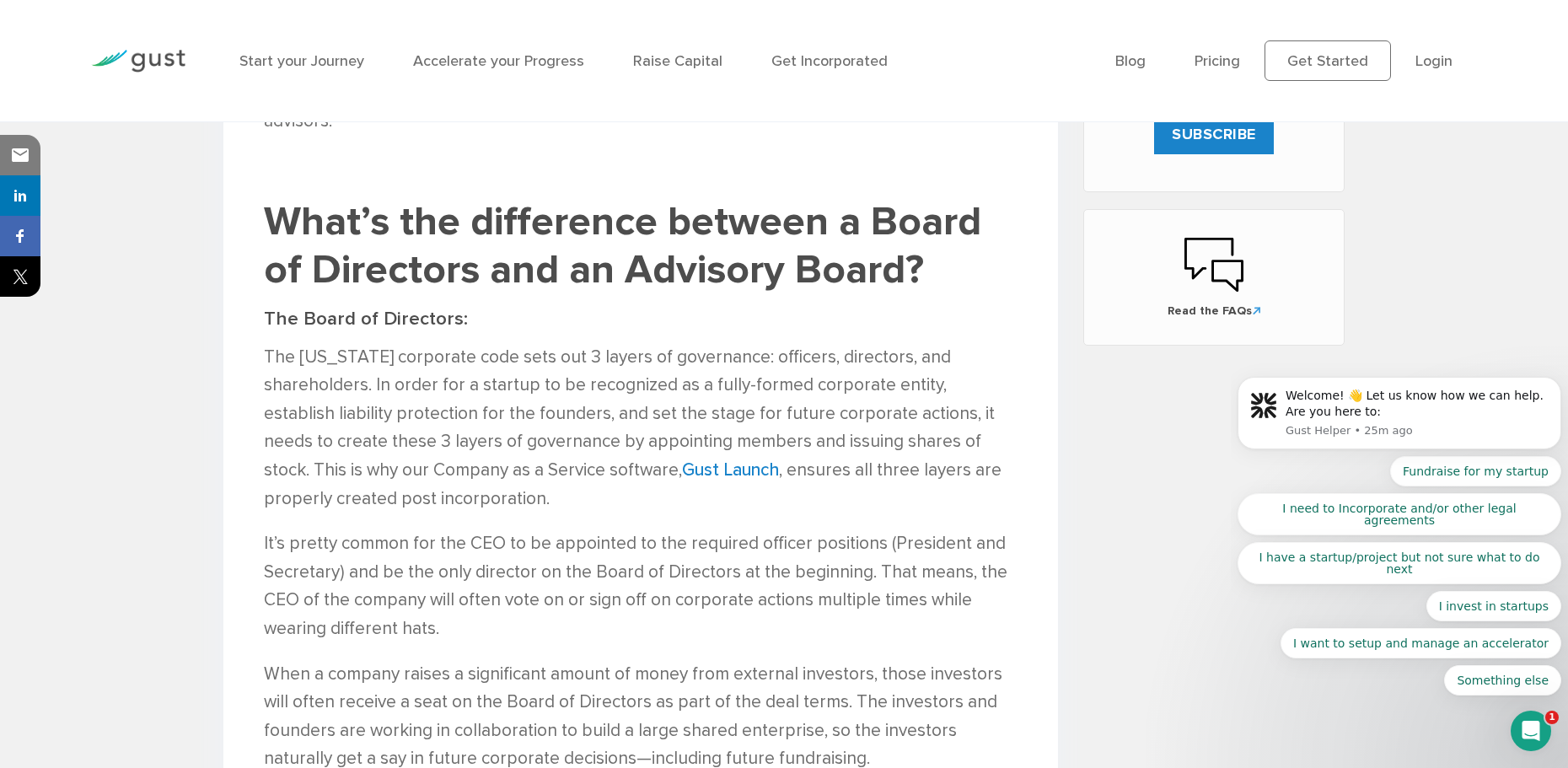
click at [763, 478] on p "The Delaware corporate code sets out 3 layers of governance: officers, director…" at bounding box center [640, 428] width 754 height 170
drag, startPoint x: 360, startPoint y: 545, endPoint x: 860, endPoint y: 541, distance: 500.0
click at [860, 541] on p "It’s pretty common for the CEO to be appointed to the required officer position…" at bounding box center [640, 586] width 754 height 113
click at [776, 558] on p "It’s pretty common for the CEO to be appointed to the required officer position…" at bounding box center [640, 586] width 754 height 113
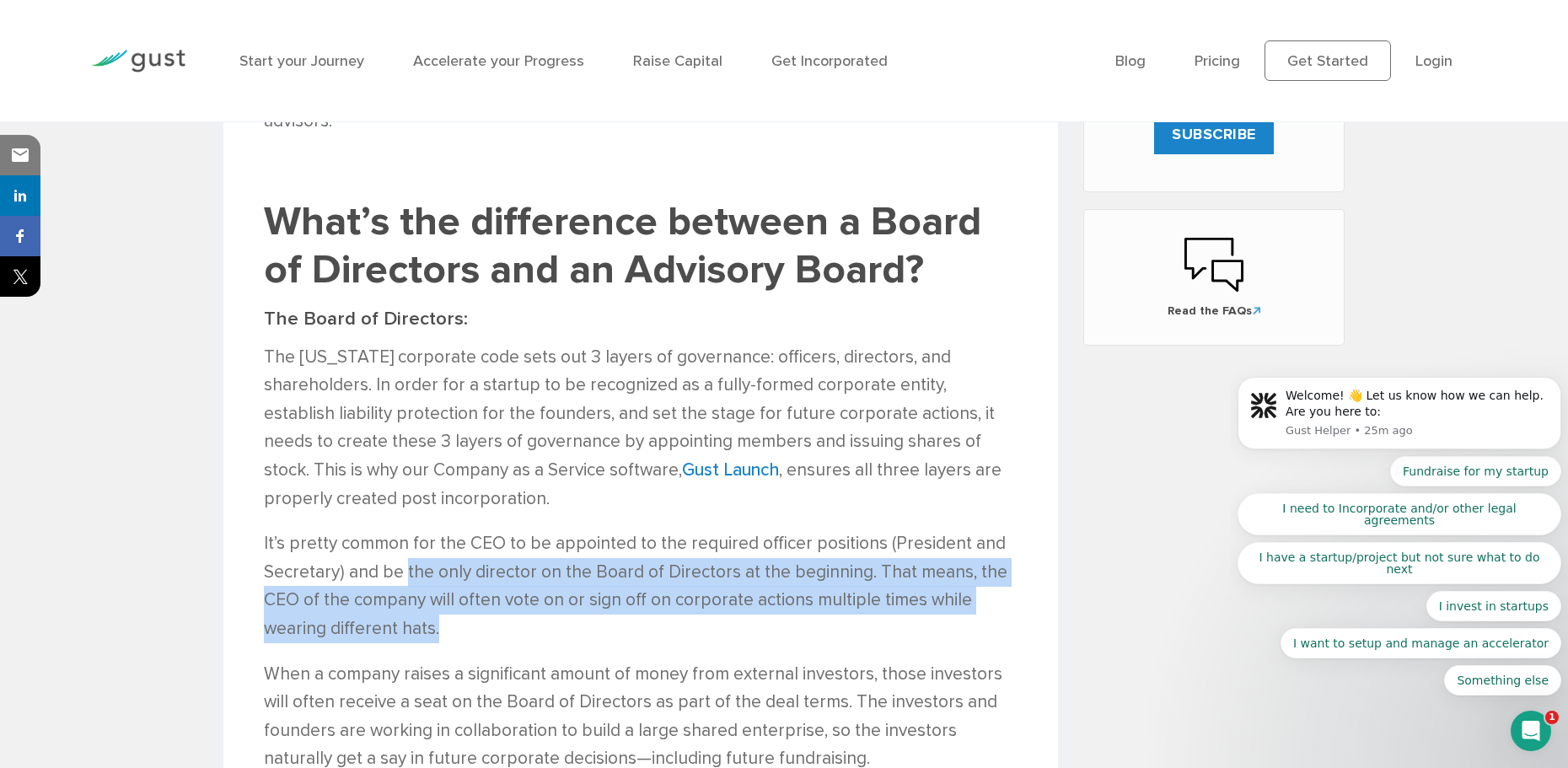
drag, startPoint x: 407, startPoint y: 544, endPoint x: 920, endPoint y: 596, distance: 515.6
click at [920, 596] on p "It’s pretty common for the CEO to be appointed to the required officer position…" at bounding box center [640, 586] width 754 height 113
drag, startPoint x: 390, startPoint y: 548, endPoint x: 866, endPoint y: 570, distance: 476.5
click at [866, 570] on p "It’s pretty common for the CEO to be appointed to the required officer position…" at bounding box center [640, 586] width 754 height 113
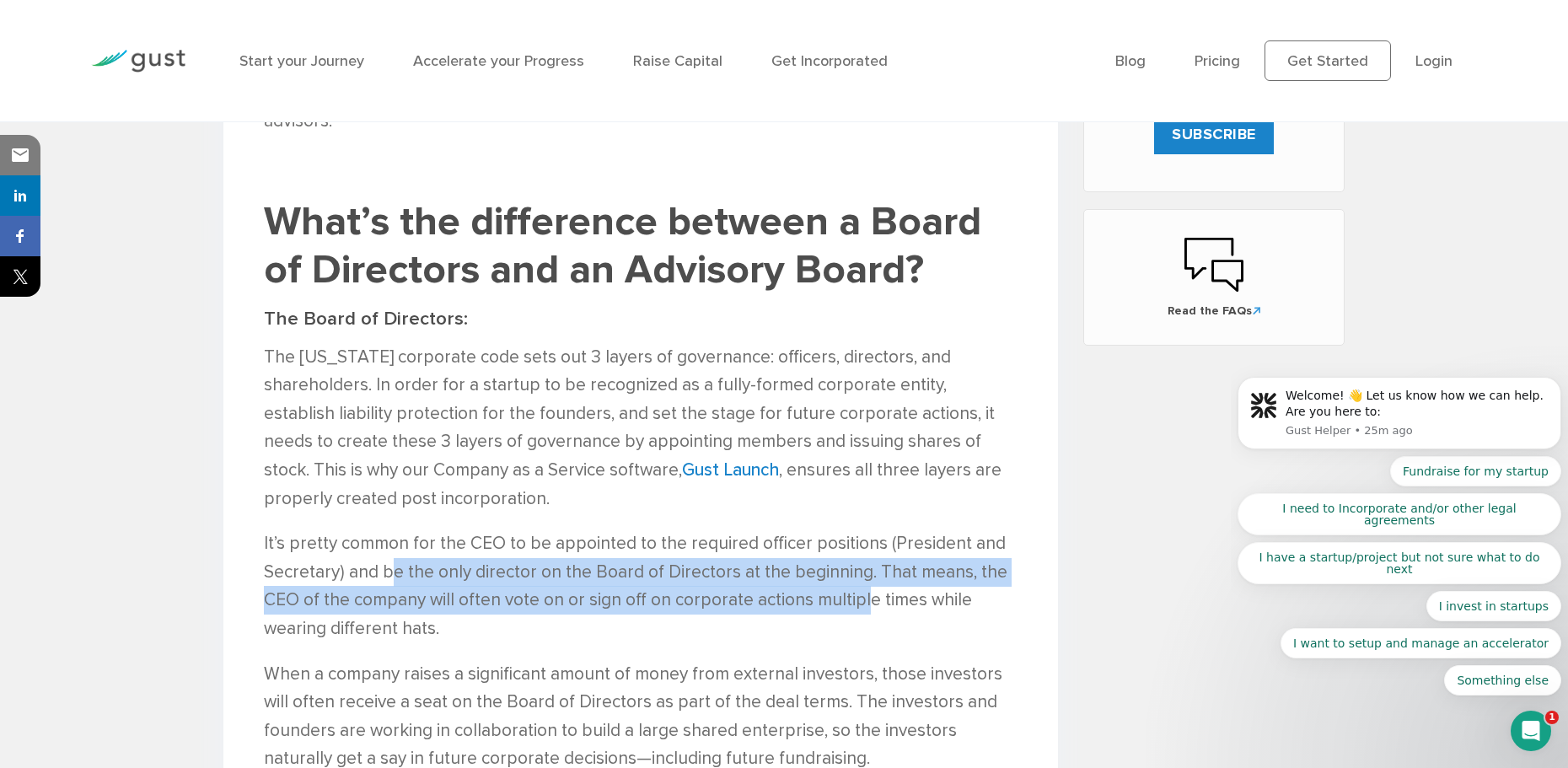
click at [866, 570] on p "It’s pretty common for the CEO to be appointed to the required officer position…" at bounding box center [640, 586] width 754 height 113
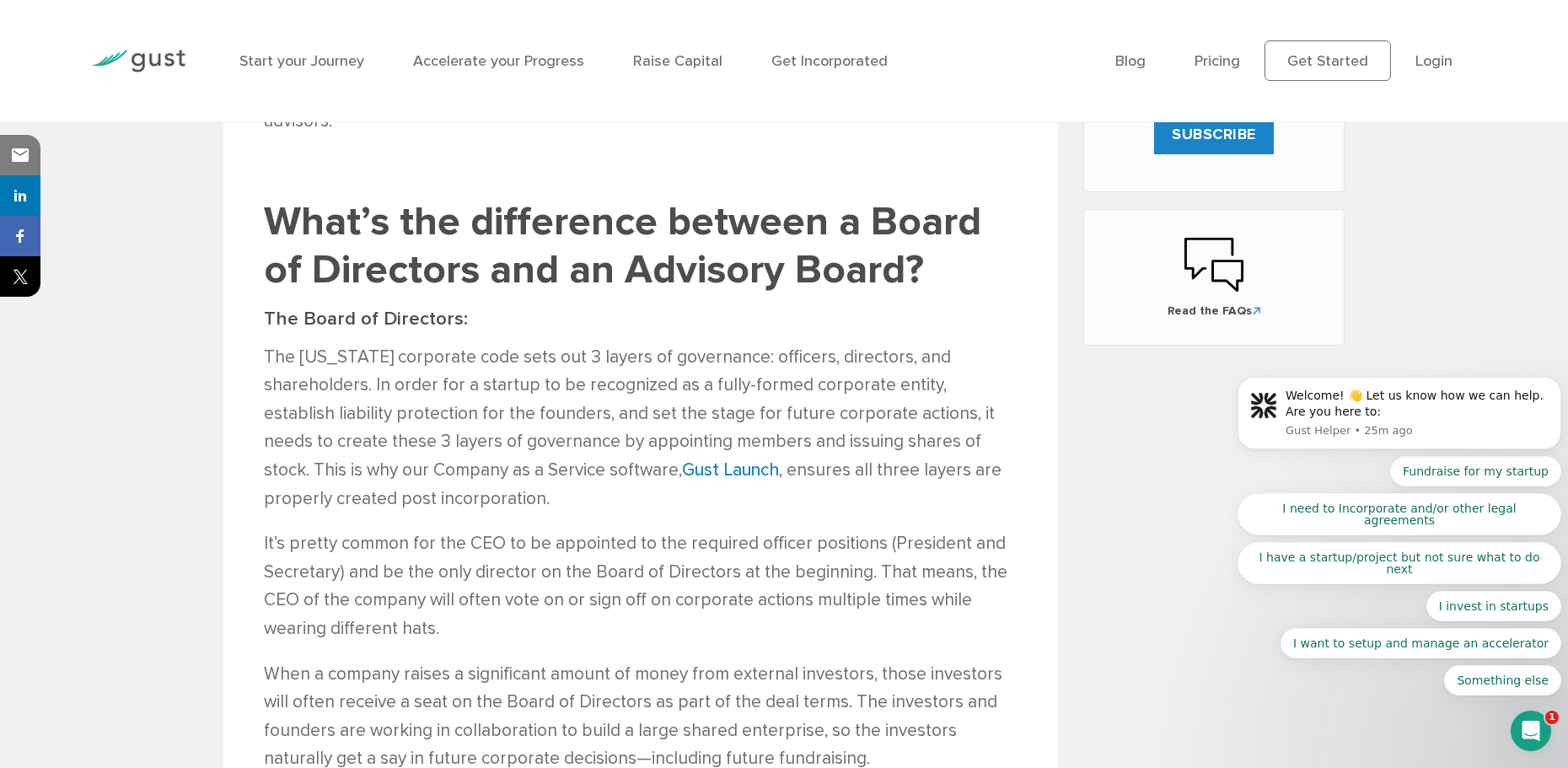
click at [758, 532] on p "It’s pretty common for the CEO to be appointed to the required officer position…" at bounding box center [640, 586] width 754 height 113
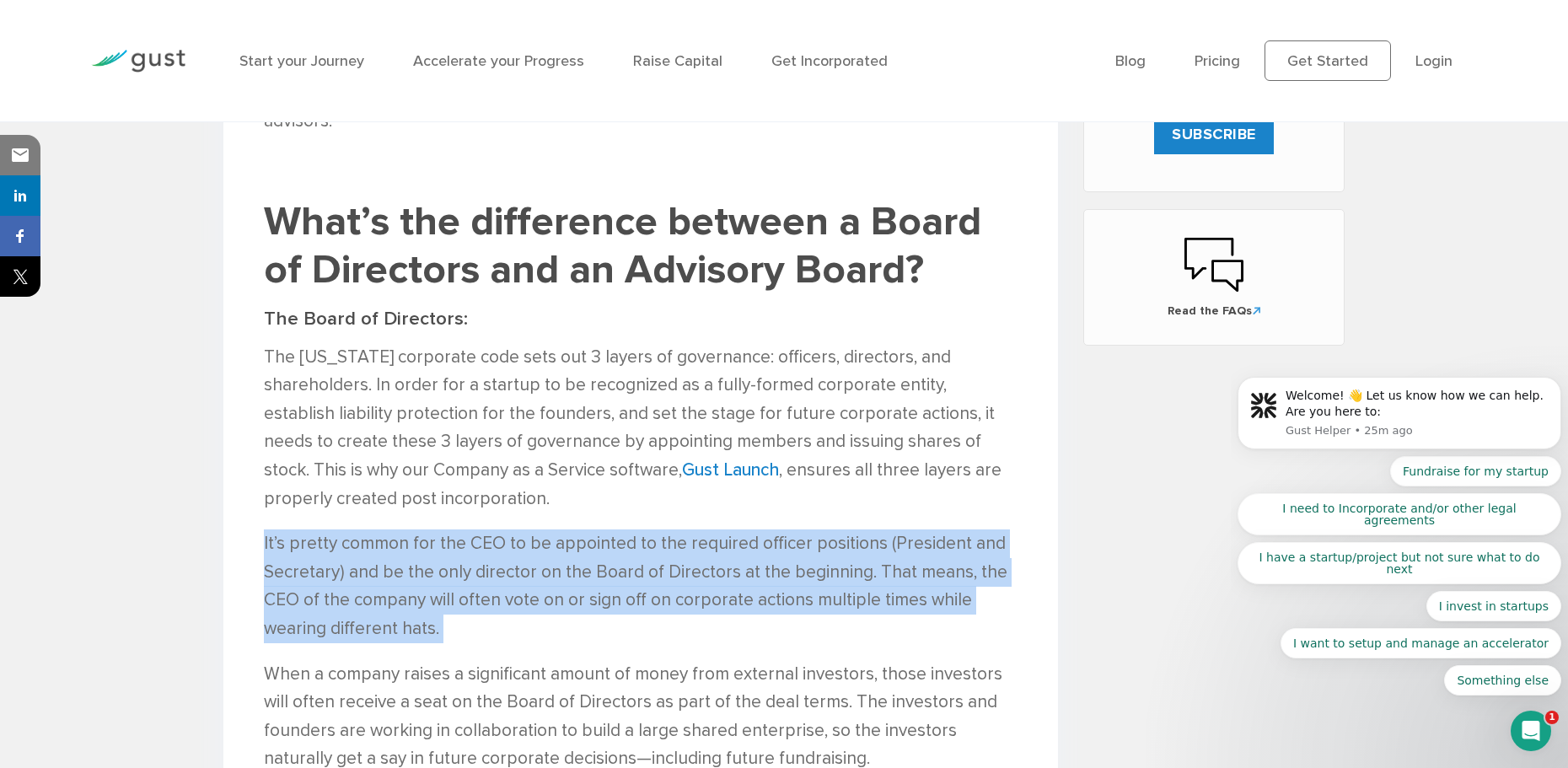
click at [758, 532] on p "It’s pretty common for the CEO to be appointed to the required officer position…" at bounding box center [640, 586] width 754 height 113
click at [740, 530] on p "It’s pretty common for the CEO to be appointed to the required officer position…" at bounding box center [640, 586] width 754 height 113
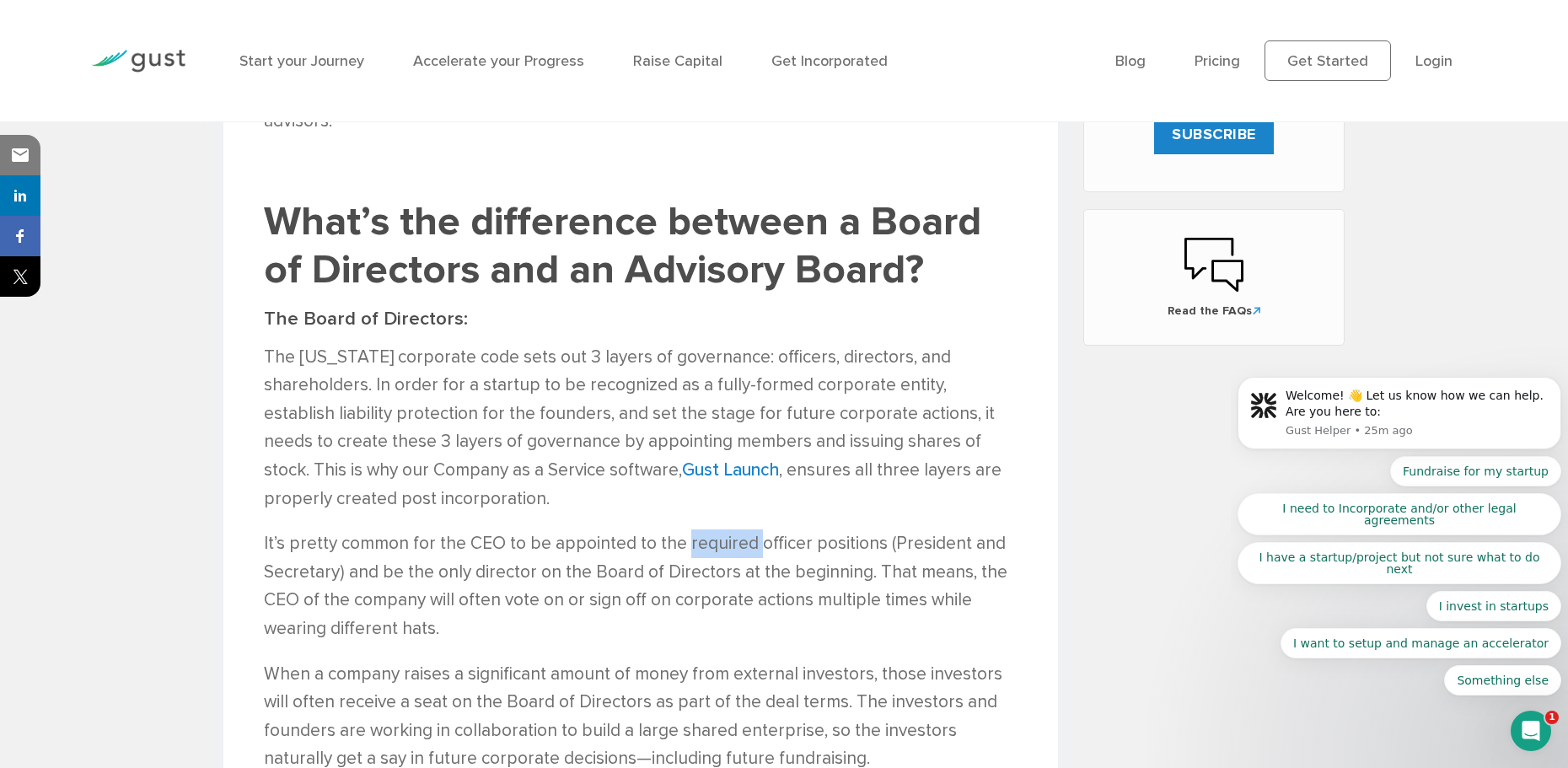
click at [740, 530] on p "It’s pretty common for the CEO to be appointed to the required officer position…" at bounding box center [640, 586] width 754 height 113
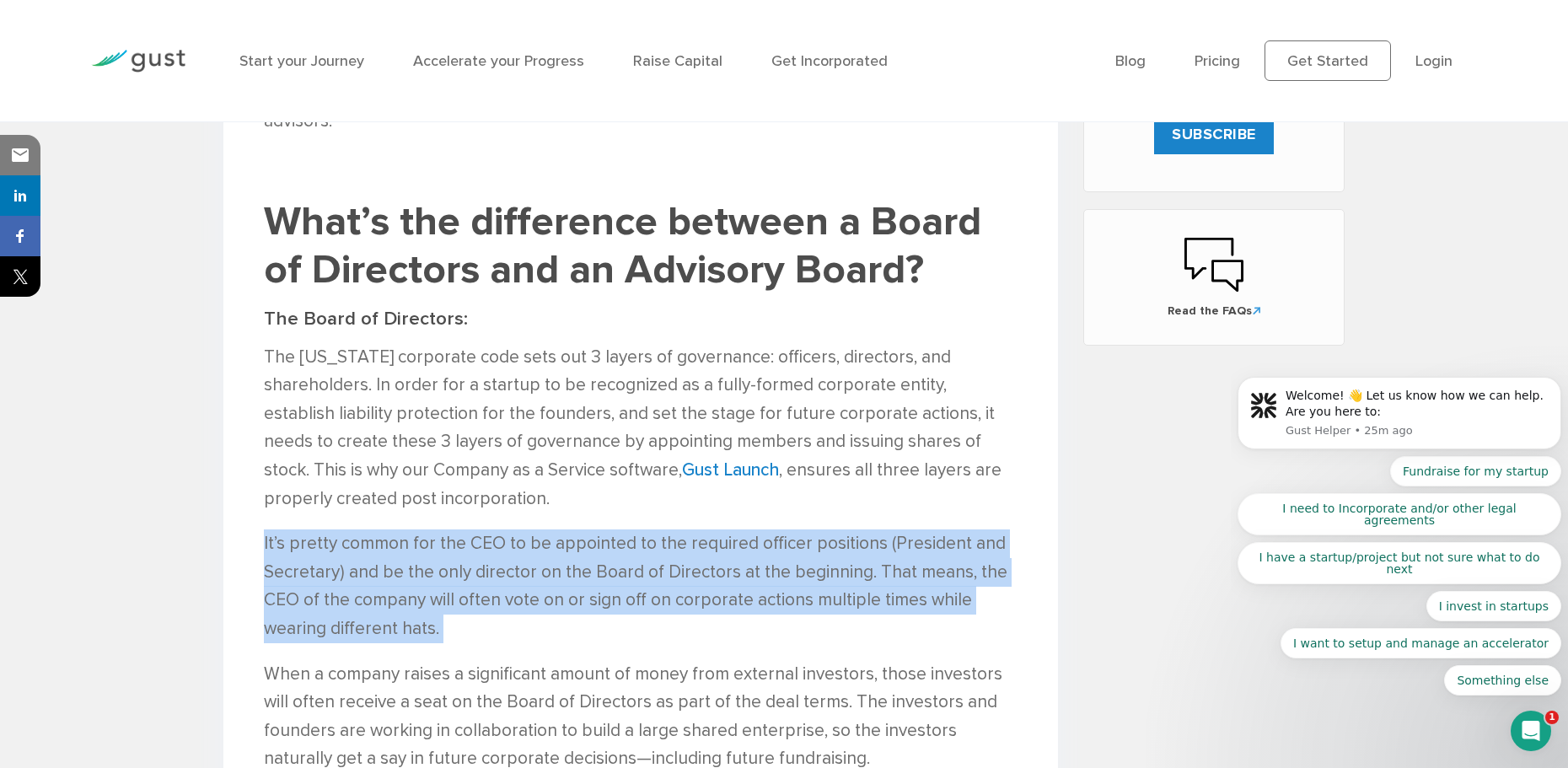
click at [740, 530] on p "It’s pretty common for the CEO to be appointed to the required officer position…" at bounding box center [640, 586] width 754 height 113
click at [847, 541] on p "It’s pretty common for the CEO to be appointed to the required officer position…" at bounding box center [640, 586] width 754 height 113
drag, startPoint x: 685, startPoint y: 465, endPoint x: 862, endPoint y: 573, distance: 207.3
click at [862, 573] on p "It’s pretty common for the CEO to be appointed to the required officer position…" at bounding box center [640, 586] width 754 height 113
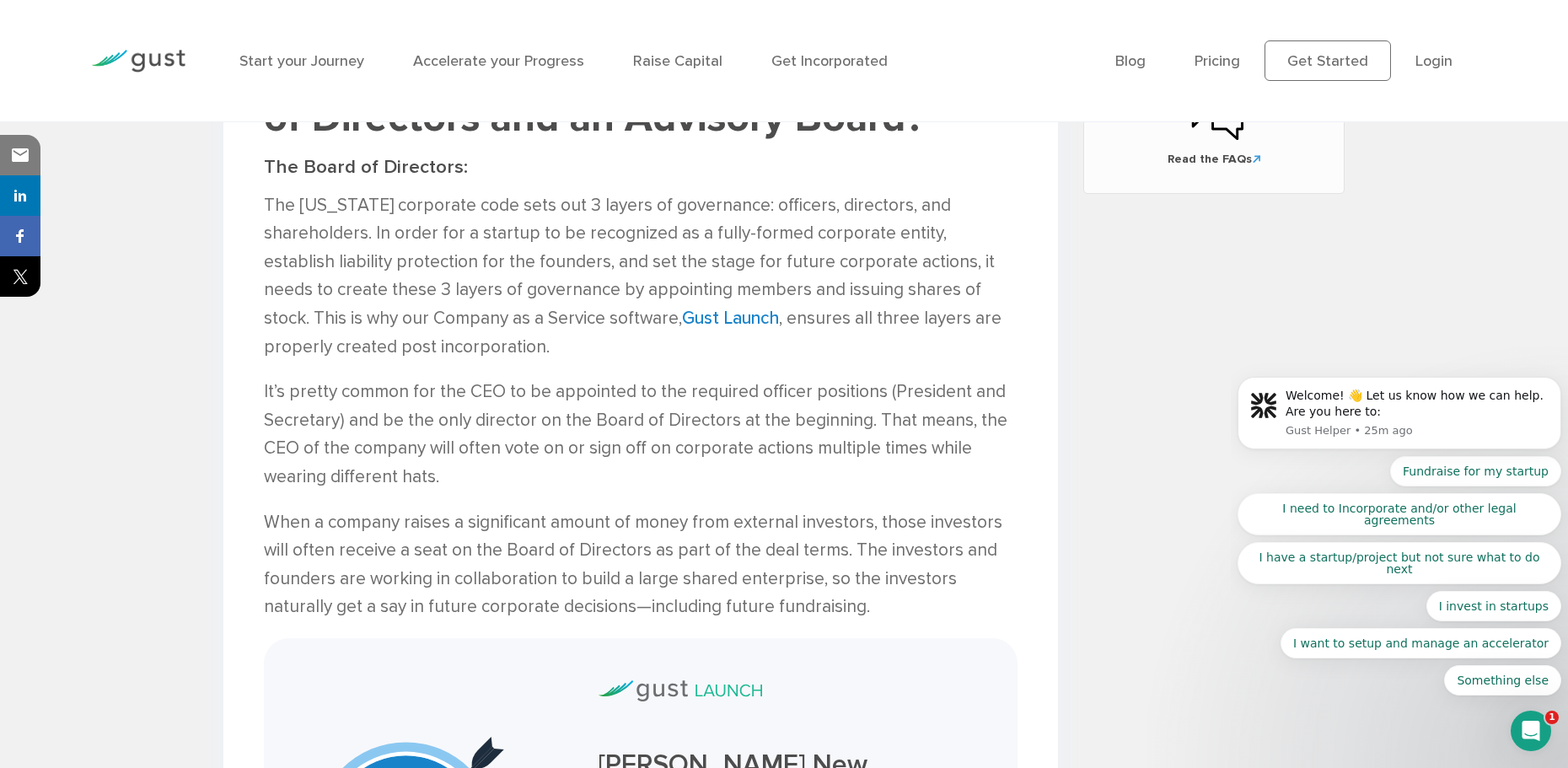
scroll to position [1281, 0]
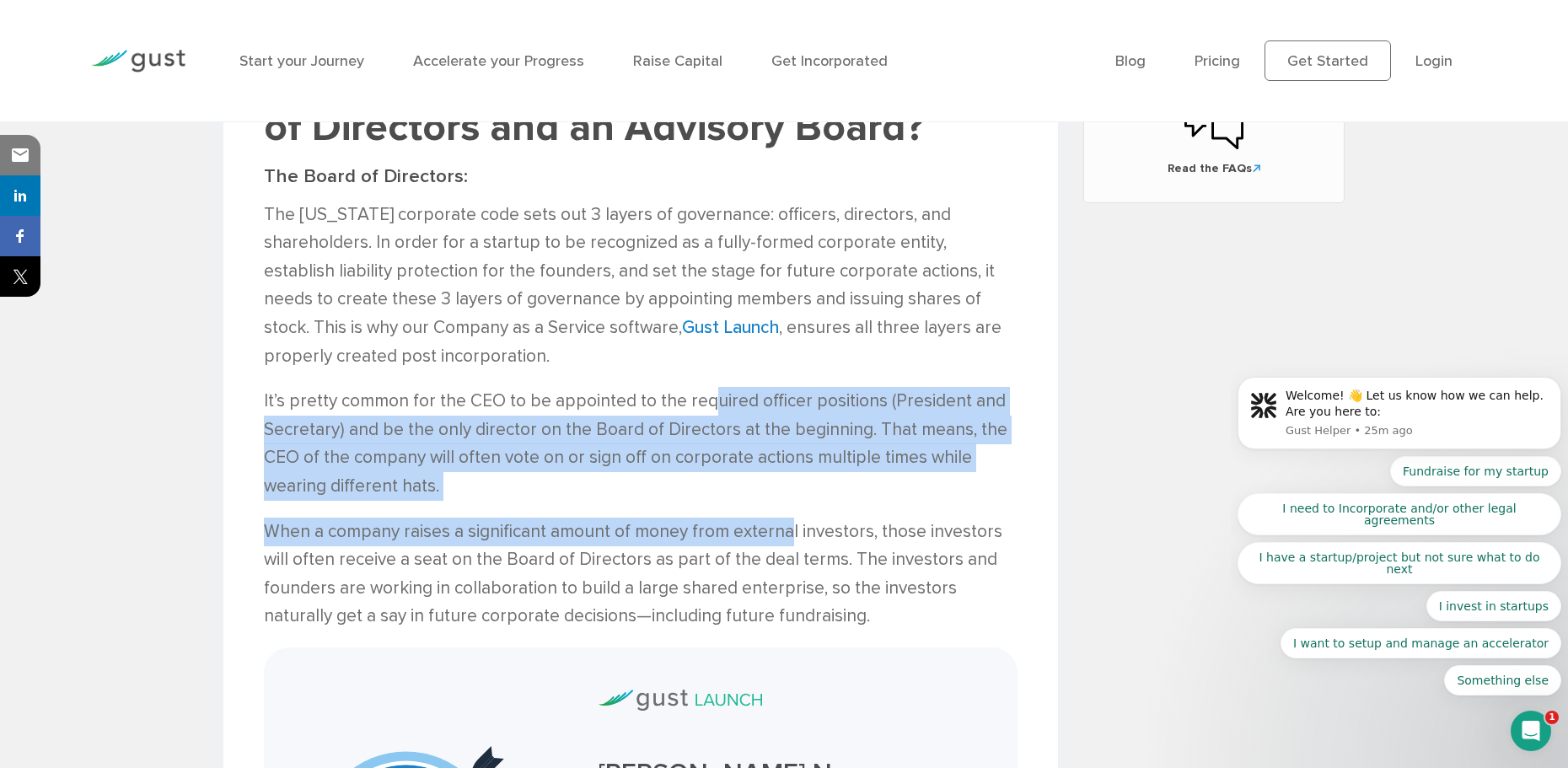
drag, startPoint x: 706, startPoint y: 348, endPoint x: 799, endPoint y: 493, distance: 172.3
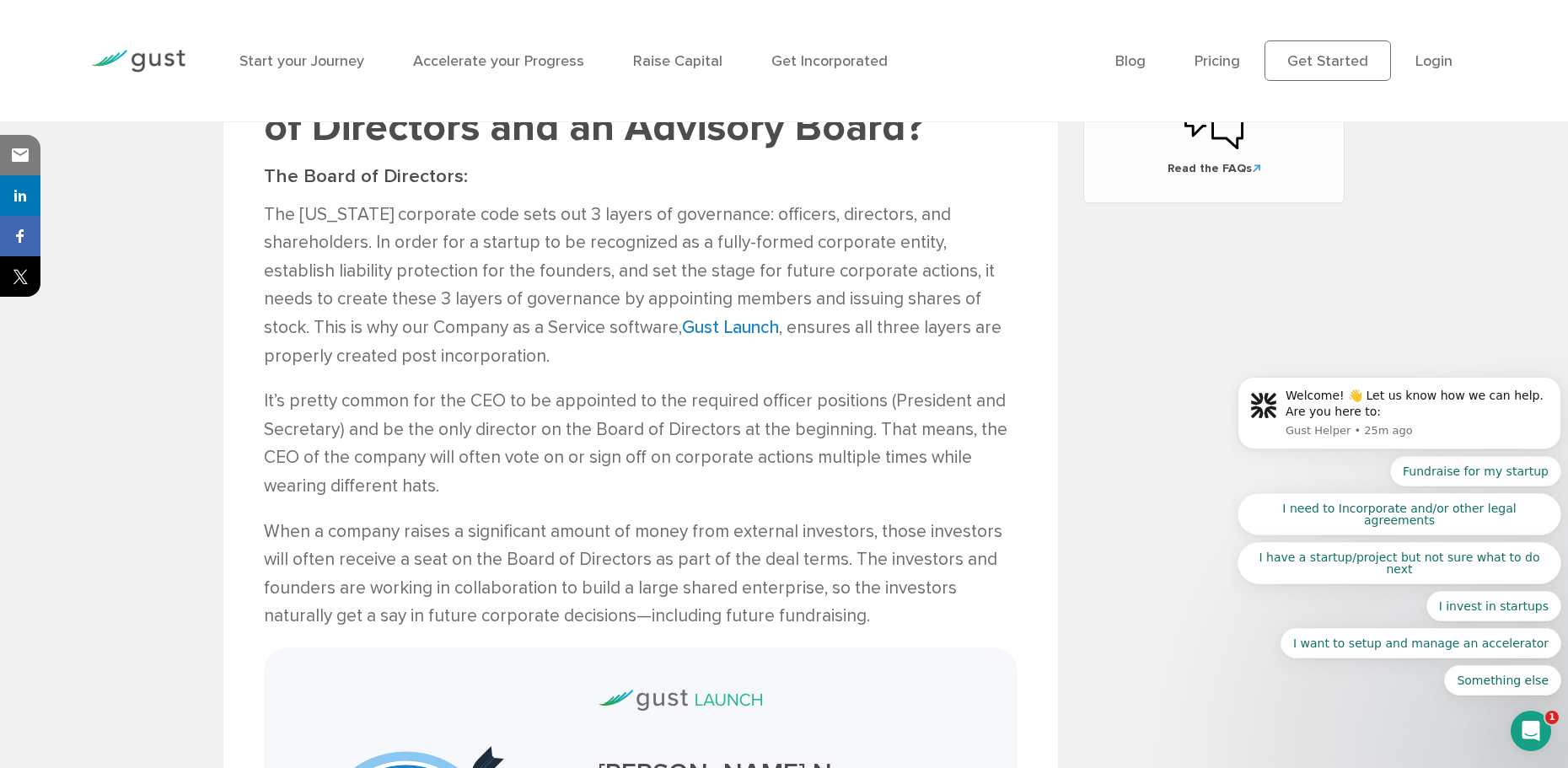
click at [799, 518] on p "When a company raises a significant amount of money from external investors, th…" at bounding box center [640, 574] width 754 height 113
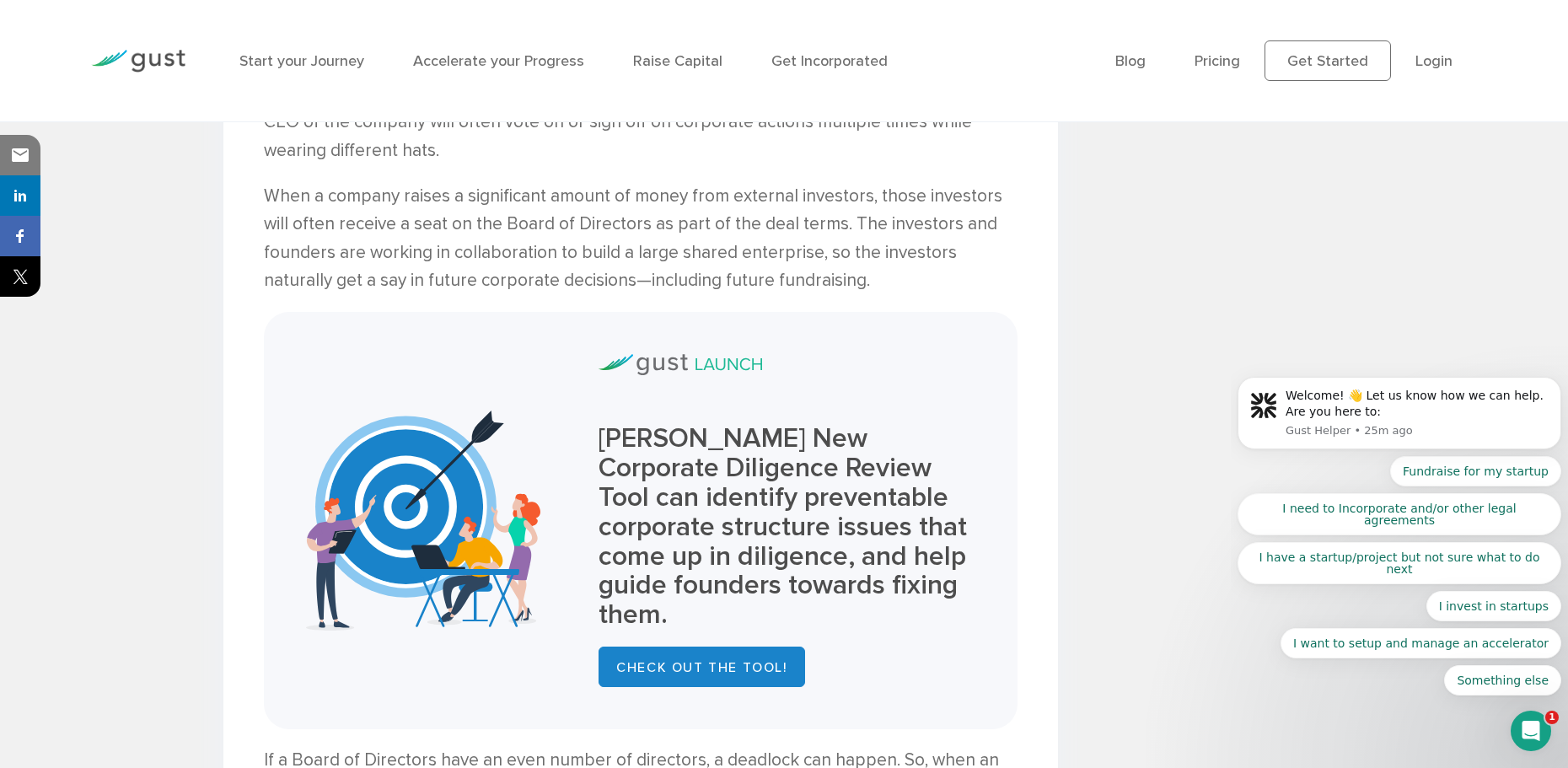
scroll to position [1619, 0]
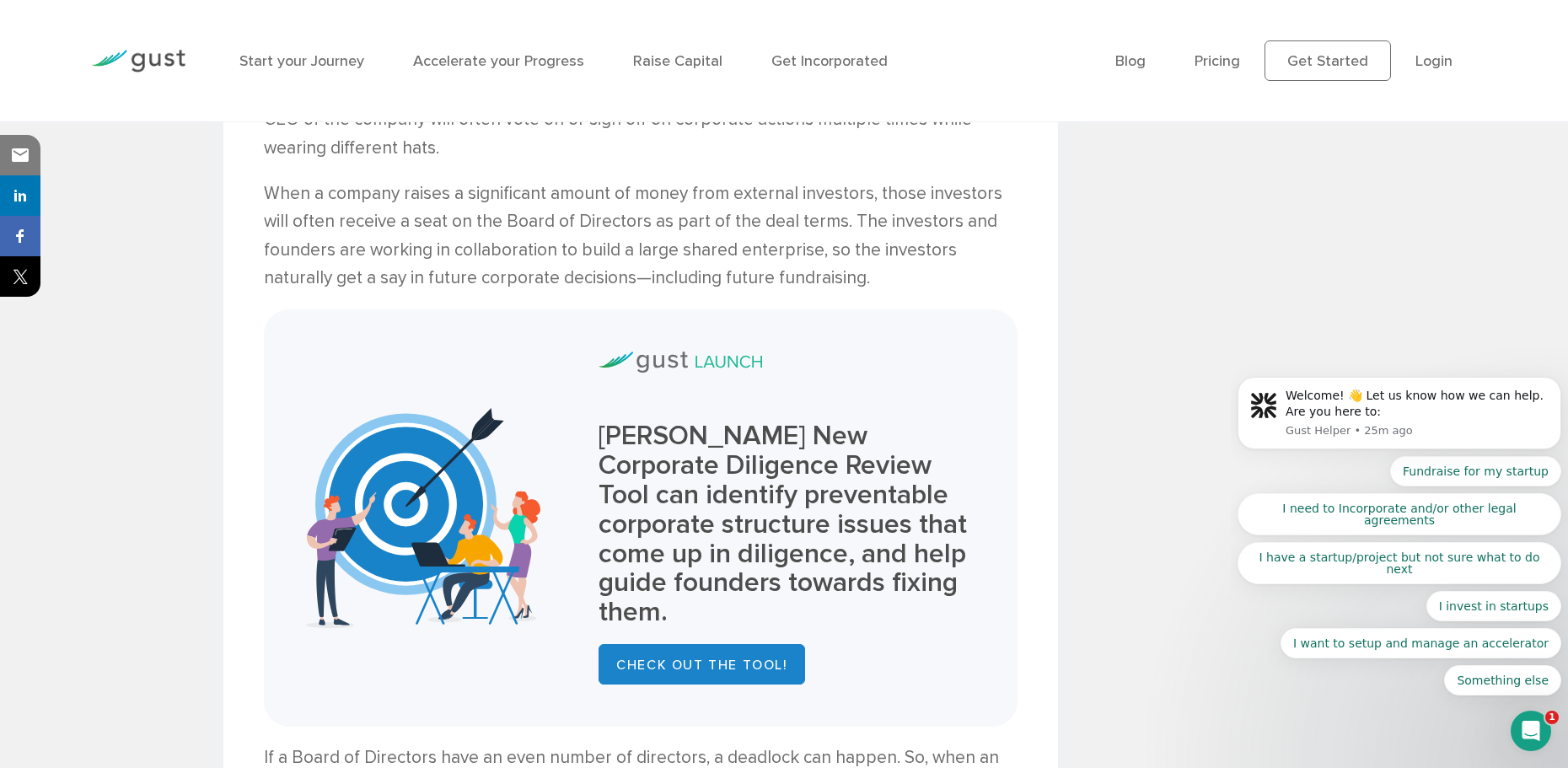
click at [452, 201] on p "When a company raises a significant amount of money from external investors, th…" at bounding box center [640, 235] width 754 height 113
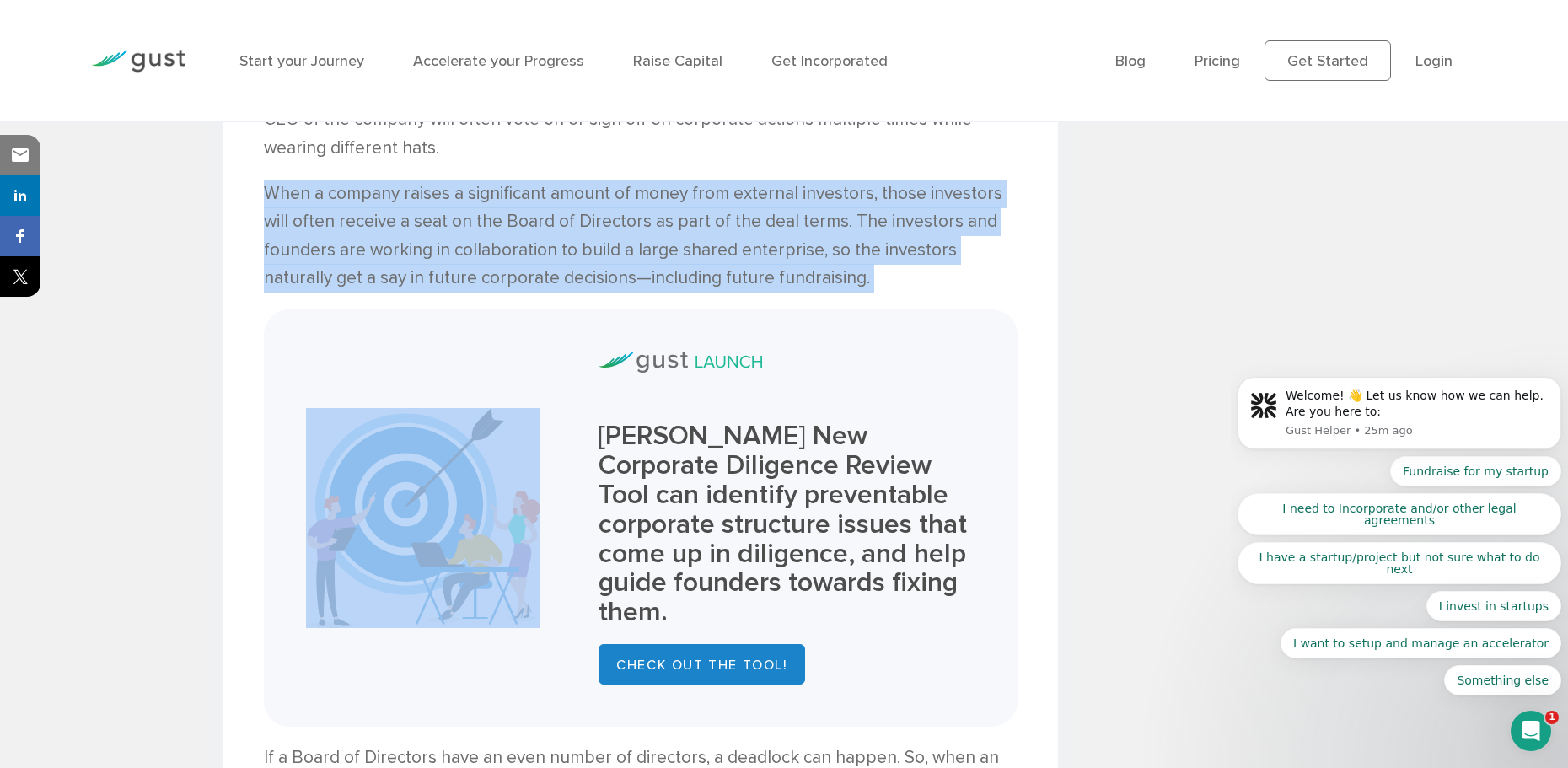
click at [452, 201] on p "When a company raises a significant amount of money from external investors, th…" at bounding box center [640, 235] width 754 height 113
click at [541, 194] on p "When a company raises a significant amount of money from external investors, th…" at bounding box center [640, 235] width 754 height 113
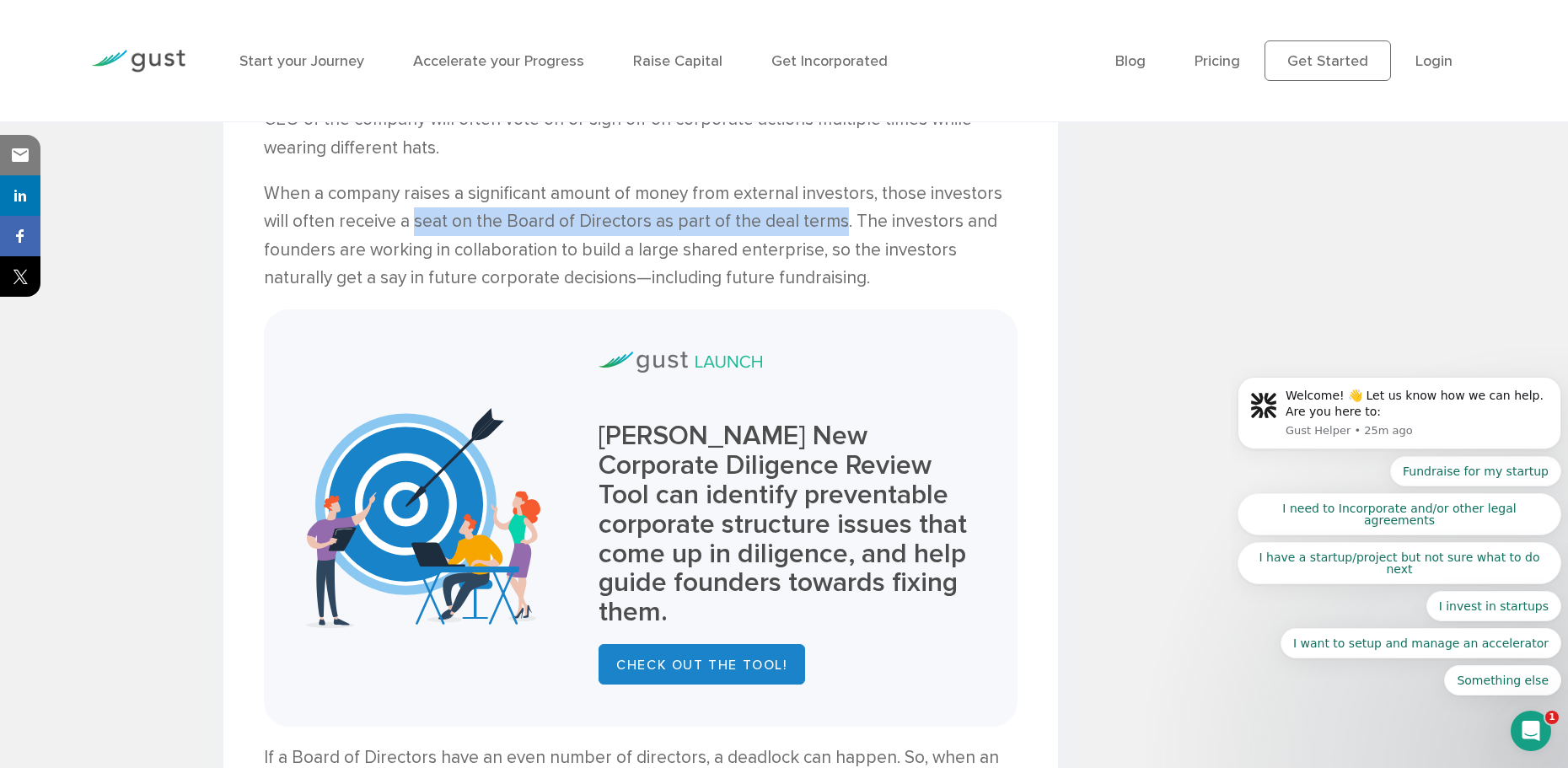
drag, startPoint x: 415, startPoint y: 192, endPoint x: 840, endPoint y: 195, distance: 425.0
click at [840, 195] on p "When a company raises a significant amount of money from external investors, th…" at bounding box center [640, 235] width 754 height 113
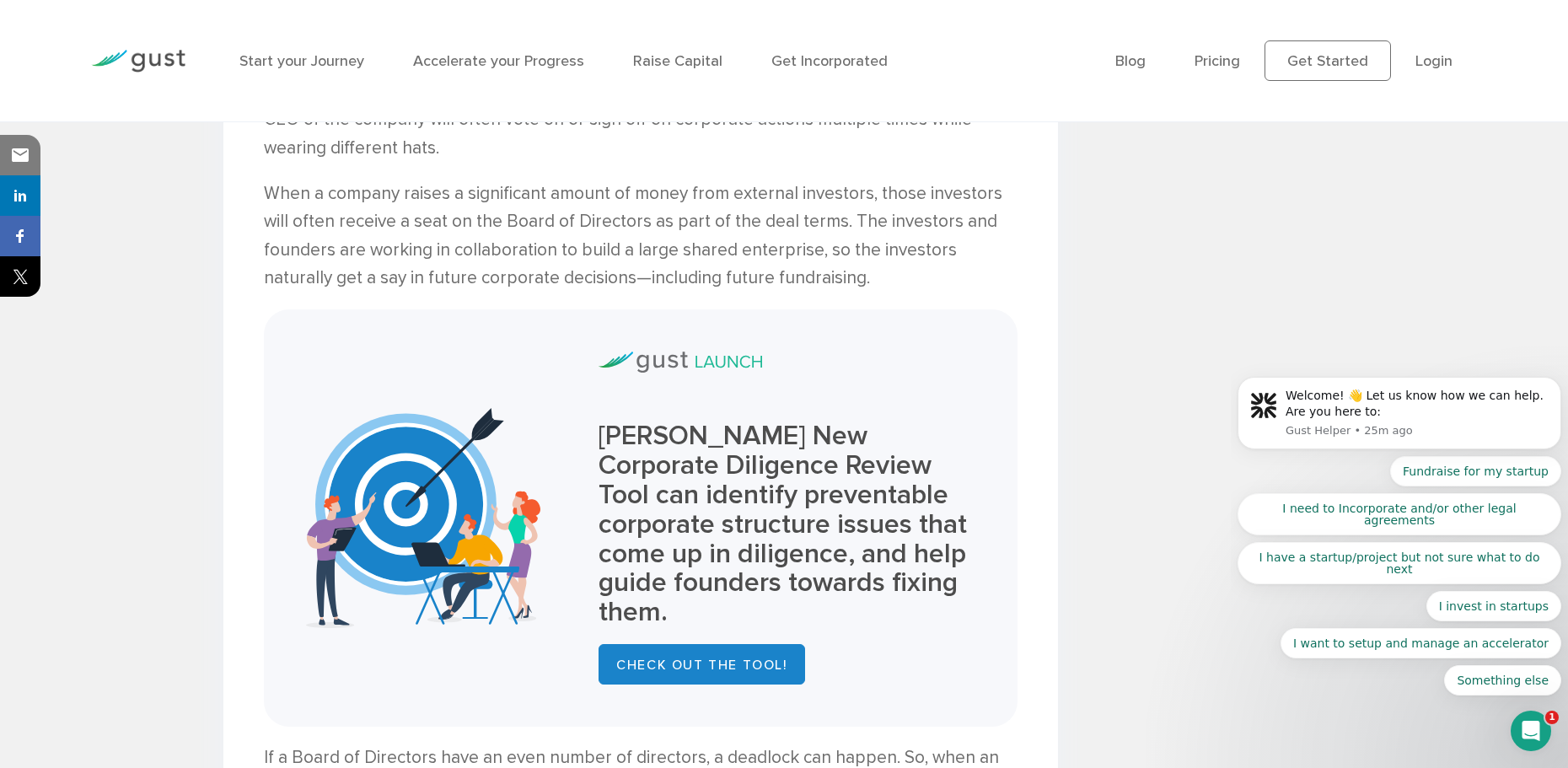
click at [905, 220] on p "When a company raises a significant amount of money from external investors, th…" at bounding box center [640, 235] width 754 height 113
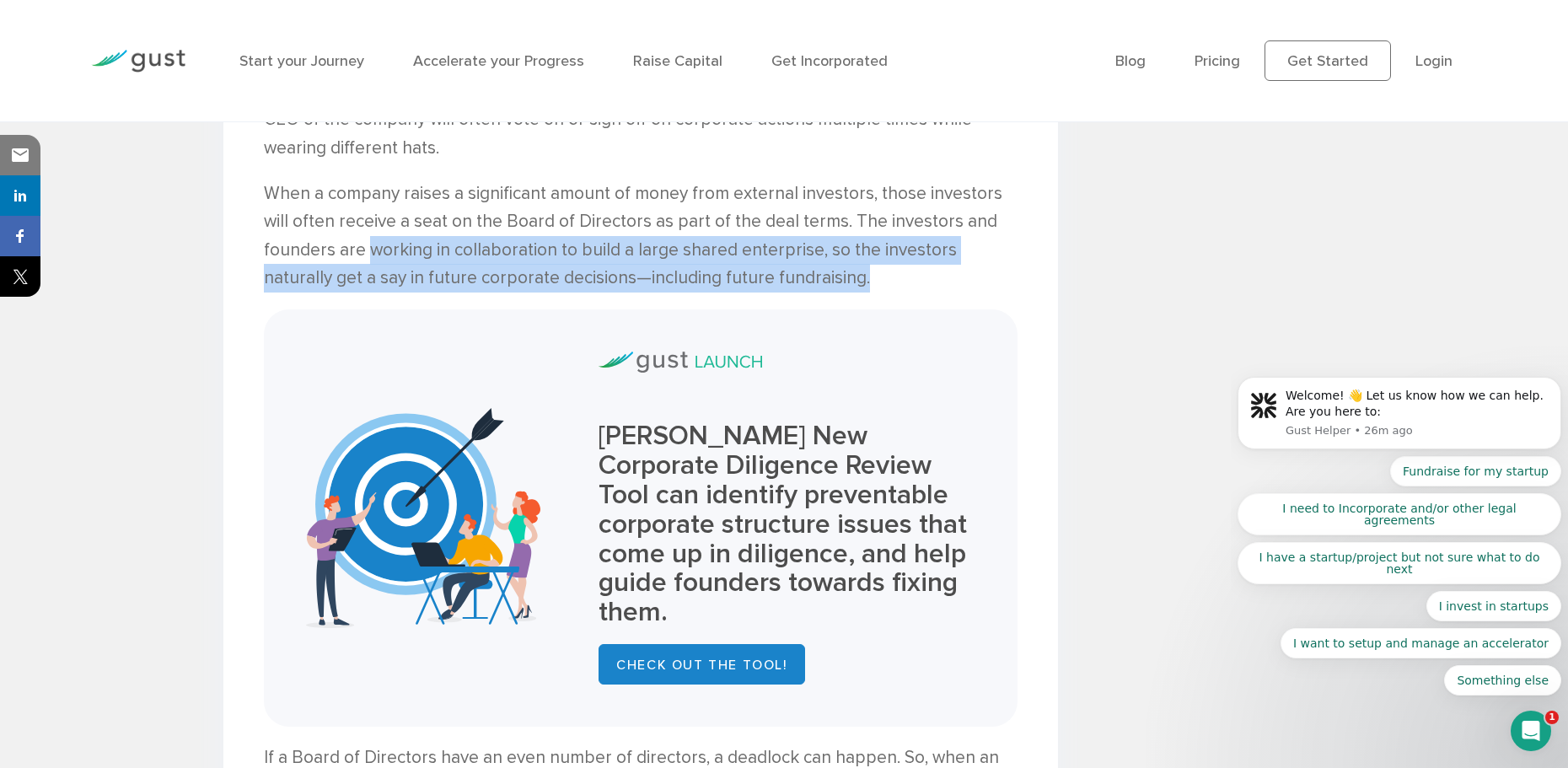
drag, startPoint x: 366, startPoint y: 216, endPoint x: 820, endPoint y: 247, distance: 455.1
click at [820, 247] on p "When a company raises a significant amount of money from external investors, th…" at bounding box center [640, 235] width 754 height 113
drag, startPoint x: 848, startPoint y: 190, endPoint x: 820, endPoint y: 251, distance: 67.1
click at [820, 251] on p "When a company raises a significant amount of money from external investors, th…" at bounding box center [640, 235] width 754 height 113
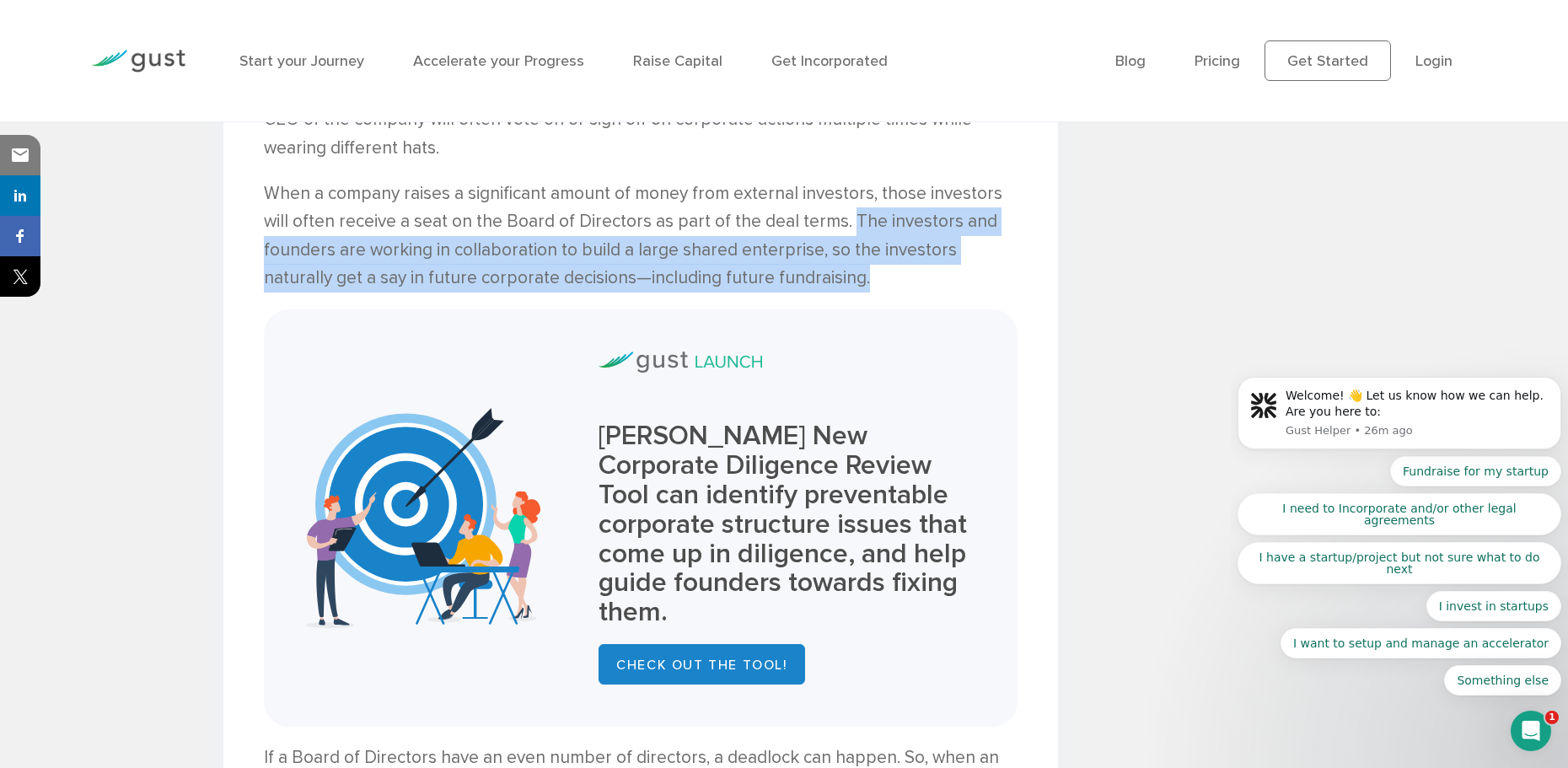
click at [820, 251] on p "When a company raises a significant amount of money from external investors, th…" at bounding box center [640, 235] width 754 height 113
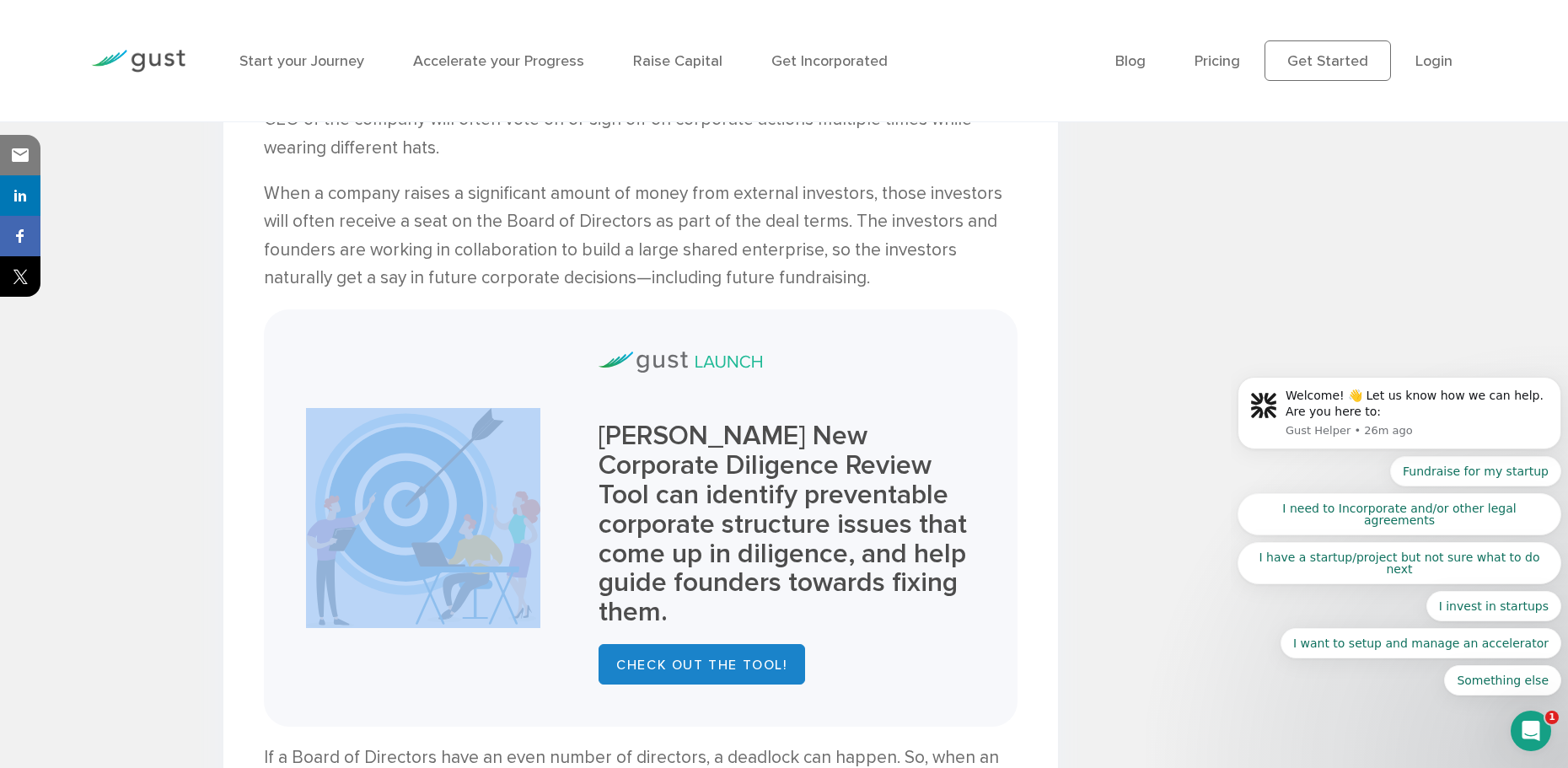
click at [820, 251] on p "When a company raises a significant amount of money from external investors, th…" at bounding box center [640, 235] width 754 height 113
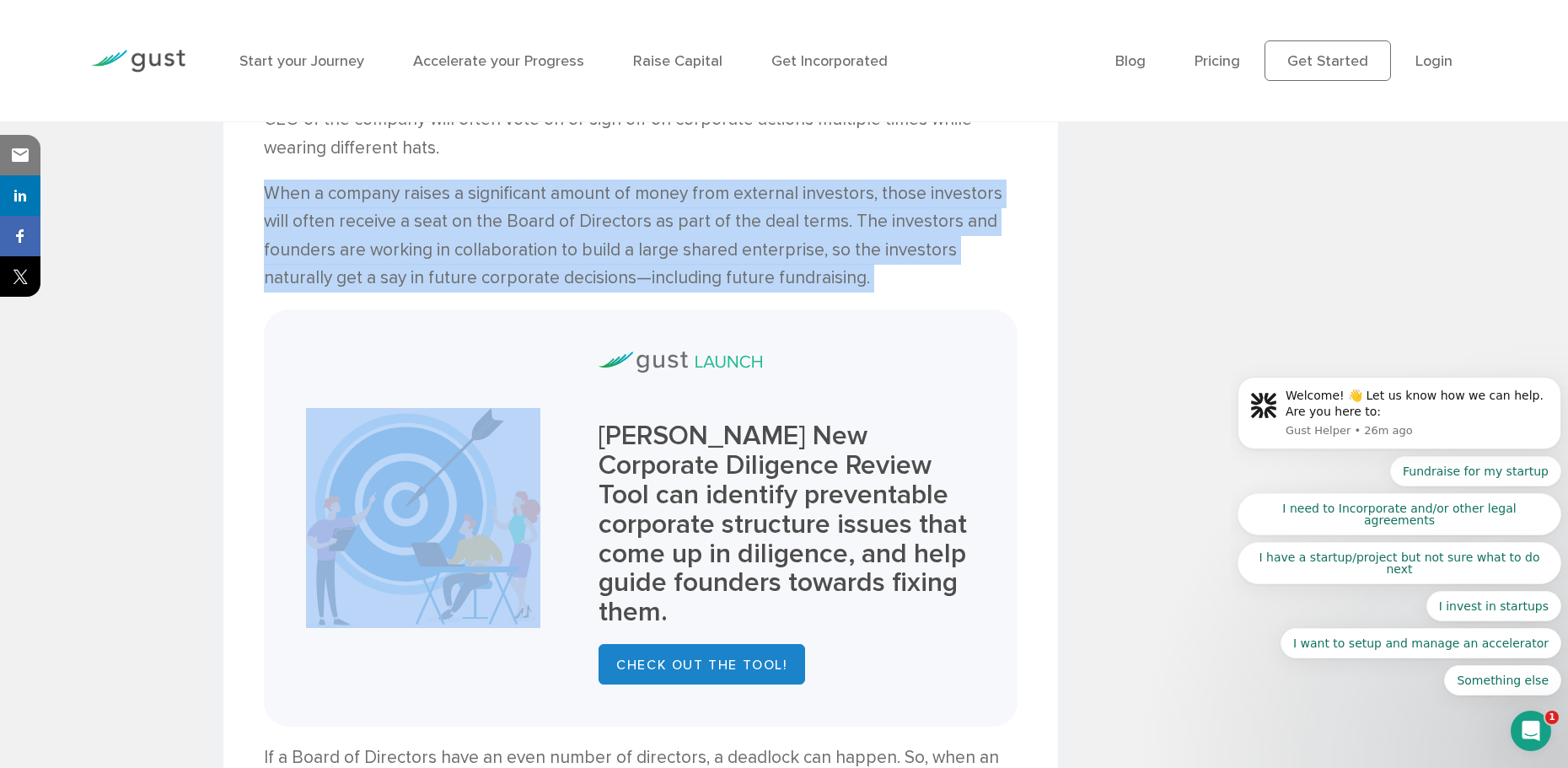
click at [820, 251] on p "When a company raises a significant amount of money from external investors, th…" at bounding box center [640, 235] width 754 height 113
click at [753, 250] on p "When a company raises a significant amount of money from external investors, th…" at bounding box center [640, 235] width 754 height 113
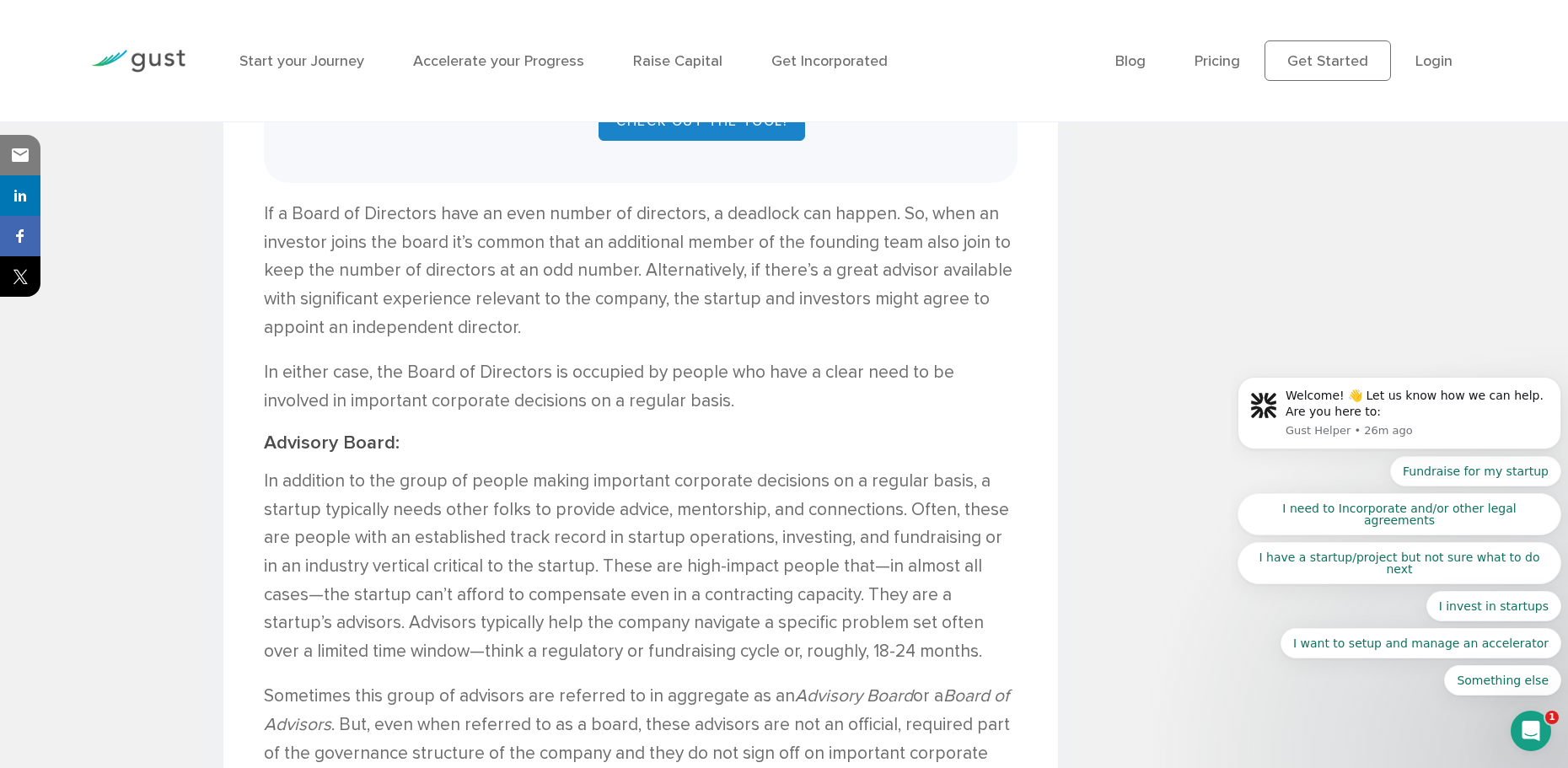
scroll to position [2166, 0]
